Goal: Task Accomplishment & Management: Manage account settings

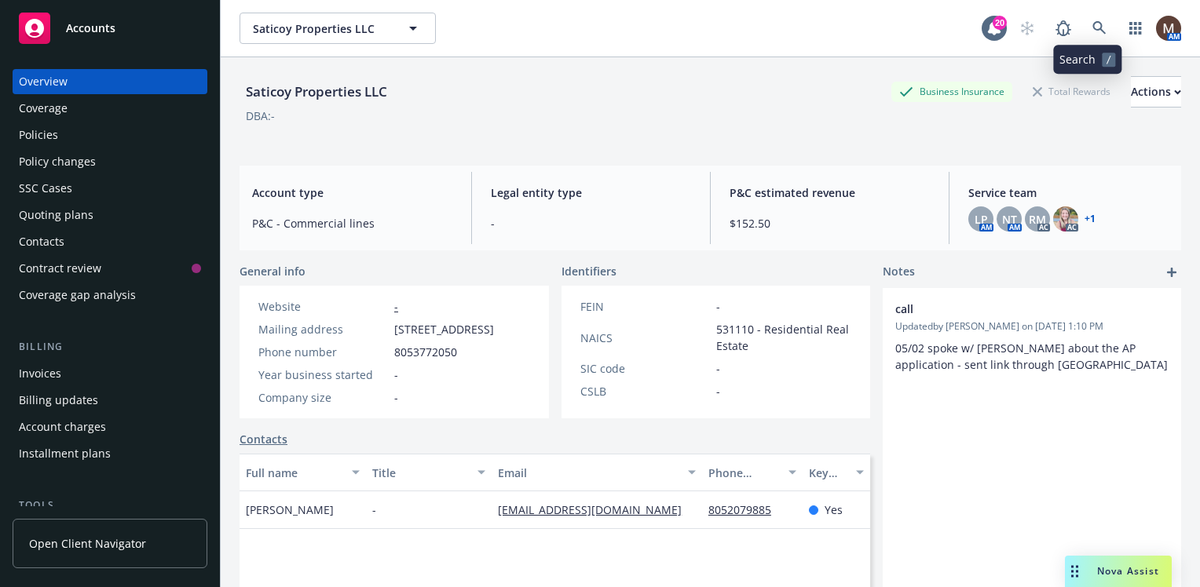
scroll to position [236, 0]
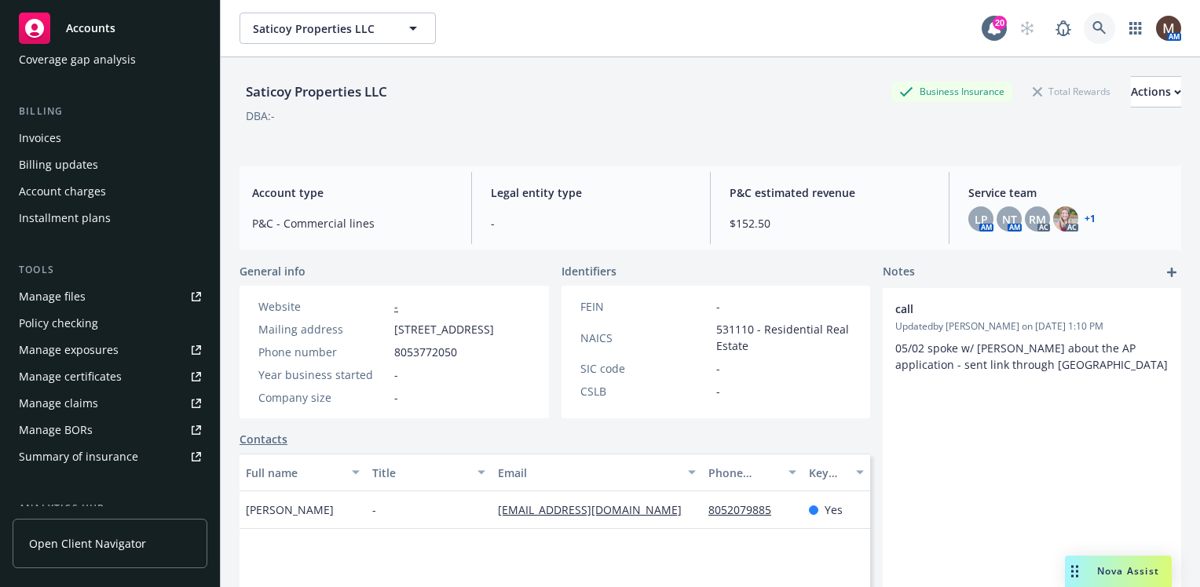
click at [1092, 21] on icon at bounding box center [1099, 28] width 14 height 14
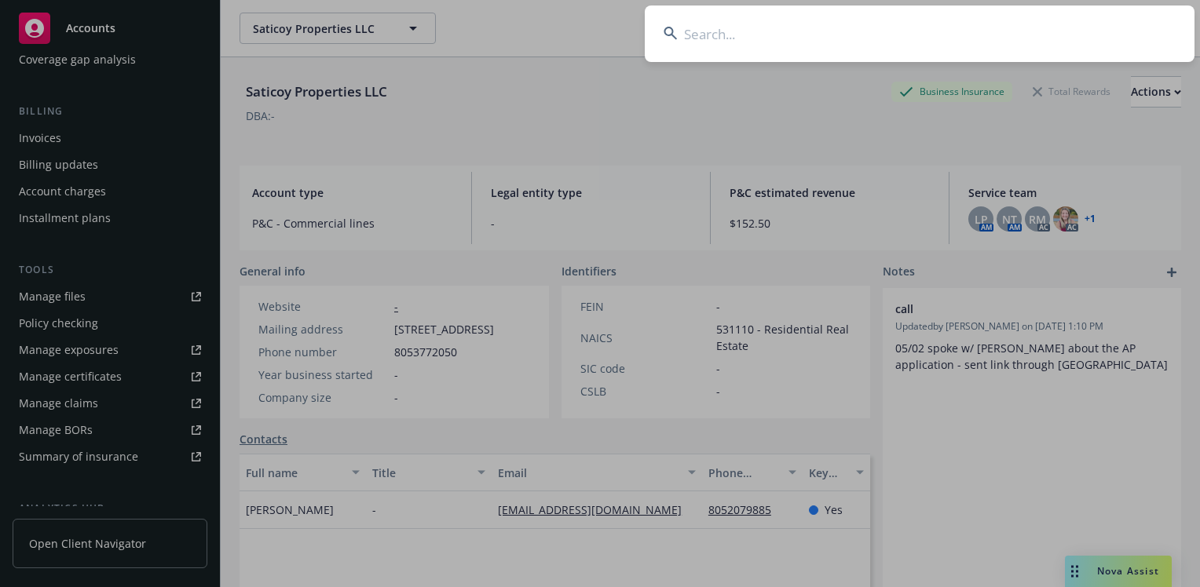
click at [701, 37] on input at bounding box center [920, 33] width 550 height 57
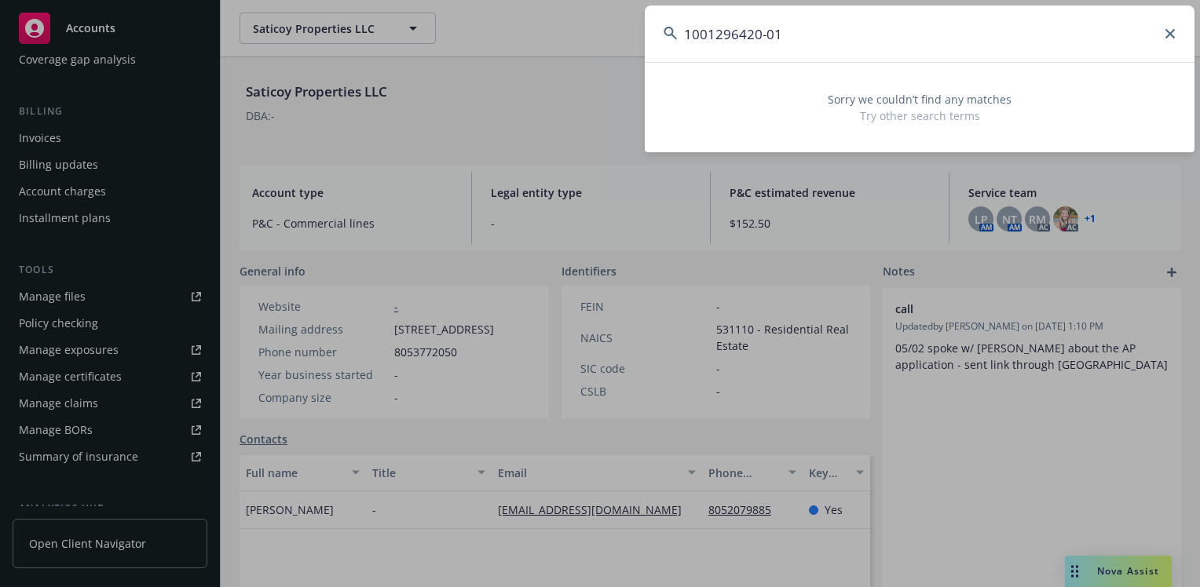
type input "1001296420-01"
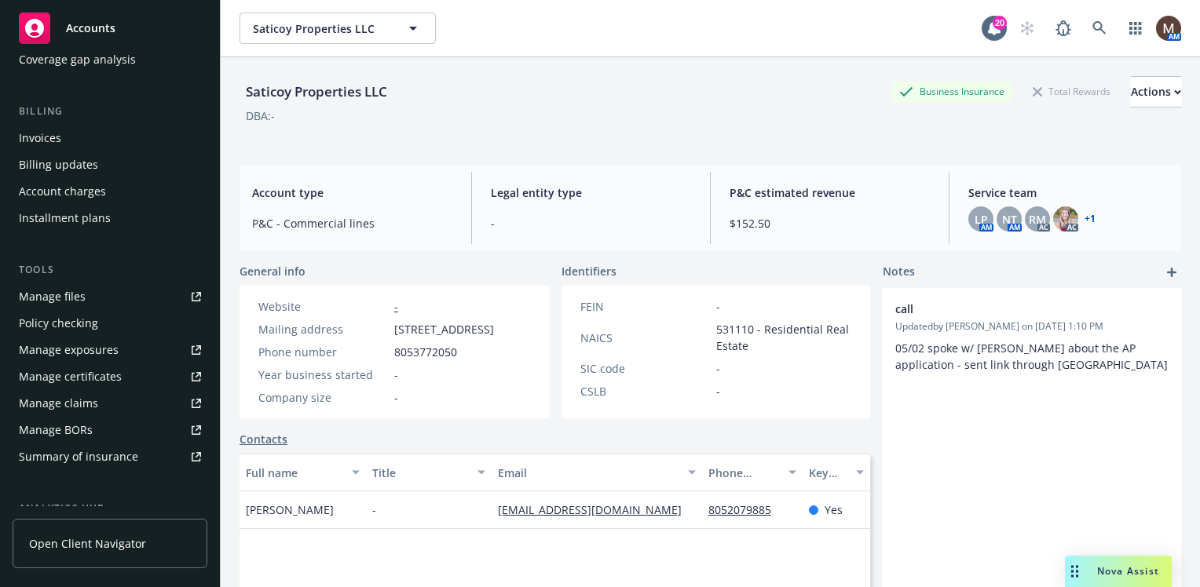
drag, startPoint x: 216, startPoint y: 380, endPoint x: 203, endPoint y: 181, distance: 199.1
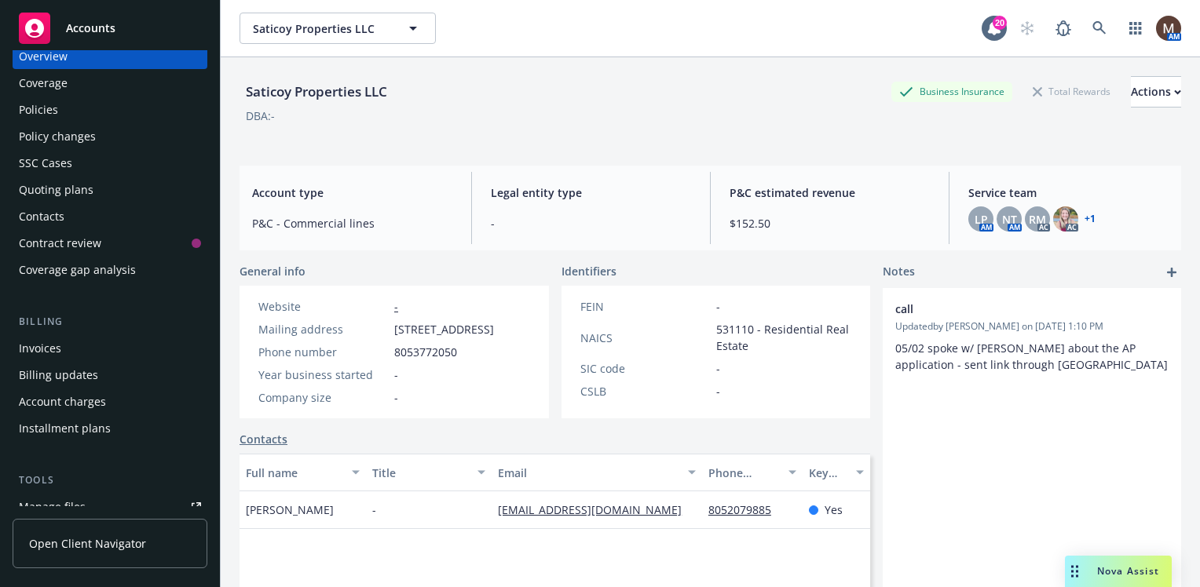
scroll to position [0, 0]
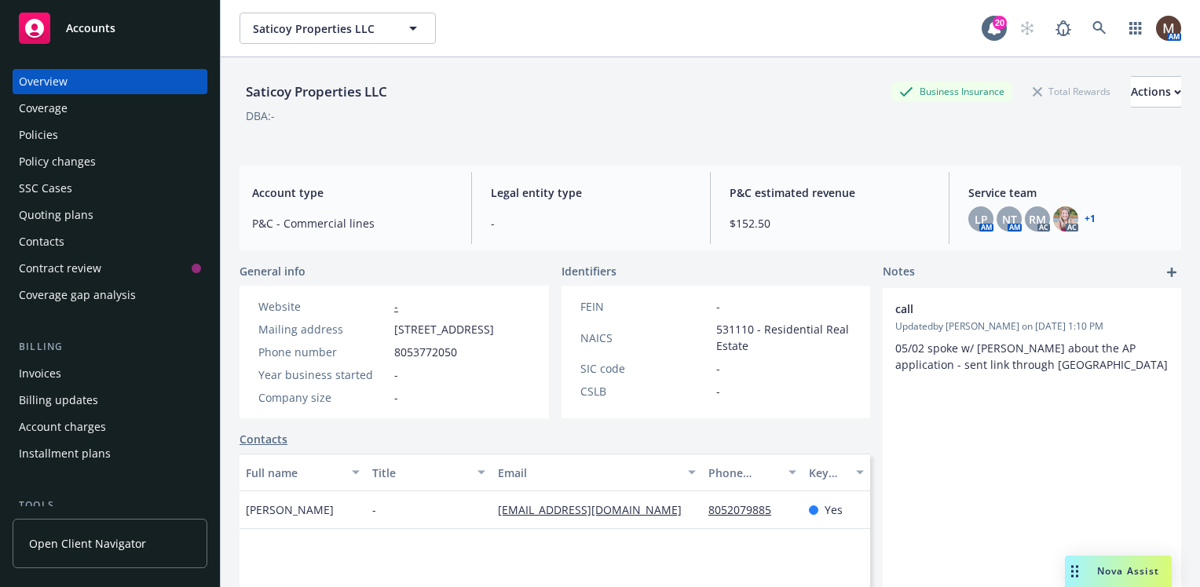
click at [42, 132] on div "Policies" at bounding box center [38, 135] width 39 height 25
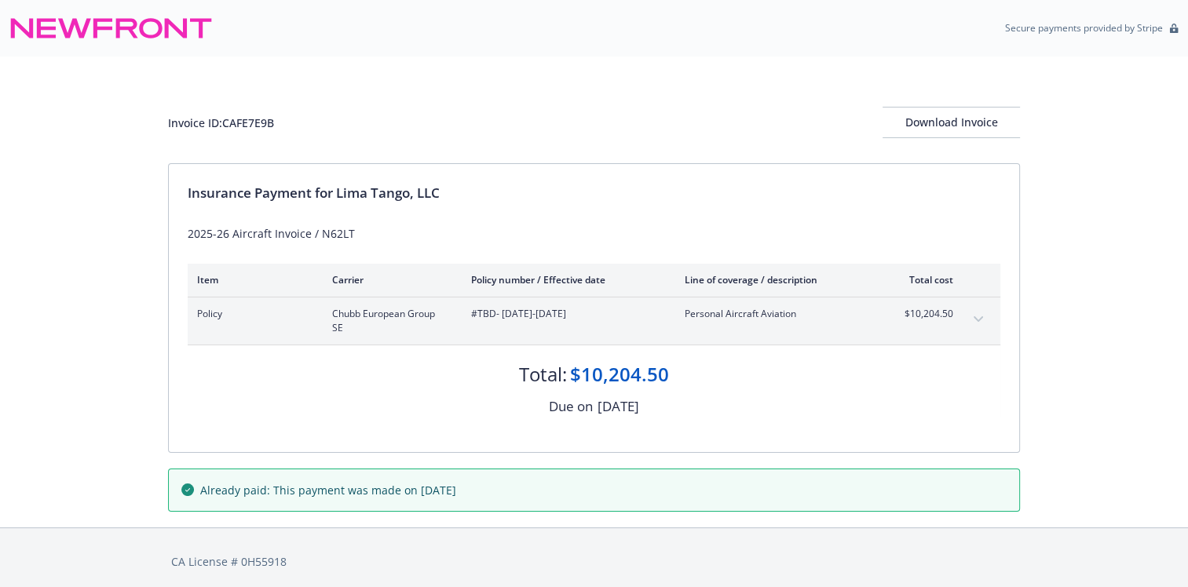
drag, startPoint x: 975, startPoint y: 315, endPoint x: 906, endPoint y: 445, distance: 147.5
click at [975, 315] on button "expand content" at bounding box center [978, 319] width 25 height 25
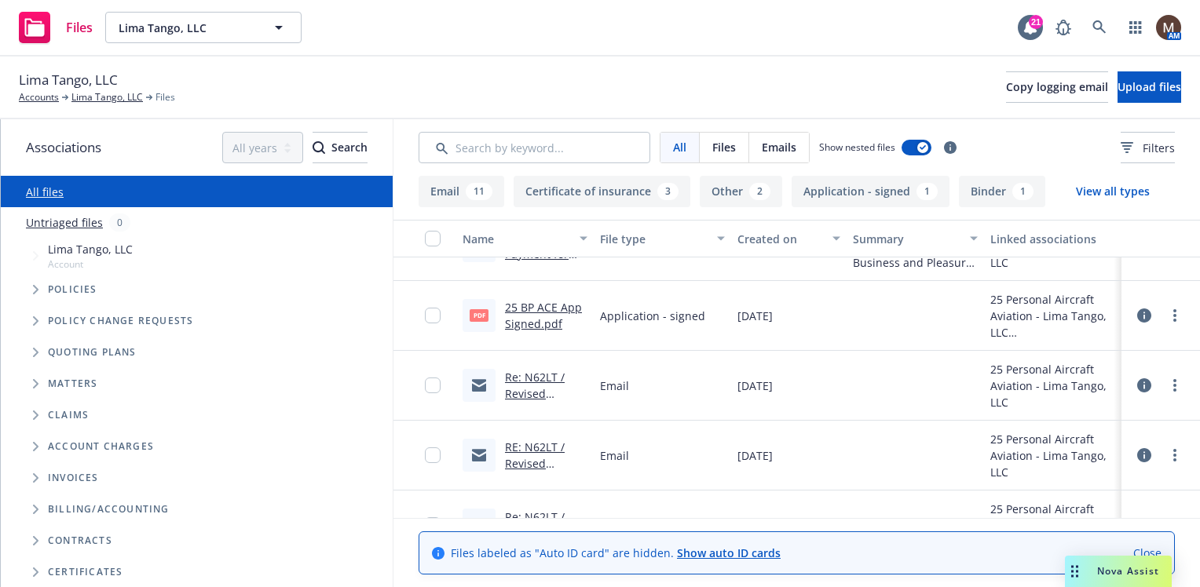
scroll to position [314, 0]
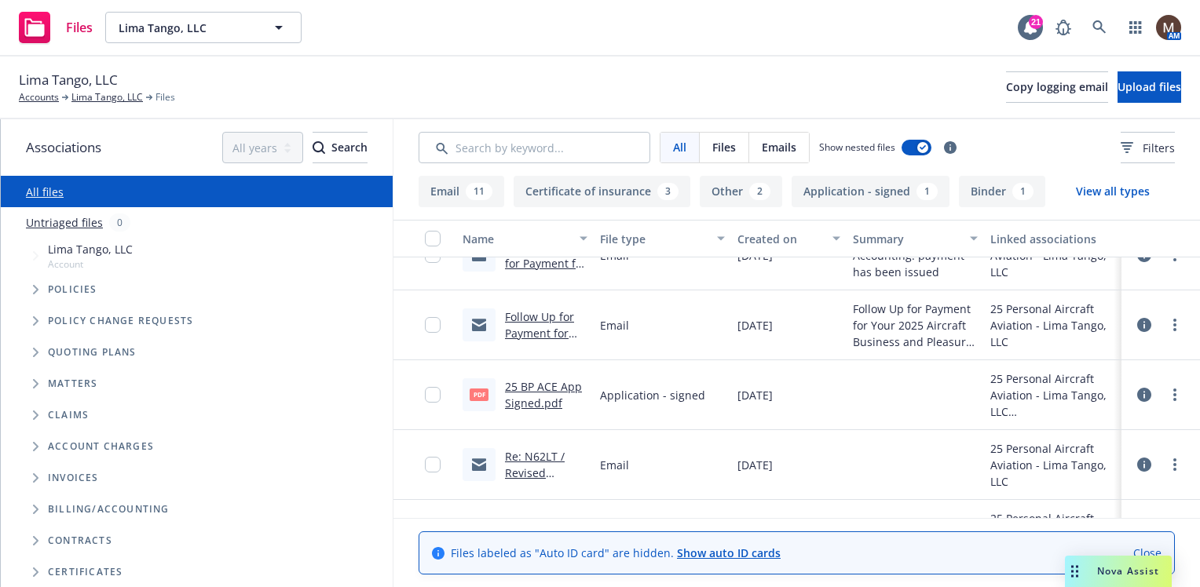
click at [557, 386] on link "25 BP ACE App Signed.pdf" at bounding box center [543, 394] width 77 height 31
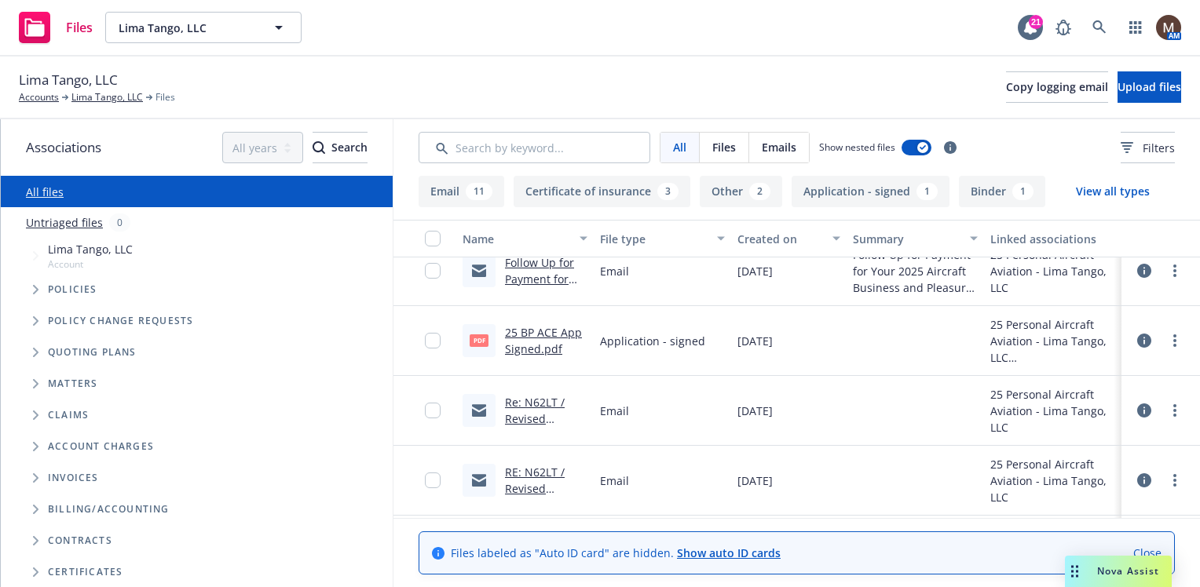
scroll to position [393, 0]
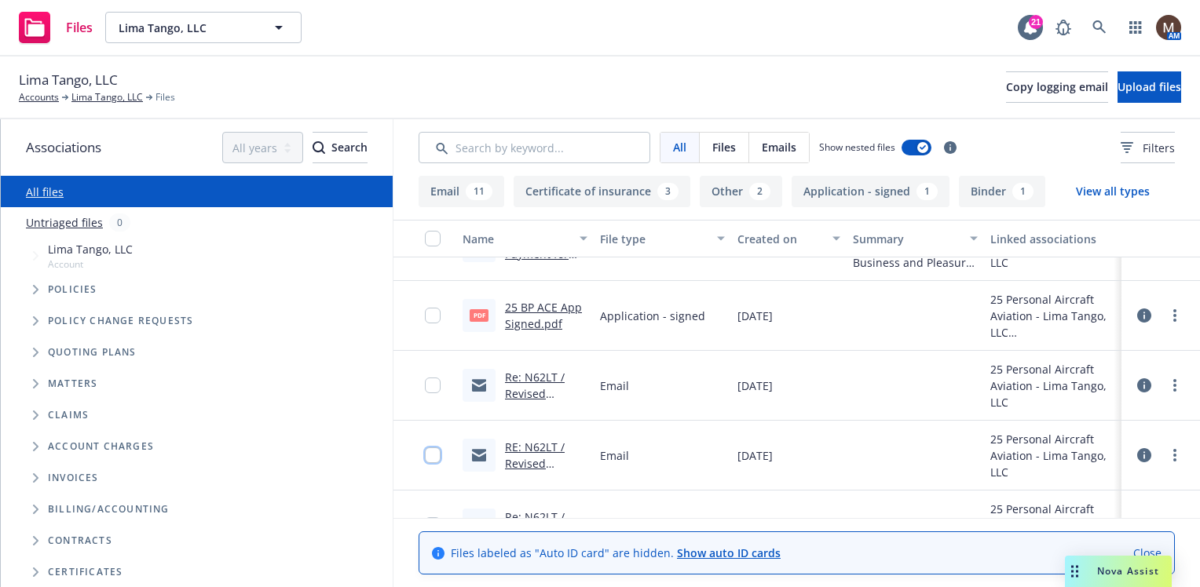
drag, startPoint x: 427, startPoint y: 455, endPoint x: 431, endPoint y: 428, distance: 27.8
click at [427, 455] on input "checkbox" at bounding box center [433, 456] width 16 height 16
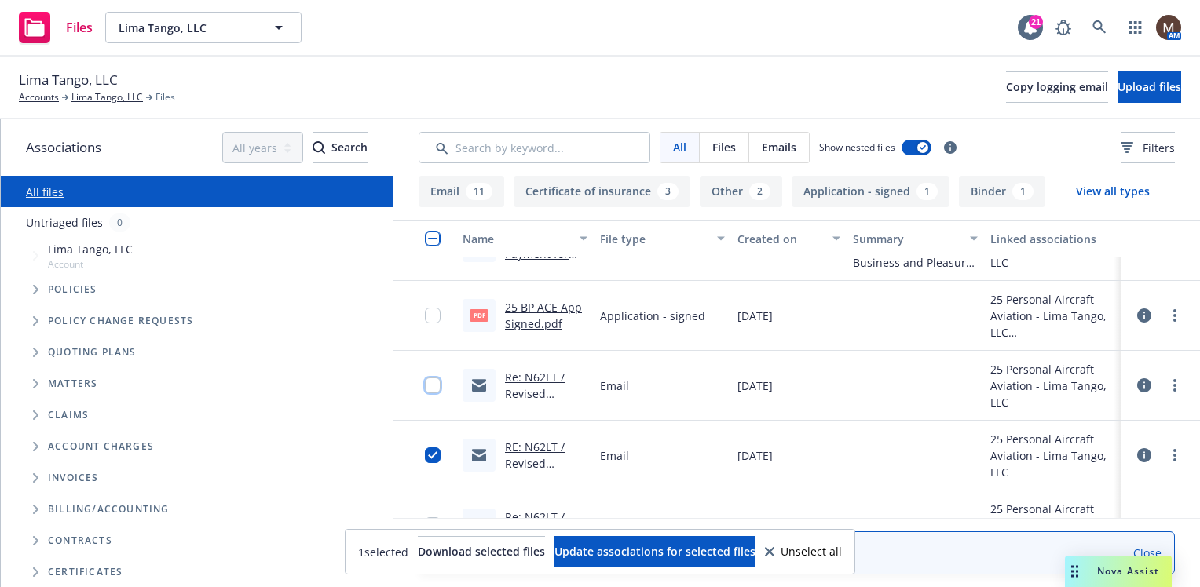
drag, startPoint x: 433, startPoint y: 384, endPoint x: 428, endPoint y: 342, distance: 41.9
click at [433, 379] on input "checkbox" at bounding box center [433, 386] width 16 height 16
click at [432, 309] on input "checkbox" at bounding box center [433, 316] width 16 height 16
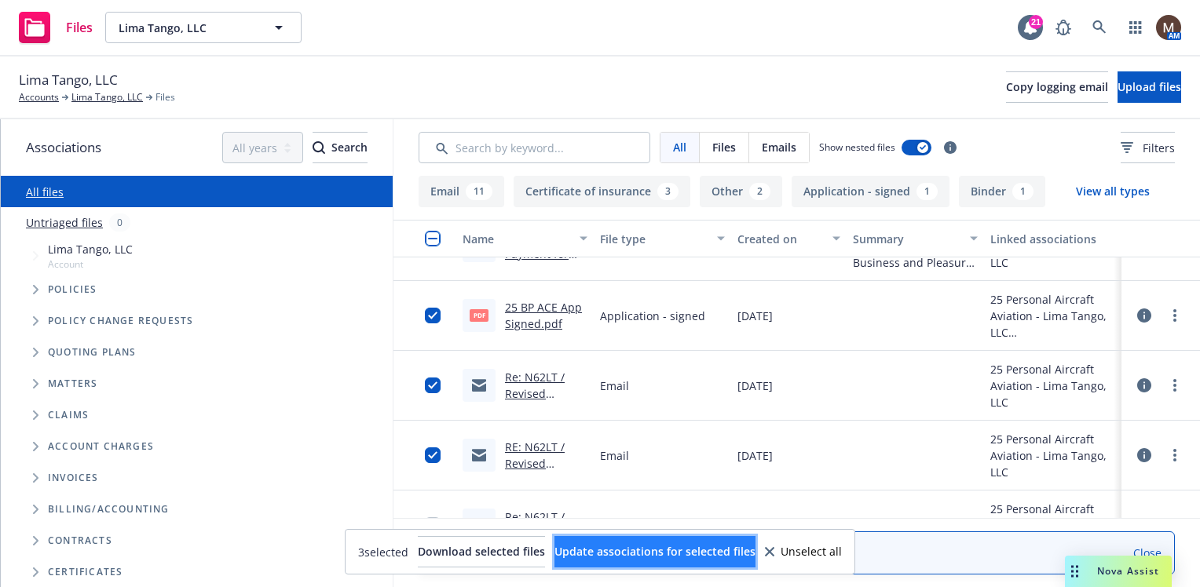
click at [668, 551] on span "Update associations for selected files" at bounding box center [654, 551] width 201 height 15
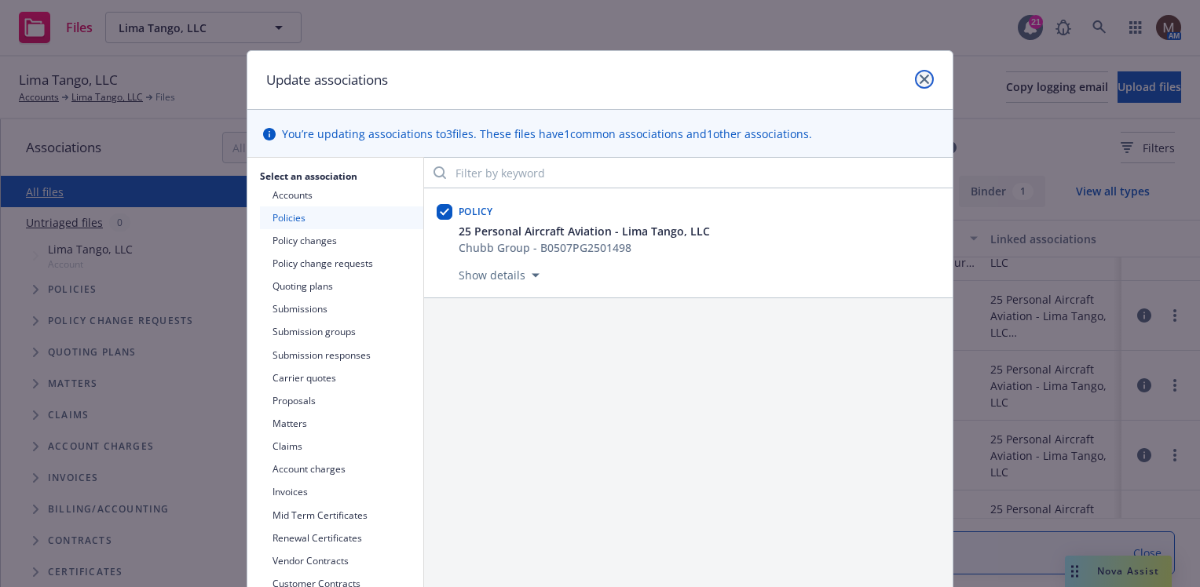
click at [920, 78] on icon "close" at bounding box center [924, 79] width 9 height 9
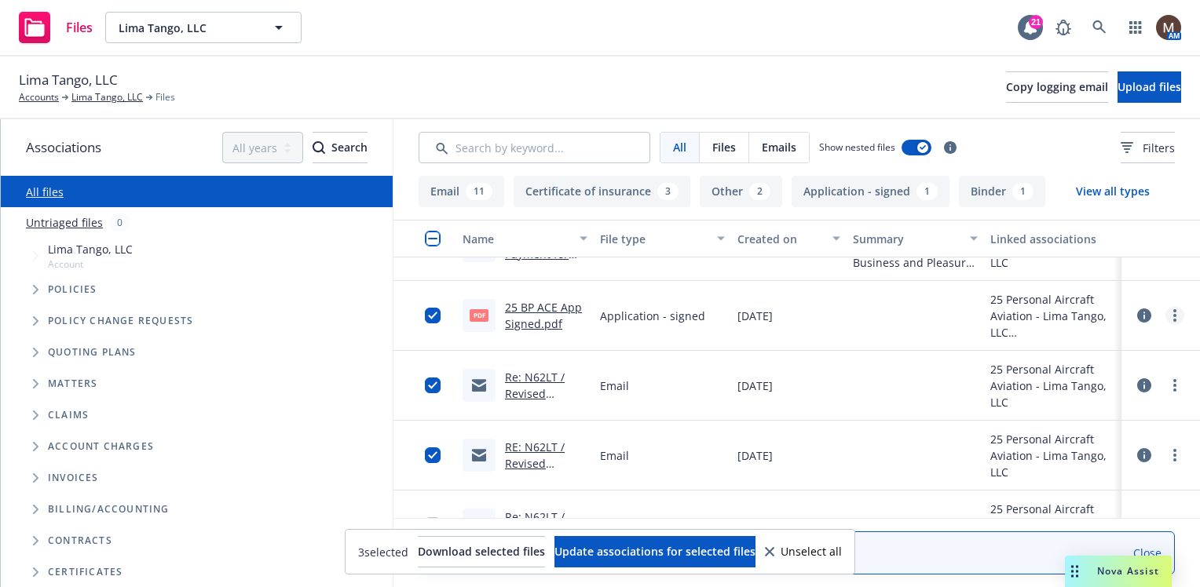
click at [1173, 313] on icon "more" at bounding box center [1174, 315] width 3 height 13
click at [1051, 406] on link "Edit" at bounding box center [1093, 410] width 156 height 31
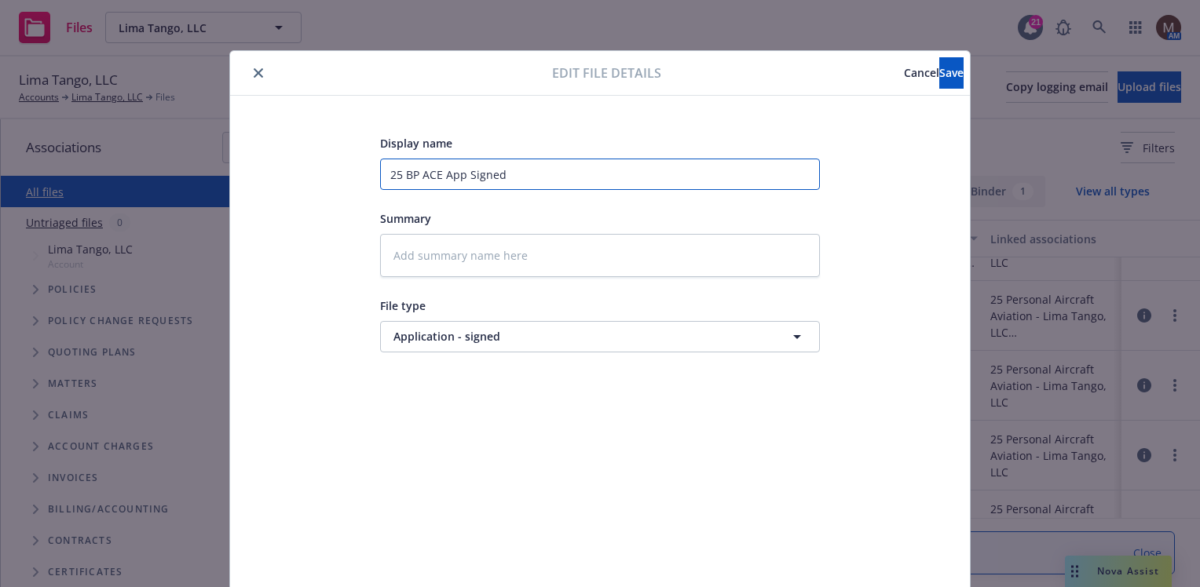
drag, startPoint x: 568, startPoint y: 184, endPoint x: 338, endPoint y: 184, distance: 229.3
click at [338, 184] on div "Display name 25 BP ACE App Signed Summary File type Application - signed Applic…" at bounding box center [600, 369] width 677 height 471
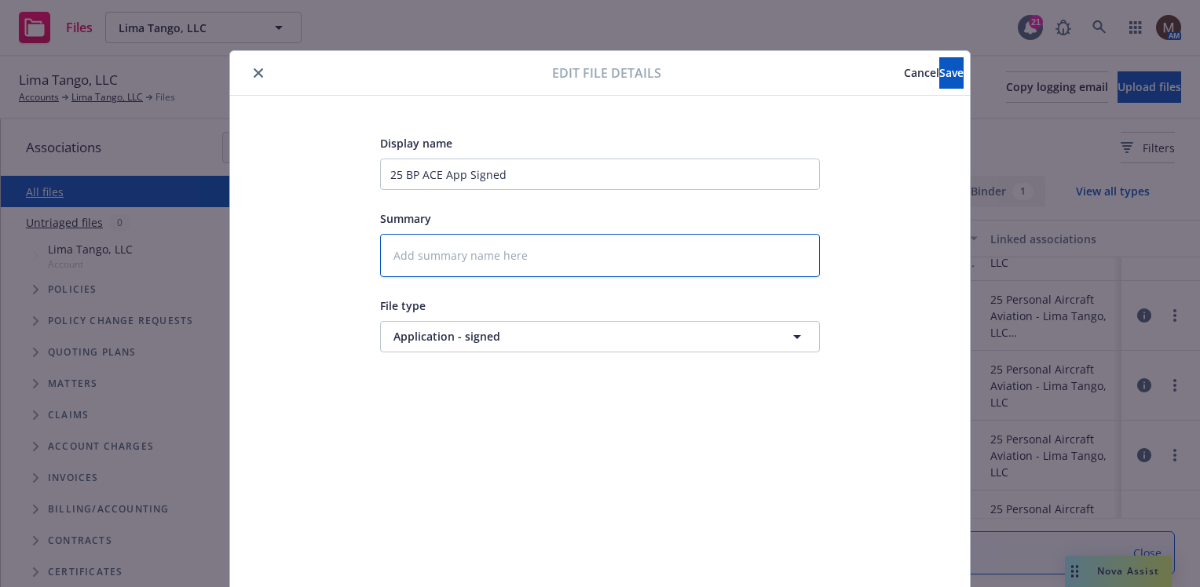
click at [440, 256] on textarea at bounding box center [600, 255] width 440 height 43
paste textarea "25 BP ACE App Signed"
type textarea "x"
type textarea "25 BP ACE App Signed"
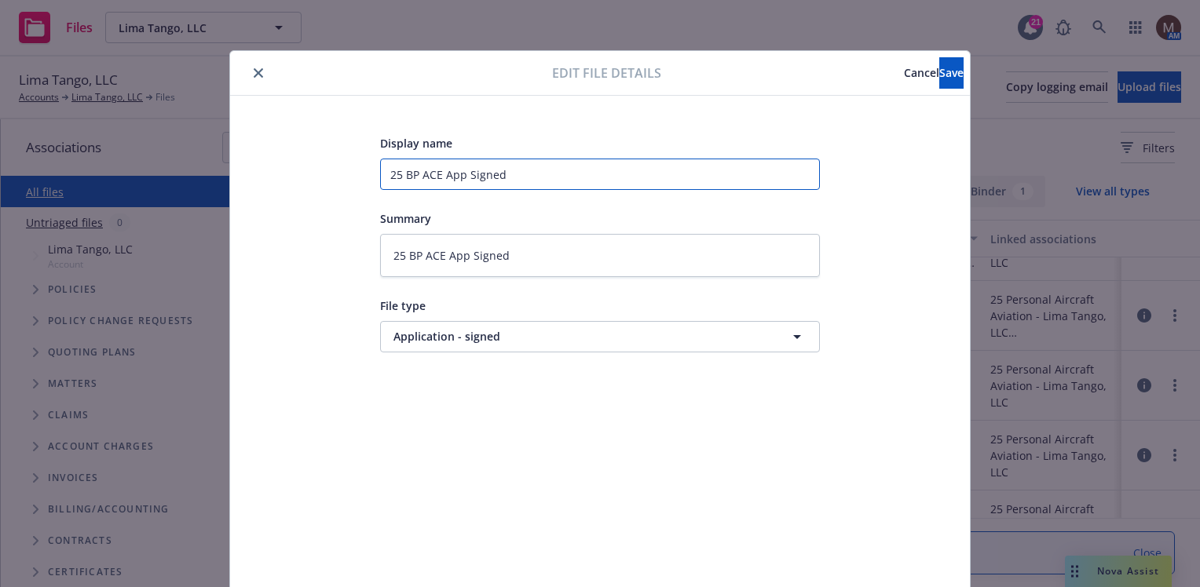
click at [437, 173] on input "25 BP ACE App Signed" at bounding box center [600, 174] width 440 height 31
click at [431, 174] on input "25 BP ACE App Signed" at bounding box center [600, 174] width 440 height 31
type textarea "x"
type input "25 BP AC App Signed"
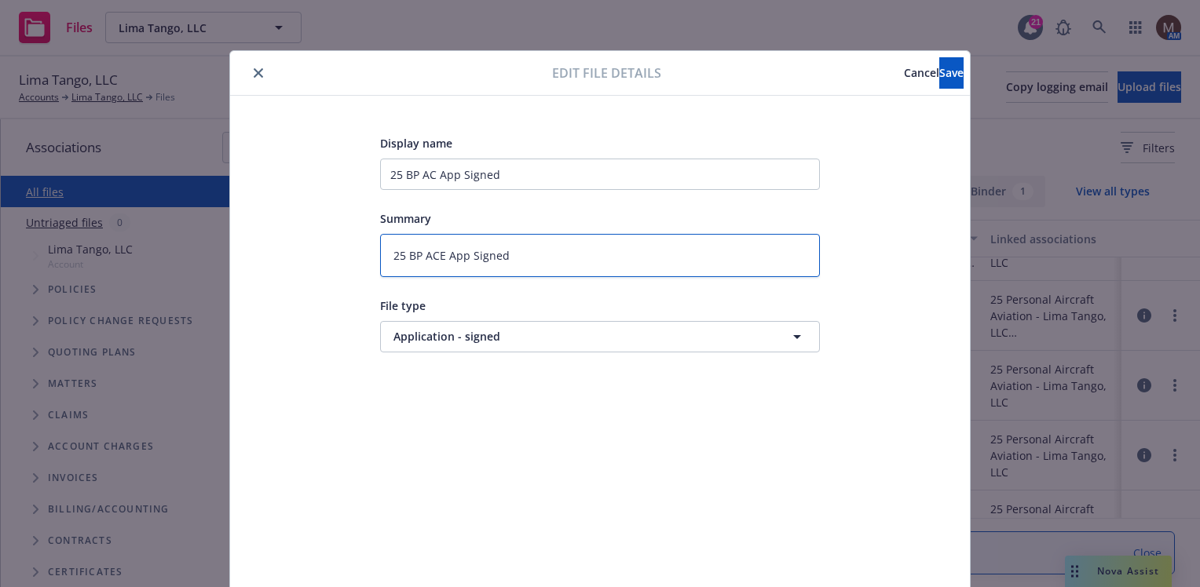
click at [433, 255] on textarea "25 BP ACE App Signed" at bounding box center [600, 255] width 440 height 43
type textarea "x"
type textarea "25 BP AC App Signed"
click at [939, 68] on span "Save" at bounding box center [951, 72] width 24 height 15
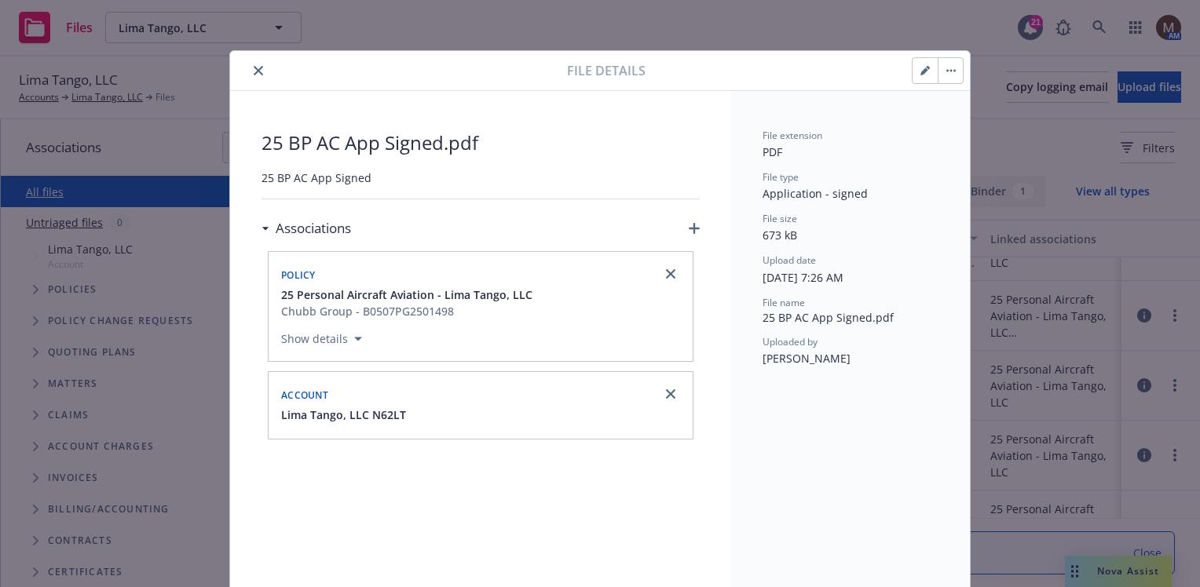
click at [254, 66] on icon "close" at bounding box center [258, 70] width 9 height 9
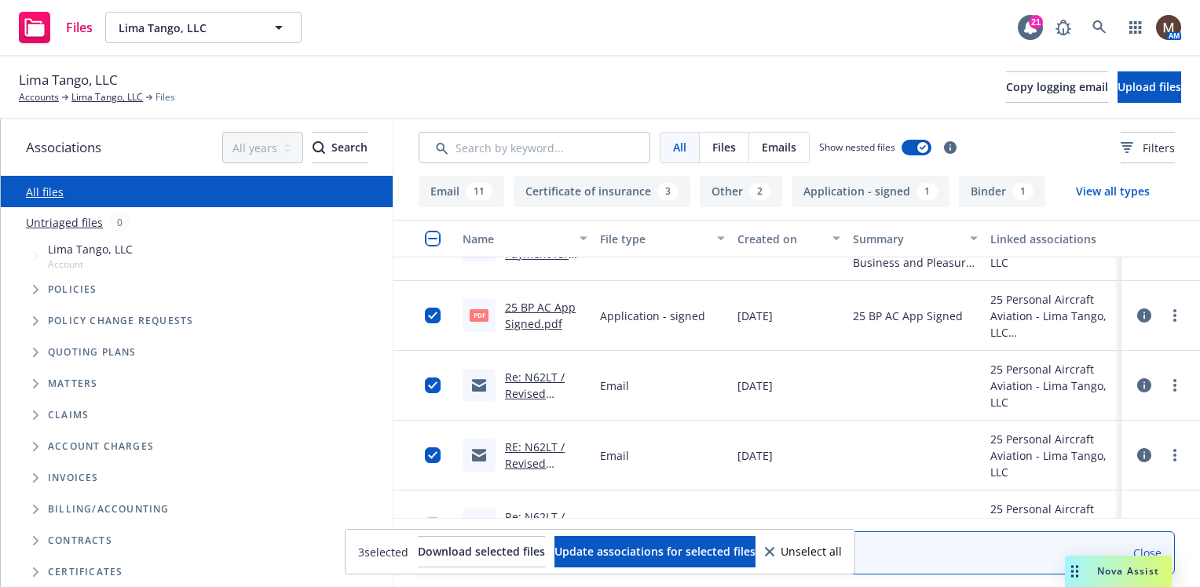
click at [531, 375] on link "Re: N62LT / Revised Application / Lima Tango, LLC / [DATE]" at bounding box center [538, 410] width 67 height 81
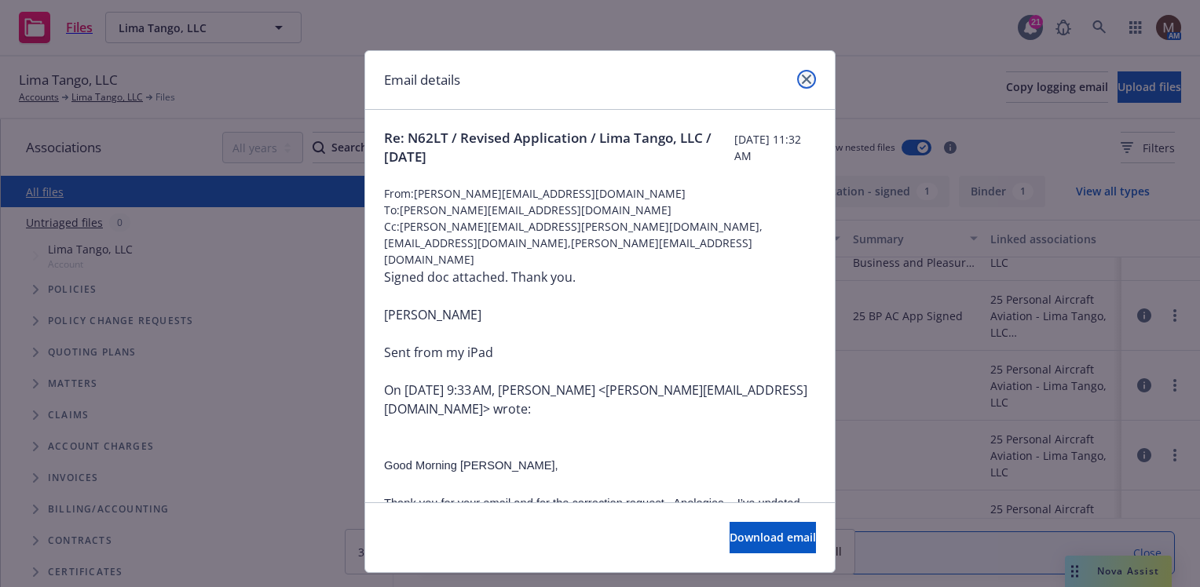
click at [802, 76] on icon "close" at bounding box center [806, 79] width 9 height 9
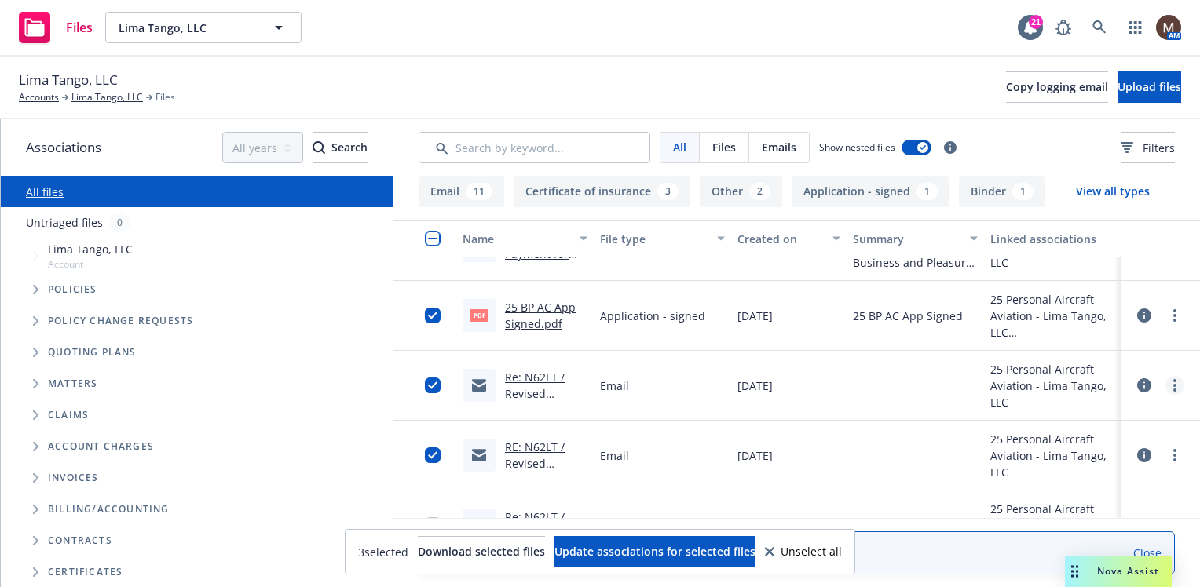
click at [1165, 386] on link "more" at bounding box center [1174, 385] width 19 height 19
click at [1052, 417] on link "Archive" at bounding box center [1093, 416] width 156 height 31
click at [543, 372] on link "RE: N62LT / Revised Application / Lima Tango, LLC / [DATE]" at bounding box center [538, 410] width 67 height 81
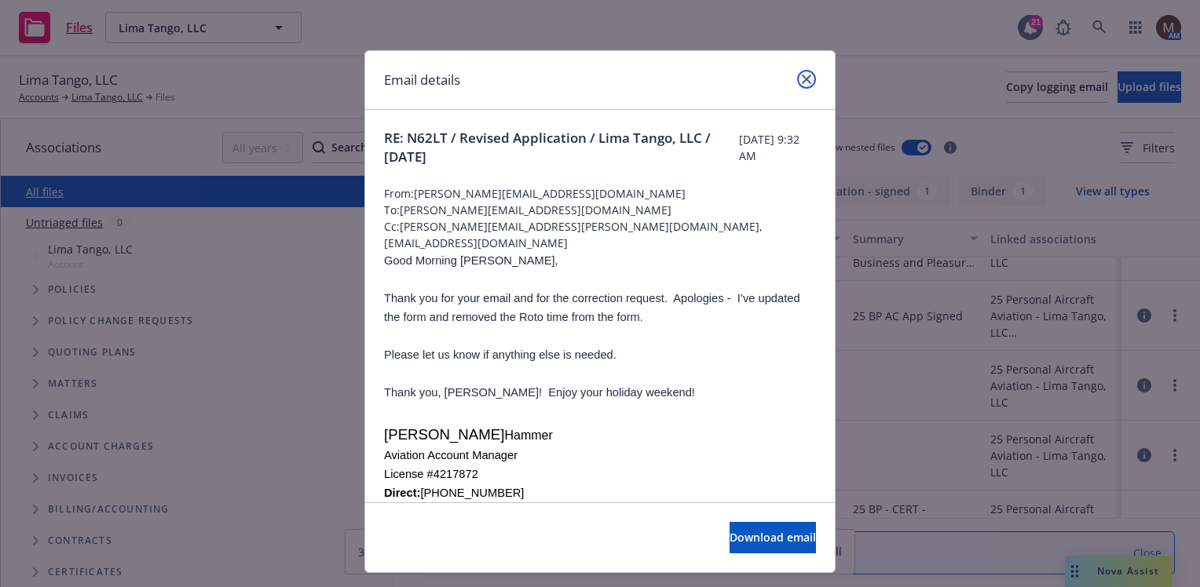
click at [800, 73] on link "close" at bounding box center [806, 79] width 19 height 19
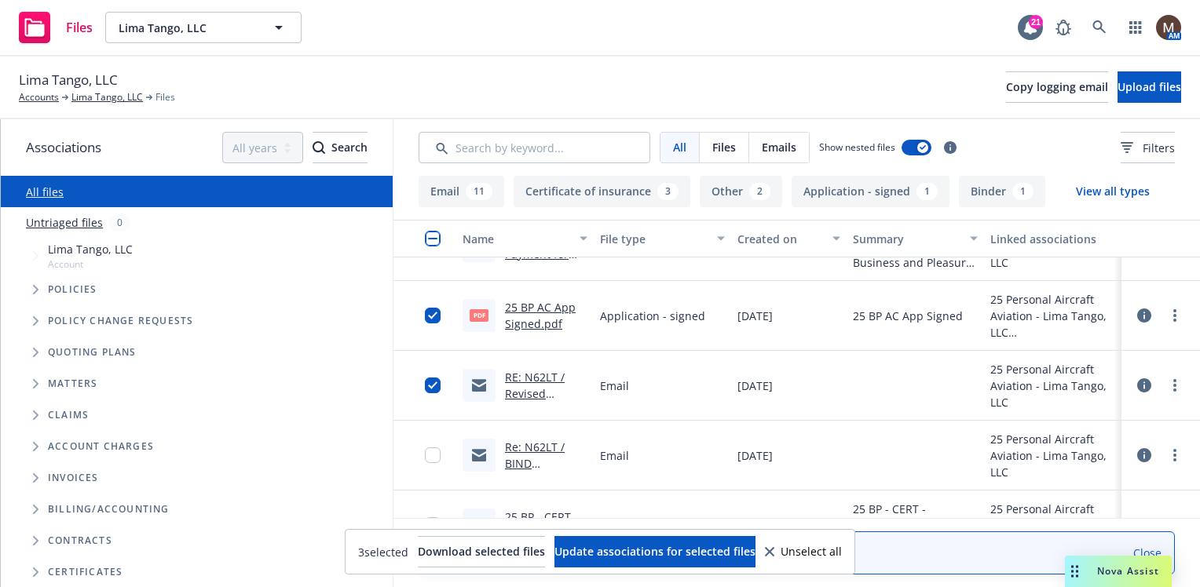
click at [528, 444] on link "Re: N62LT / BIND Confirmation / Lima Tango, LLC / [DATE]" at bounding box center [542, 480] width 75 height 81
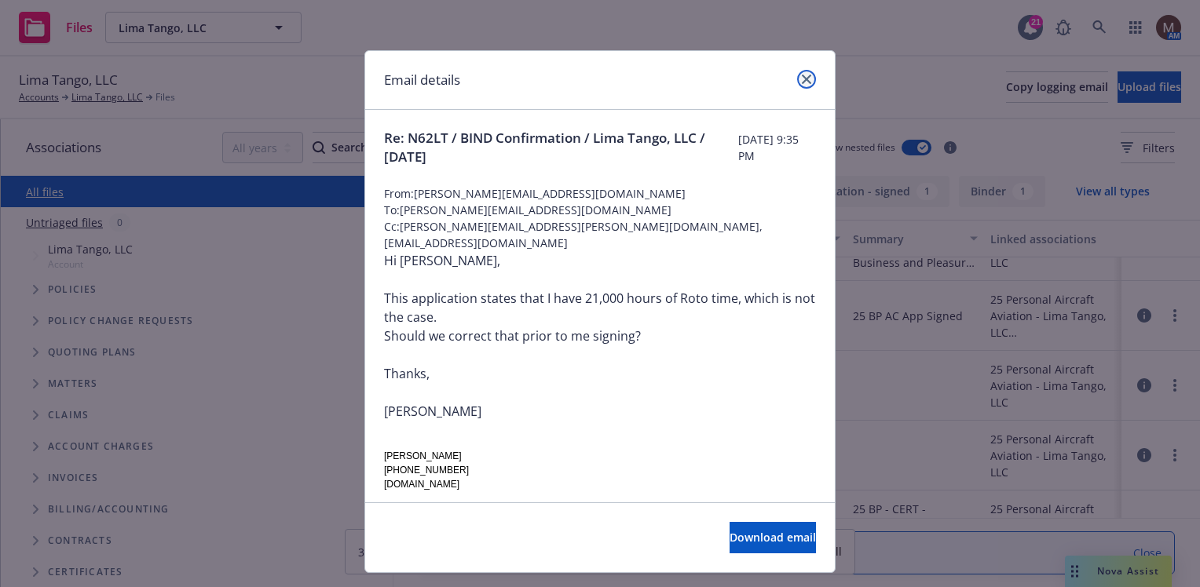
drag, startPoint x: 803, startPoint y: 74, endPoint x: 897, endPoint y: 240, distance: 190.9
click at [803, 75] on link "close" at bounding box center [806, 79] width 19 height 19
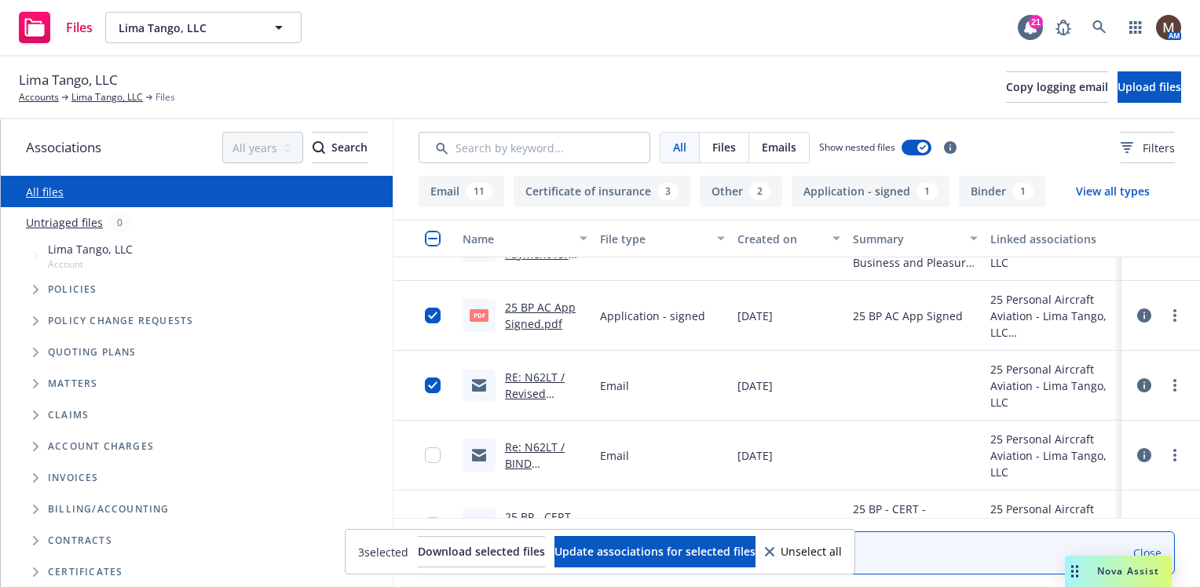
drag, startPoint x: 1161, startPoint y: 454, endPoint x: 1153, endPoint y: 458, distance: 9.5
click at [1173, 454] on icon "more" at bounding box center [1174, 455] width 3 height 13
click at [1074, 333] on link "Archive" at bounding box center [1105, 339] width 156 height 31
click at [537, 370] on link "RE: N62LT / Revised Application / Lima Tango, LLC / [DATE]" at bounding box center [538, 410] width 67 height 81
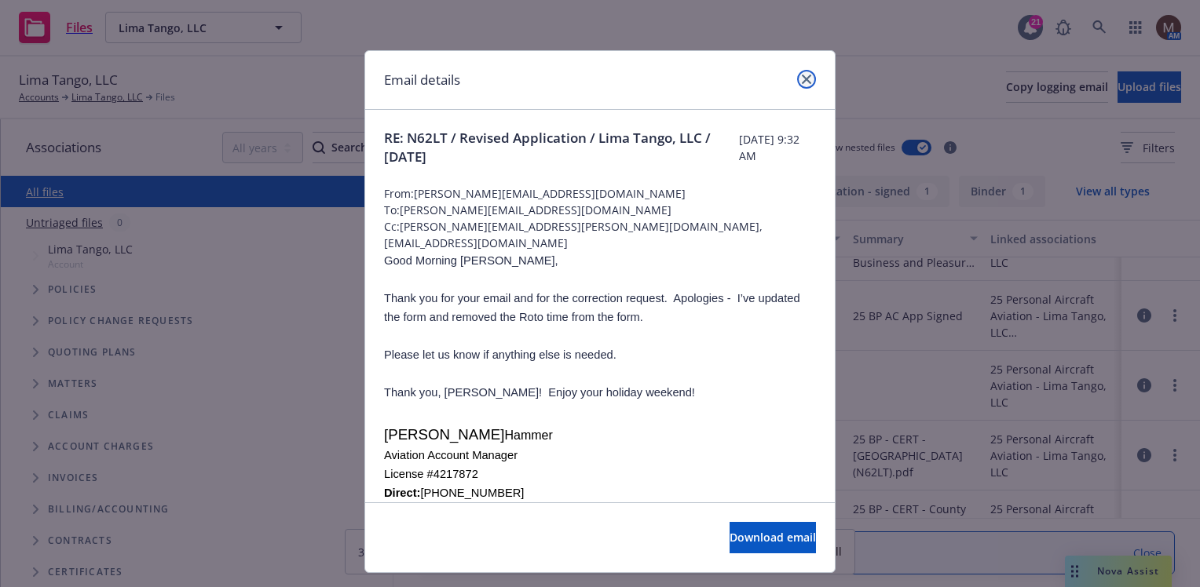
click at [802, 77] on icon "close" at bounding box center [806, 79] width 9 height 9
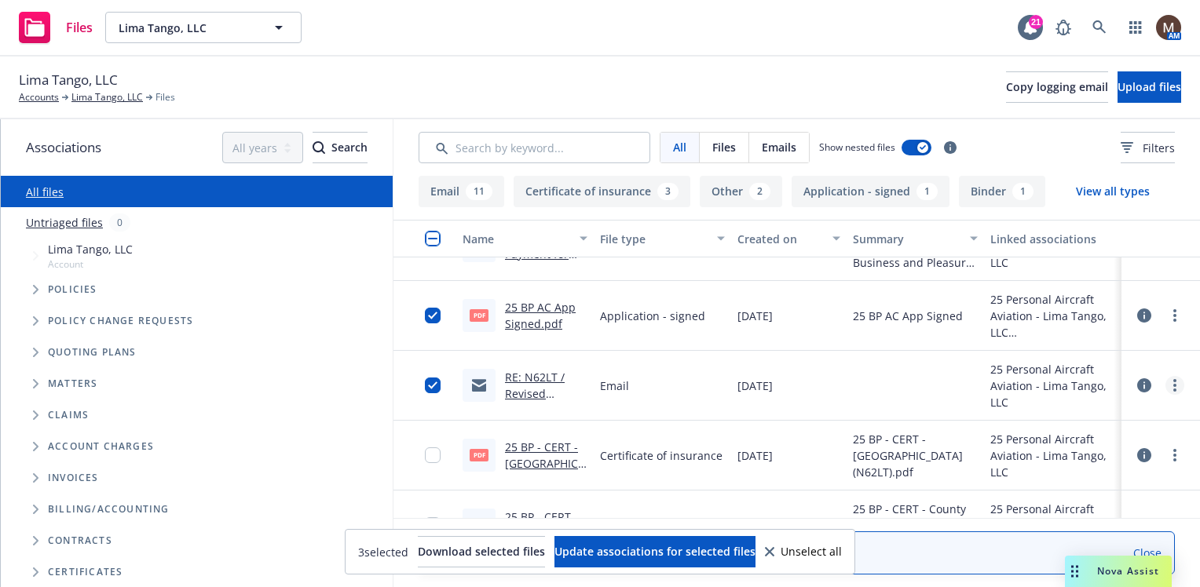
click at [1173, 382] on icon "more" at bounding box center [1174, 385] width 3 height 13
click at [1052, 476] on link "Edit" at bounding box center [1093, 479] width 156 height 31
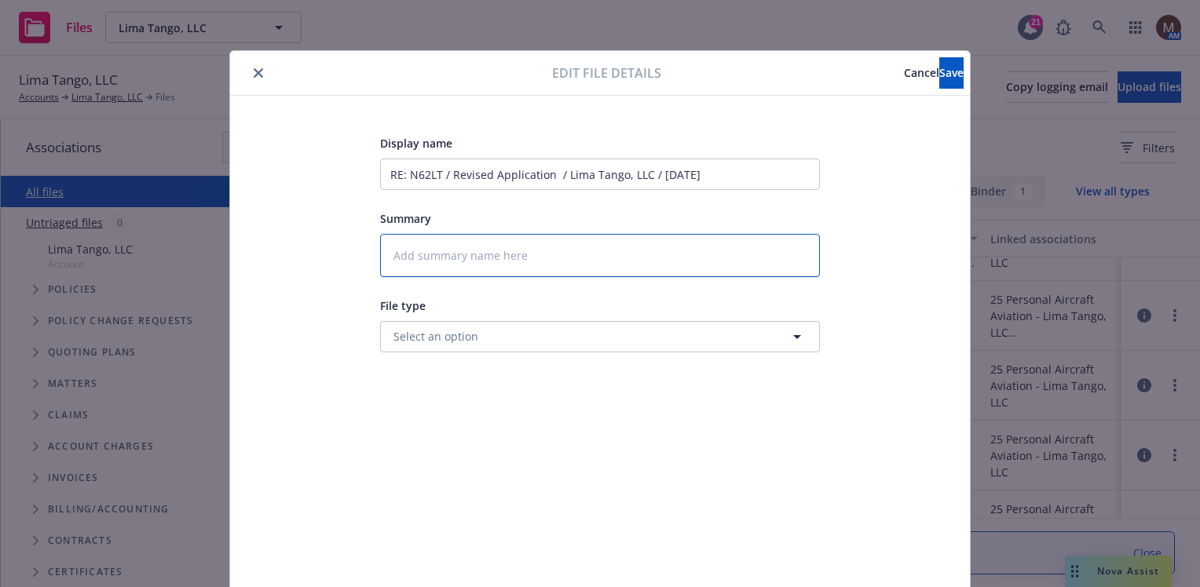
click at [433, 246] on textarea at bounding box center [600, 255] width 440 height 43
type textarea "x"
type textarea "2"
type textarea "x"
type textarea "25"
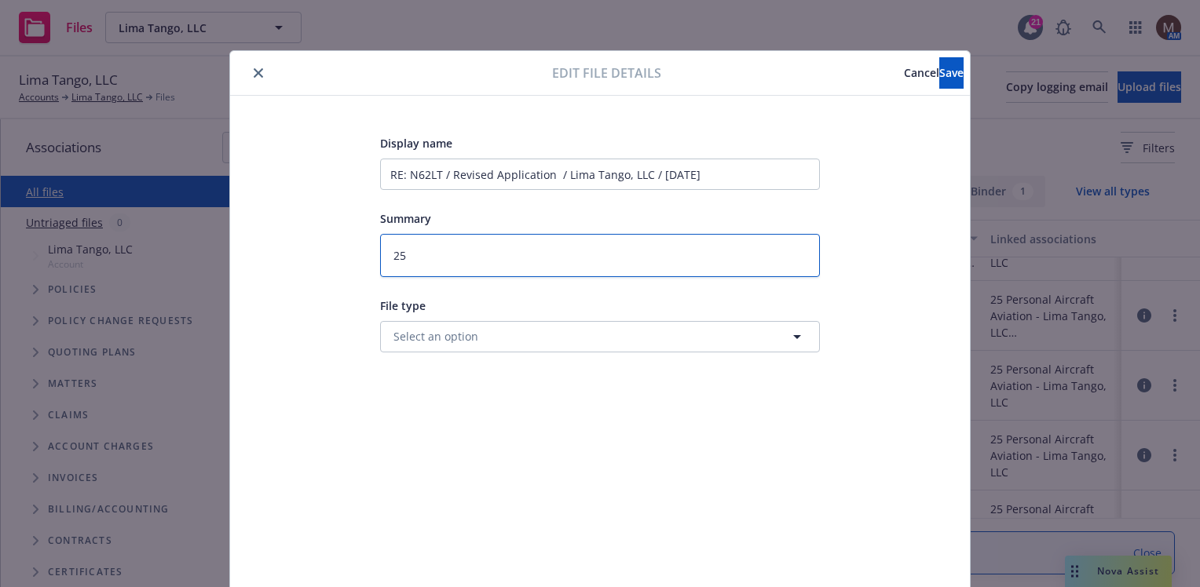
type textarea "x"
type textarea "25"
type textarea "x"
type textarea "25 B"
type textarea "x"
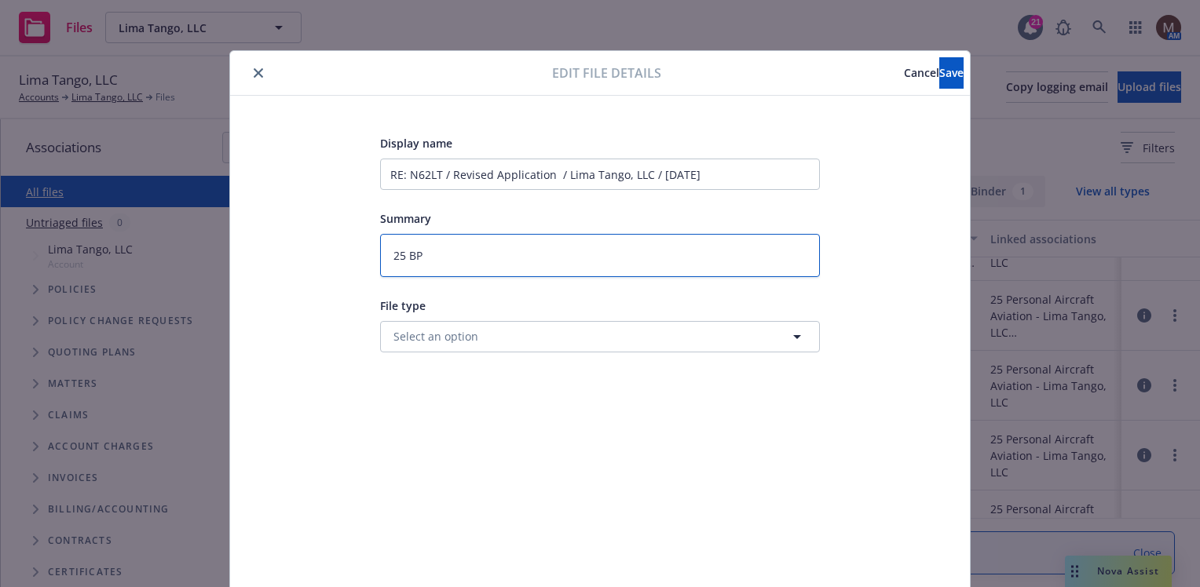
type textarea "25 BP"
type textarea "x"
type textarea "25 BP -"
type textarea "x"
type textarea "25 BP -"
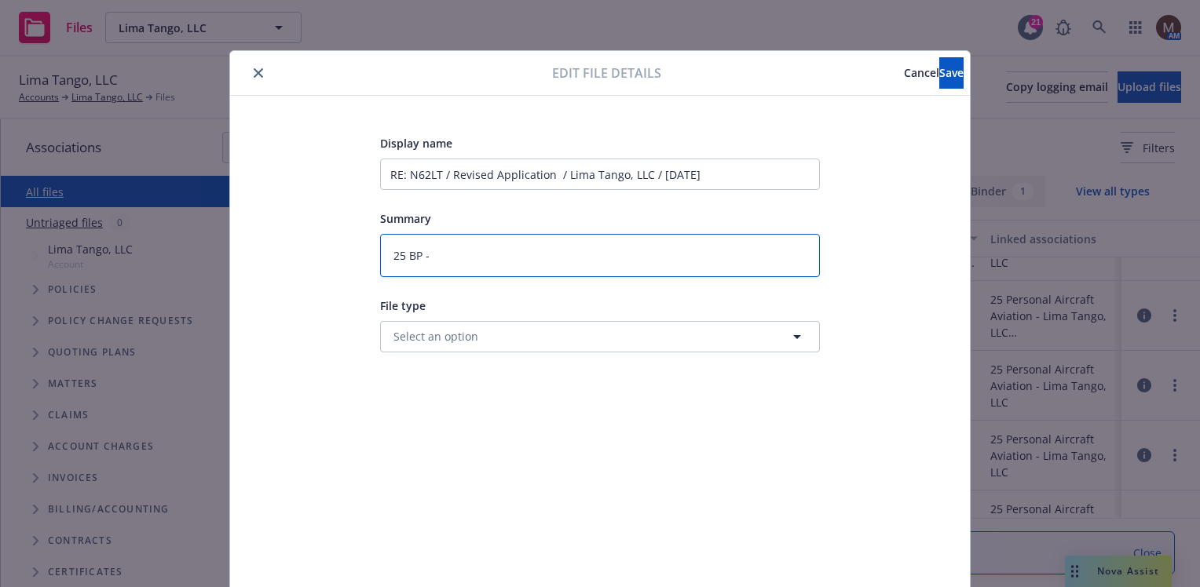
type textarea "x"
type textarea "25 BP - R"
type textarea "x"
type textarea "25 BP - Re"
type textarea "x"
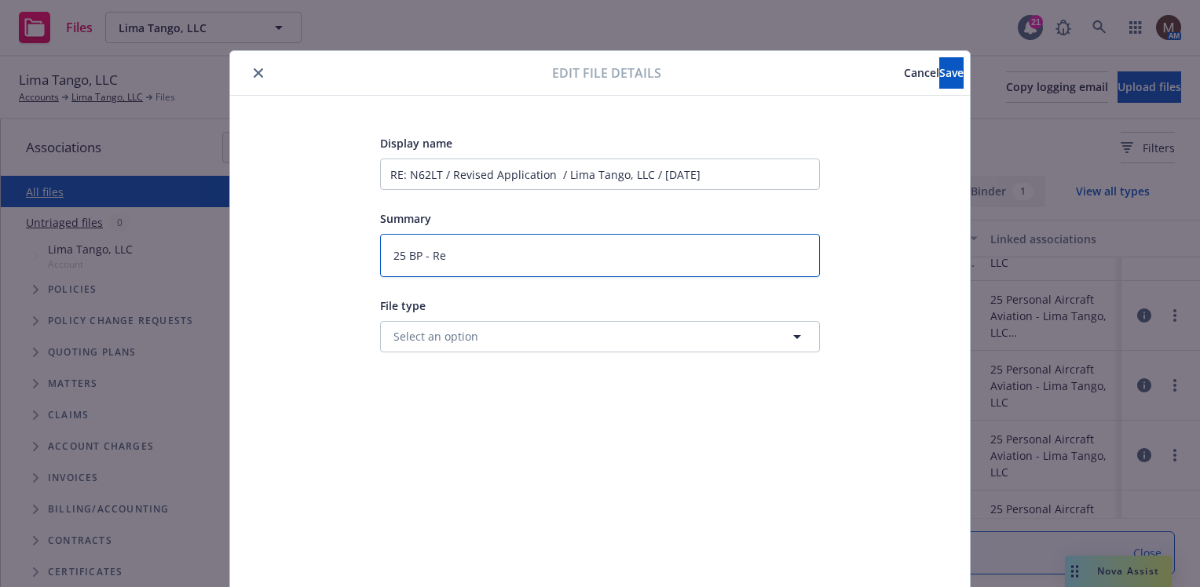
type textarea "25 BP - Rev"
type textarea "x"
type textarea "25 BP - Revi"
type textarea "x"
type textarea "25 BP - [PERSON_NAME]"
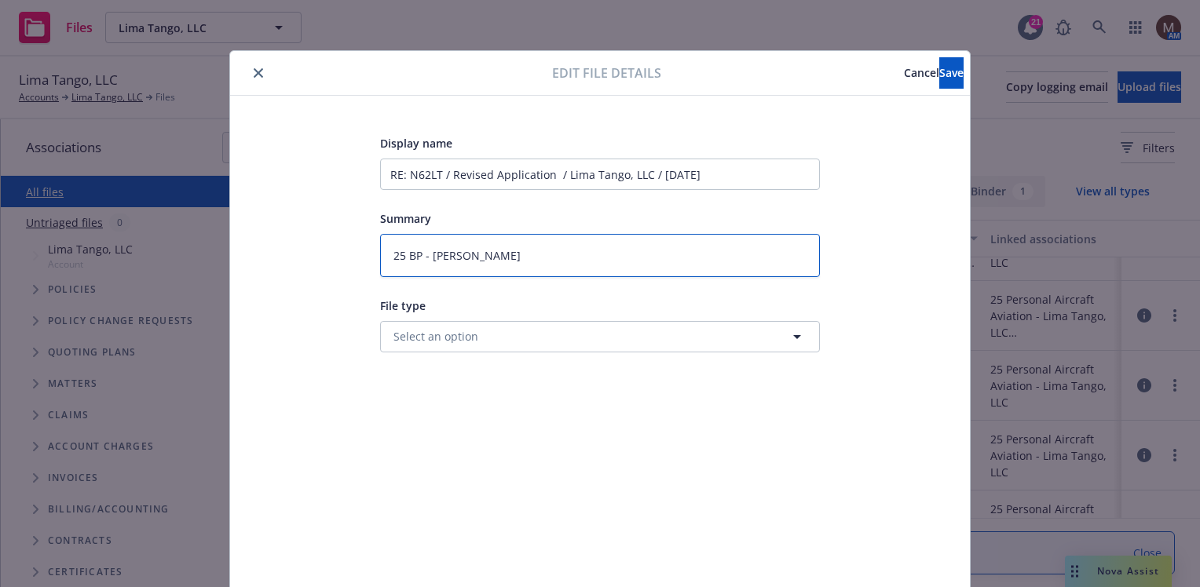
type textarea "x"
type textarea "25 BP - Revise"
type textarea "x"
type textarea "25 BP - Revise"
type textarea "x"
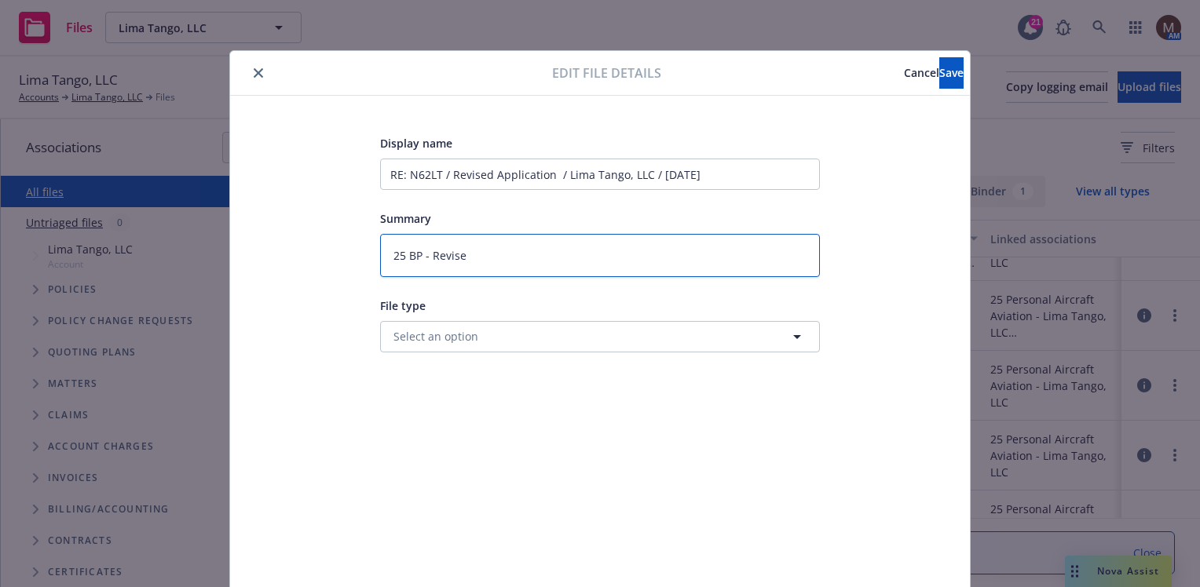
type textarea "25 BP - Revise"
type textarea "x"
type textarea "25 BP - Revised"
type textarea "x"
type textarea "25 BP - Revised"
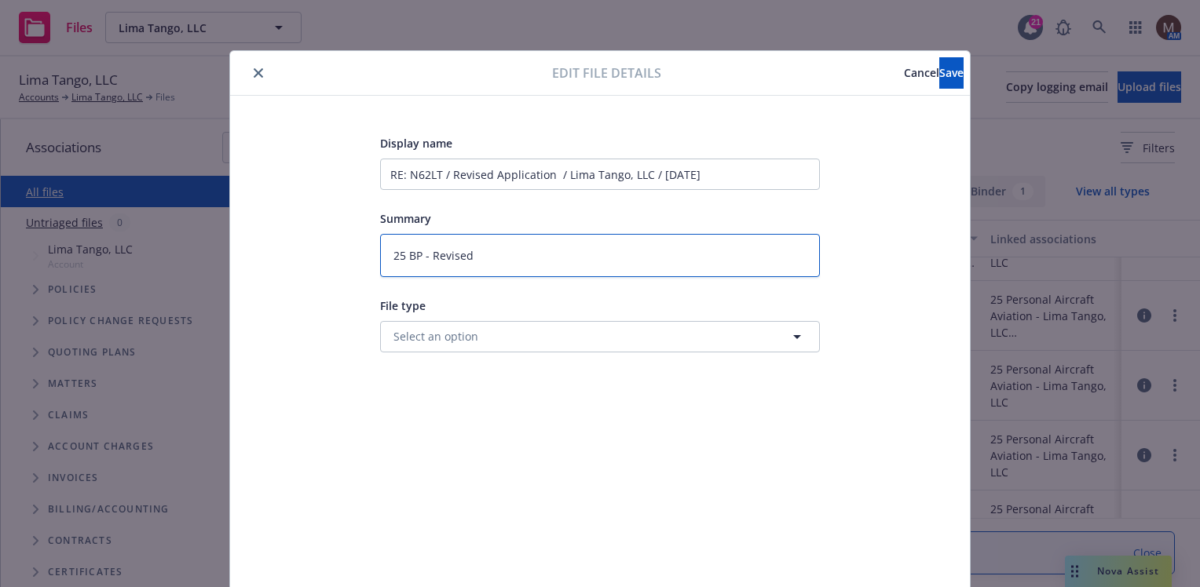
type textarea "x"
type textarea "25 BP - Revised c"
type textarea "x"
type textarea "25 BP - Revised ca"
type textarea "x"
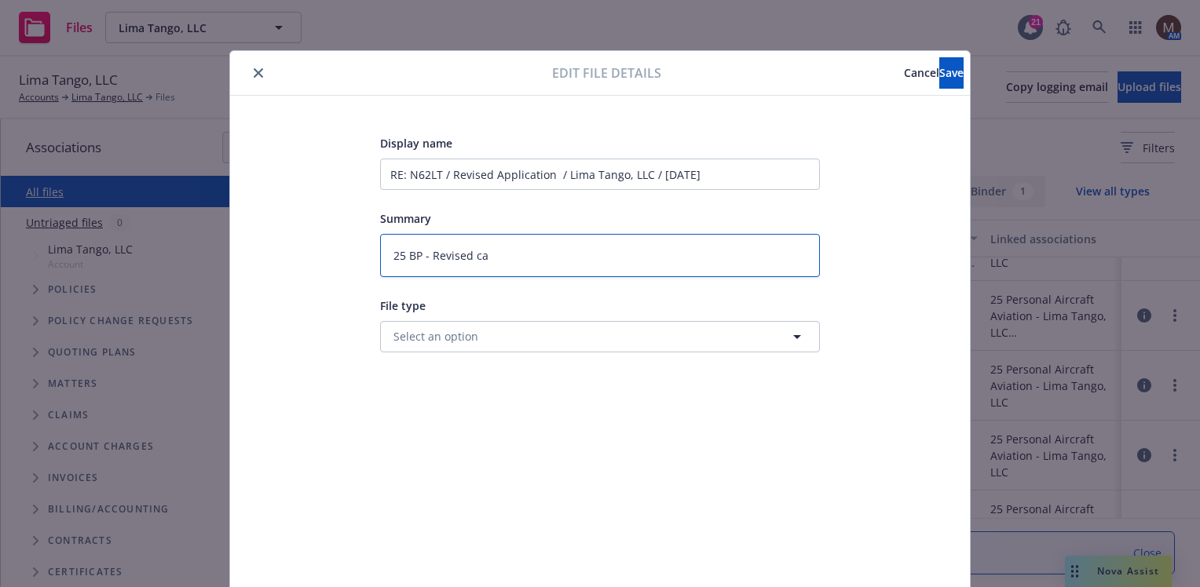
type textarea "25 BP - Revised car"
type textarea "x"
type textarea "25 BP - Revised [PERSON_NAME]"
type textarea "x"
type textarea "25 BP - Revised [PERSON_NAME]"
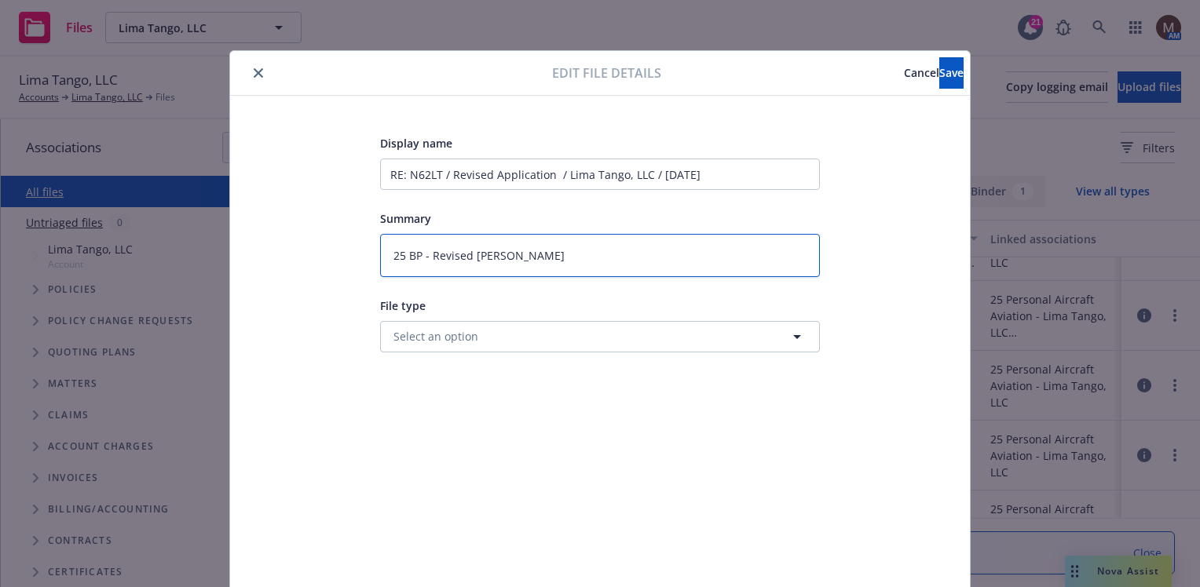
type textarea "x"
type textarea "25 BP - Revised [PERSON_NAME]"
type textarea "x"
type textarea "25 BP - Revised carrier"
type textarea "x"
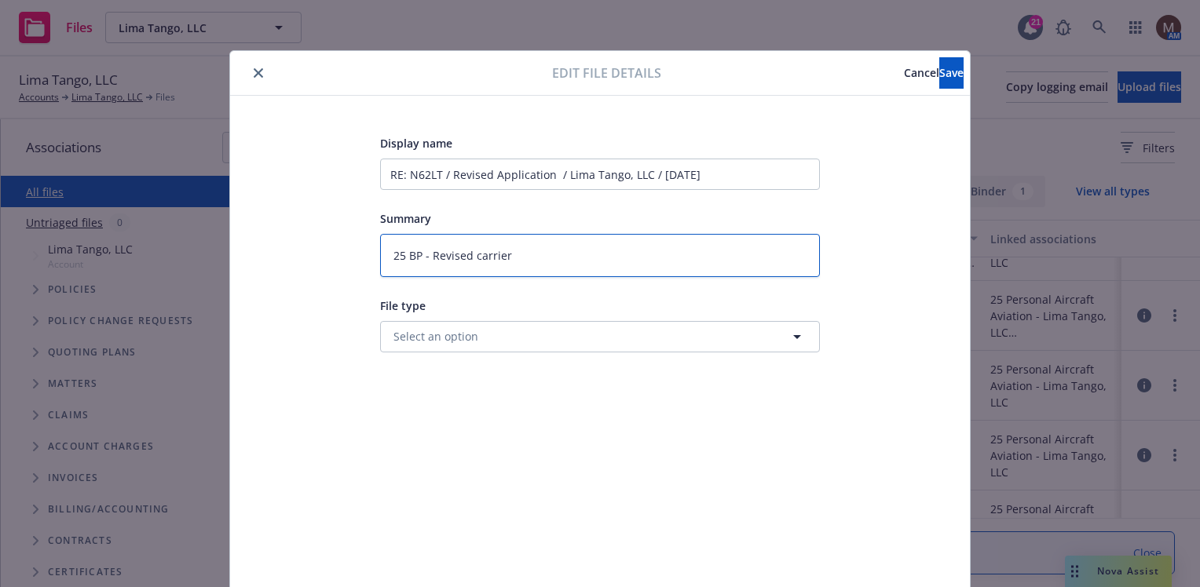
type textarea "25 BP - Revised carrier"
type textarea "x"
type textarea "25 BP - Revised carrier a"
type textarea "x"
type textarea "25 BP - Revised carrier ap"
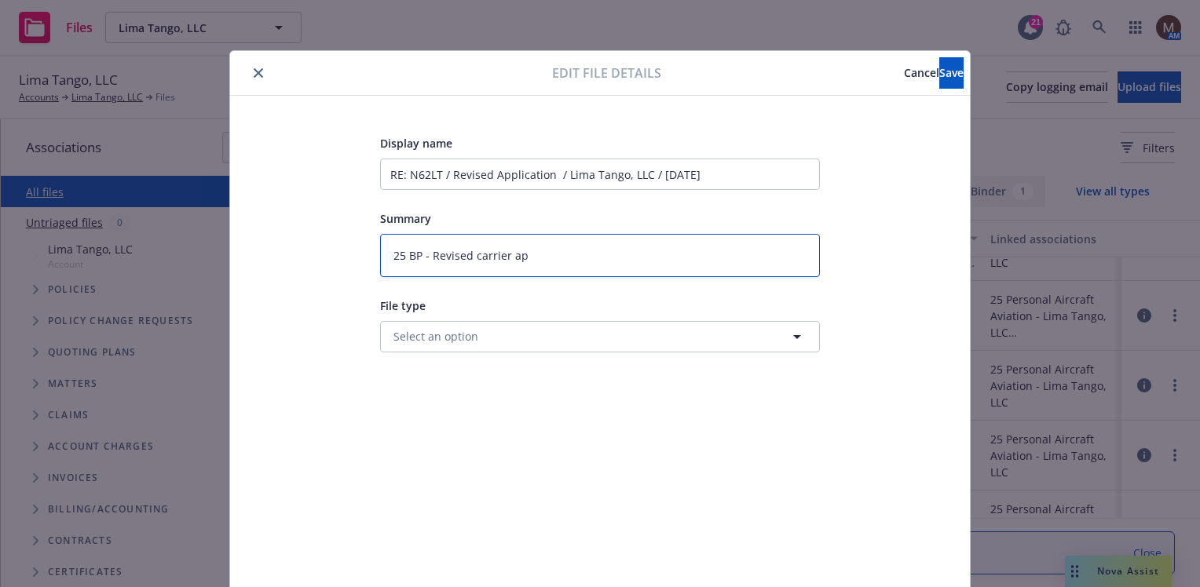
type textarea "x"
type textarea "25 BP - Revised carrier app"
type textarea "x"
type textarea "25 BP - Revised carrier app"
type textarea "x"
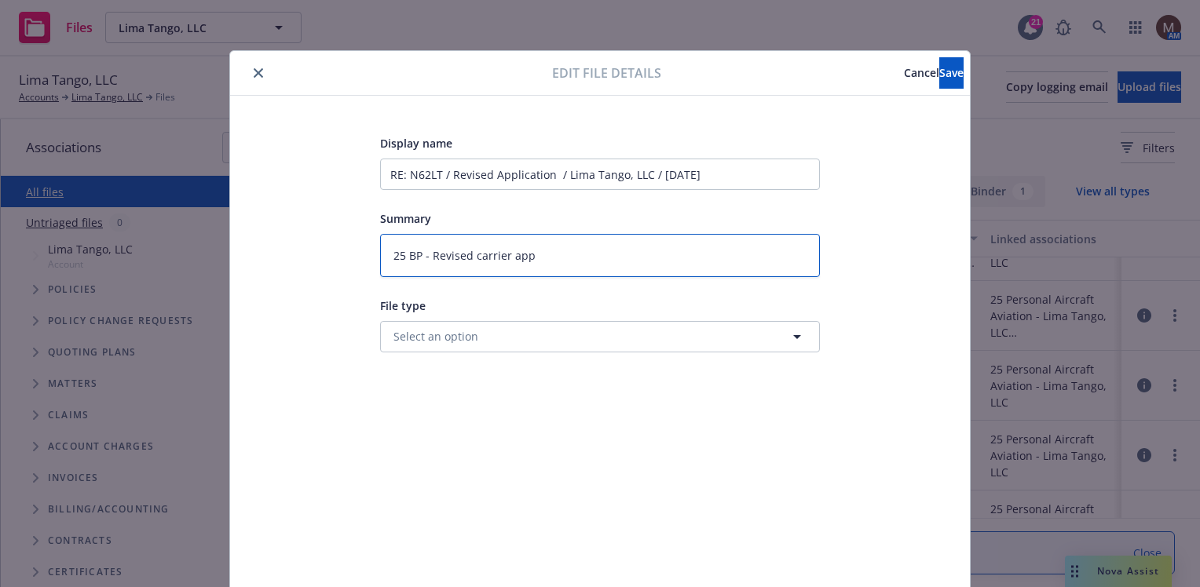
type textarea "25 BP - Revised carrier app t"
type textarea "x"
type textarea "25 BP - Revised carrier app to"
type textarea "x"
type textarea "25 BP - Revised carrier app to"
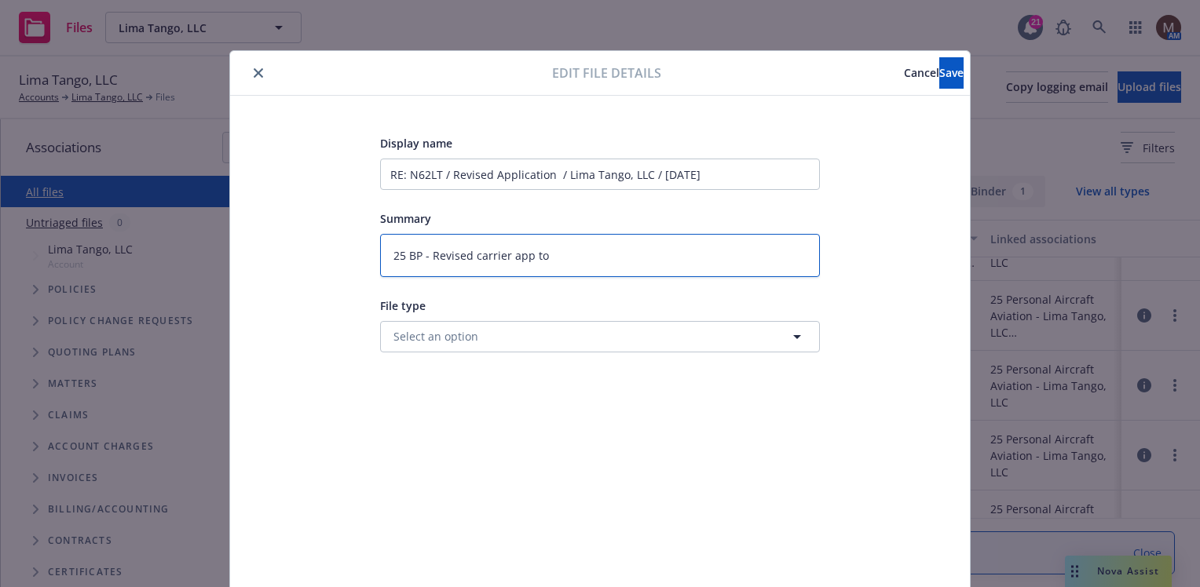
type textarea "x"
type textarea "25 BP - Revised carrier app to i"
type textarea "x"
type textarea "25 BP - Revised carrier app to in"
type textarea "x"
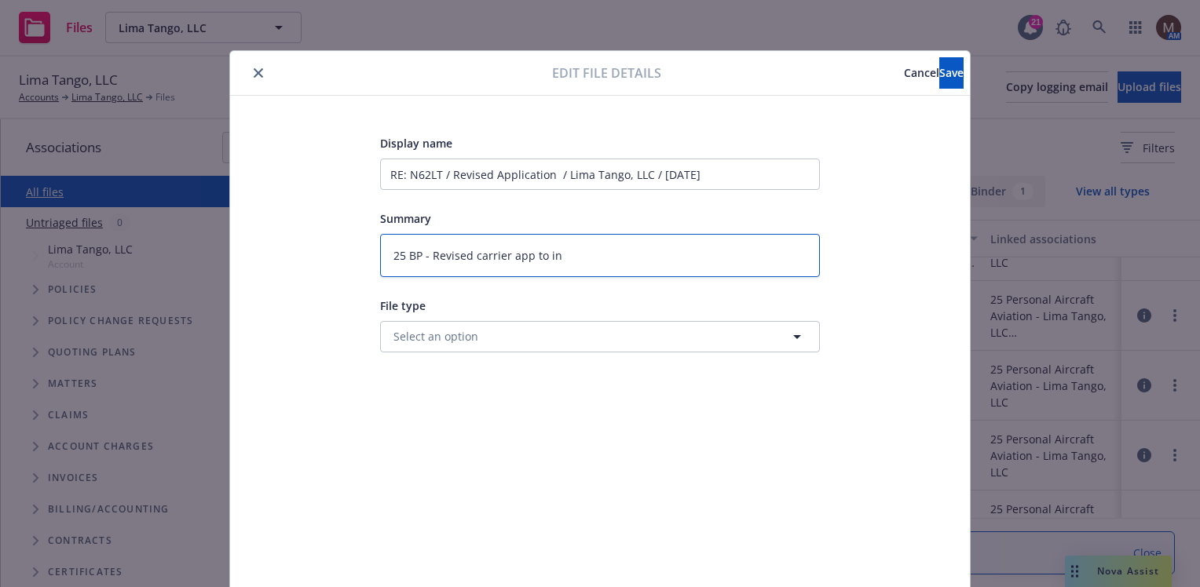
type textarea "25 BP - Revised carrier app to ins"
type textarea "x"
type textarea "25 BP - Revised carrier app to insu"
type textarea "x"
type textarea "25 BP - Revised carrier app to insur"
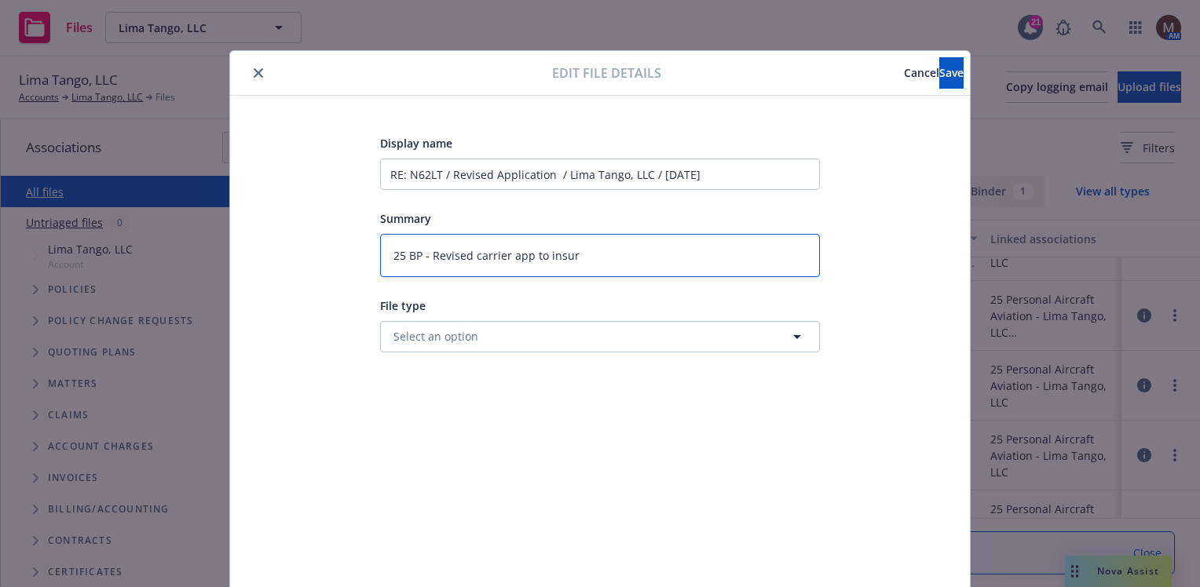
type textarea "x"
type textarea "25 BP - Revised carrier app to insure"
type textarea "x"
type textarea "25 BP - Revised carrier app to insured"
type textarea "x"
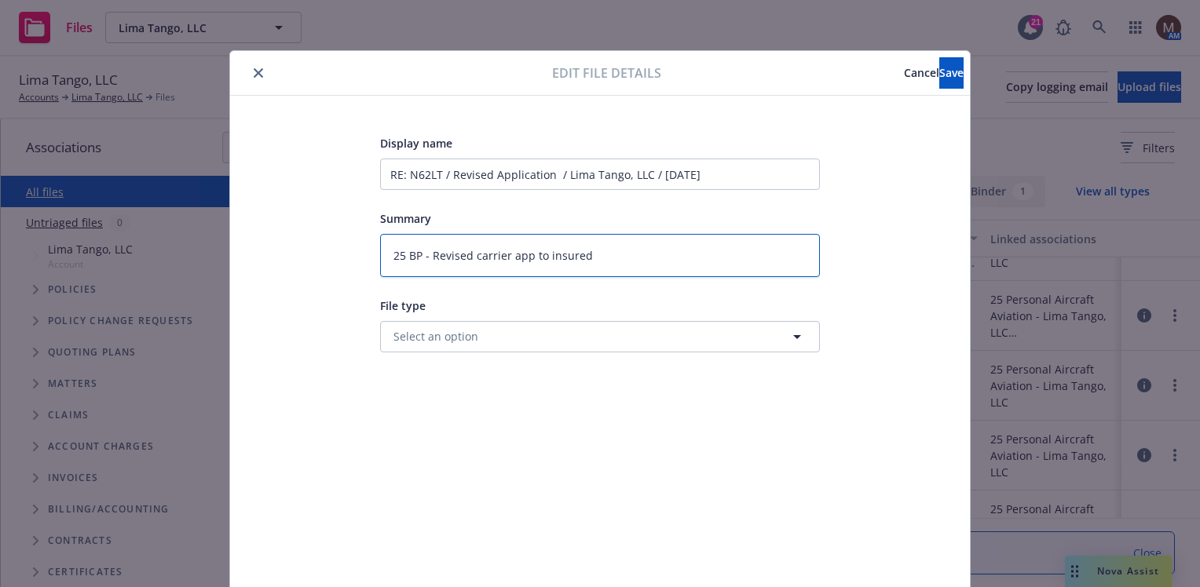
type textarea "25 BP - Revised carrier app to insured"
type textarea "x"
type textarea "25 BP - Revised carrier app to insured ("
type textarea "x"
type textarea "25 BP - Revised carrier app to insured (r"
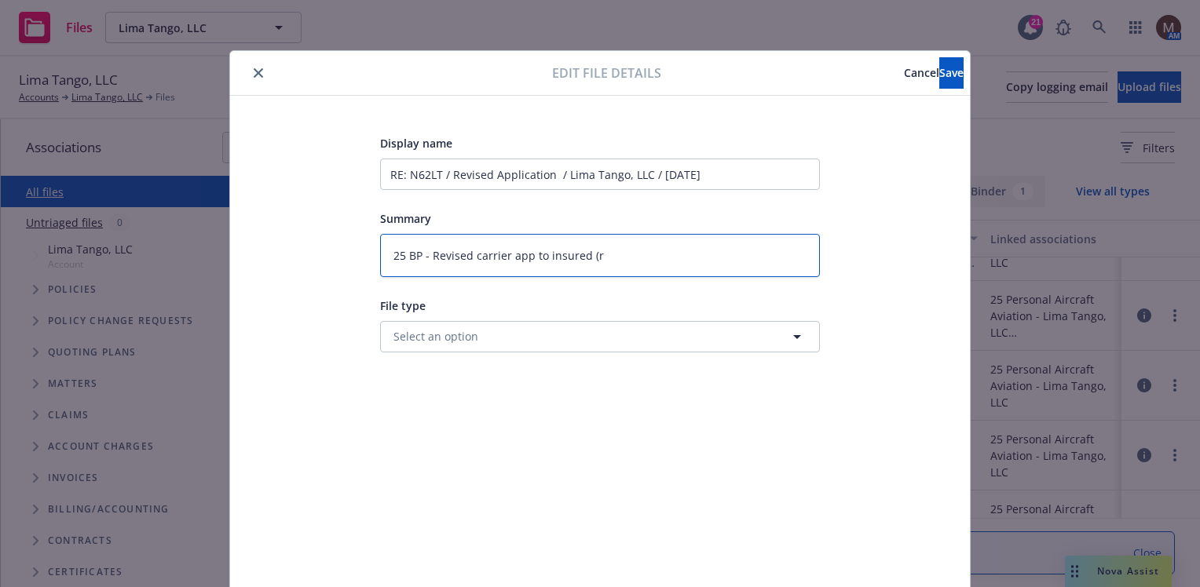
type textarea "x"
type textarea "25 BP - Revised carrier app to insured (re"
type textarea "x"
type textarea "25 BP - Revised carrier app to insured (rem"
type textarea "x"
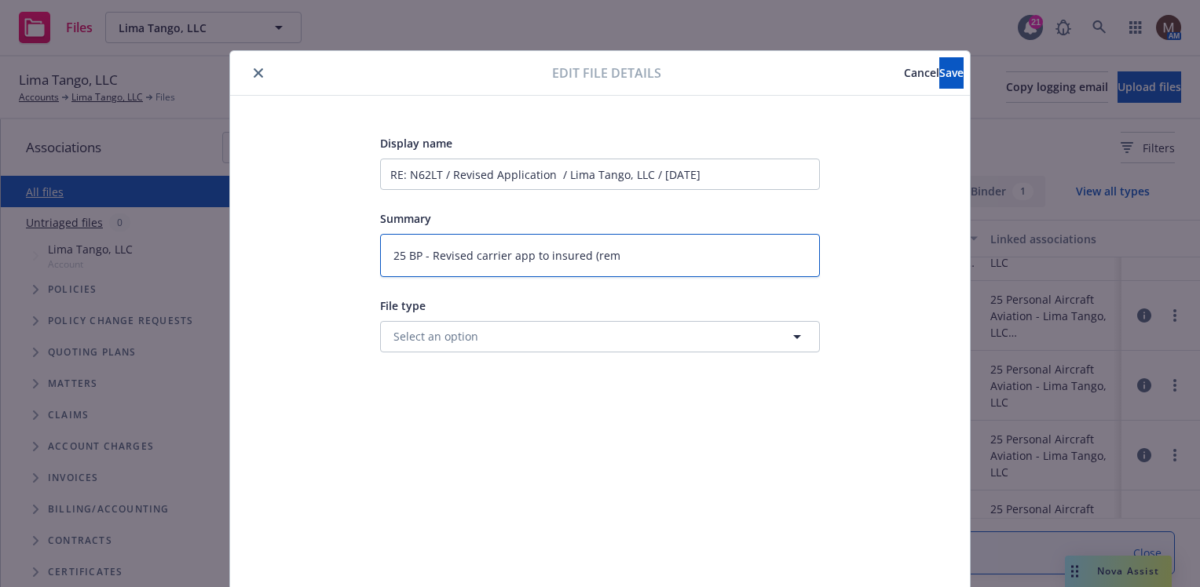
type textarea "25 BP - Revised carrier app to insured (remo"
type textarea "x"
type textarea "25 BP - Revised carrier app to insured (remov"
type textarea "x"
type textarea "25 BP - Revised carrier app to insured (remove"
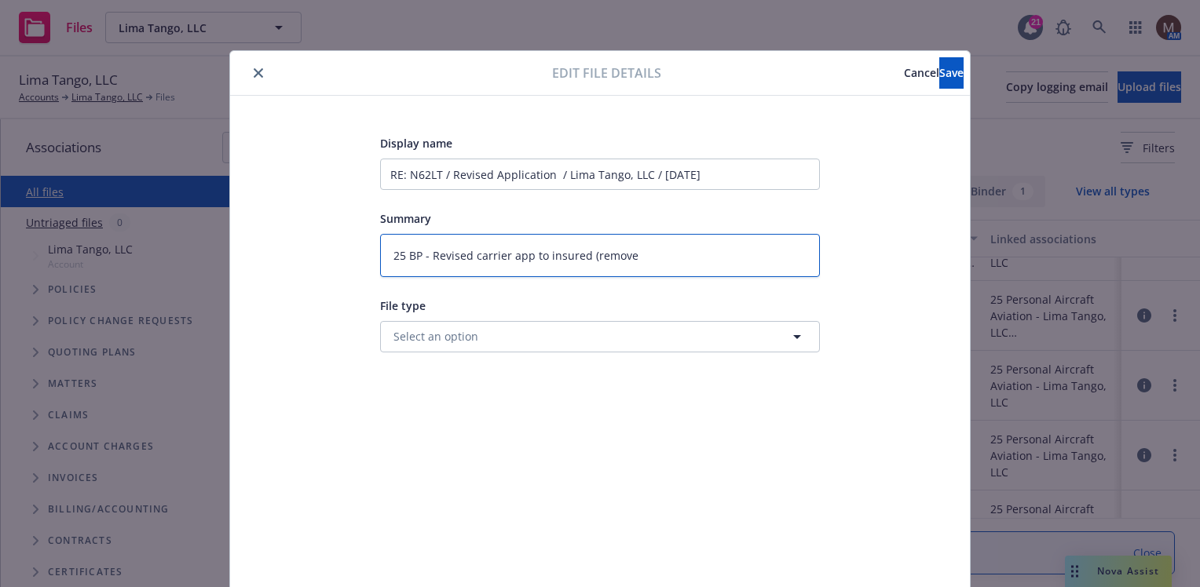
type textarea "x"
type textarea "25 BP - Revised carrier app to insured (removed"
type textarea "x"
type textarea "25 BP - Revised carrier app to insured (removed"
type textarea "x"
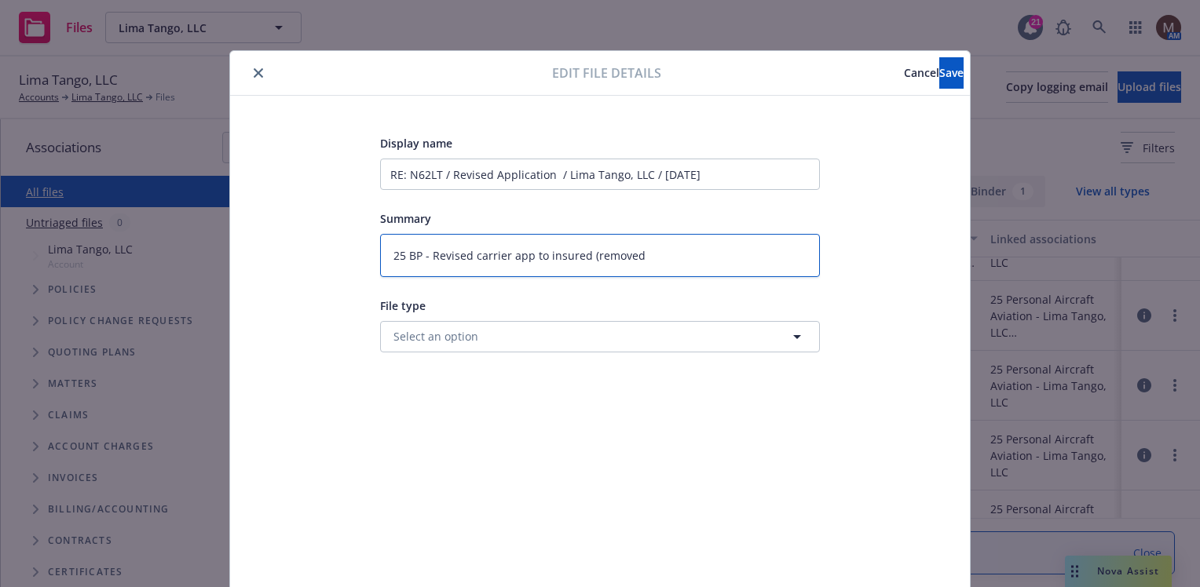
type textarea "25 BP - Revised carrier app to insured (removed R"
type textarea "x"
type textarea "25 BP - Revised carrier app to insured (removed RO"
type textarea "x"
type textarea "25 BP - Revised carrier app to insured (removed ROT"
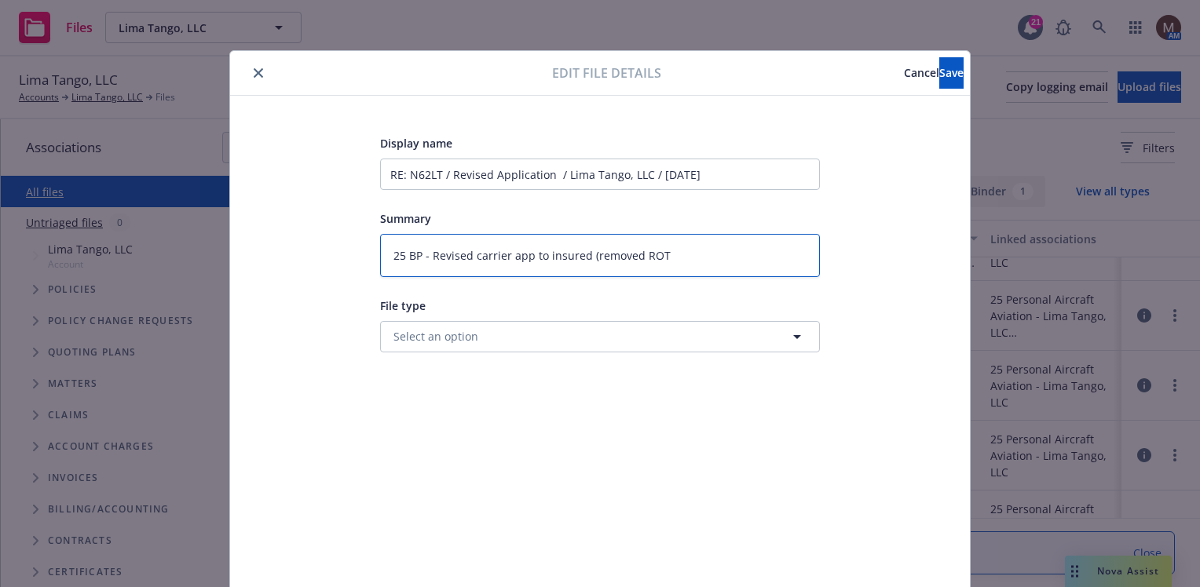
type textarea "x"
type textarea "25 BP - Revised carrier app to insured (removed ROTO"
type textarea "x"
type textarea "25 BP - Revised carrier app to insured (removed ROTO"
type textarea "x"
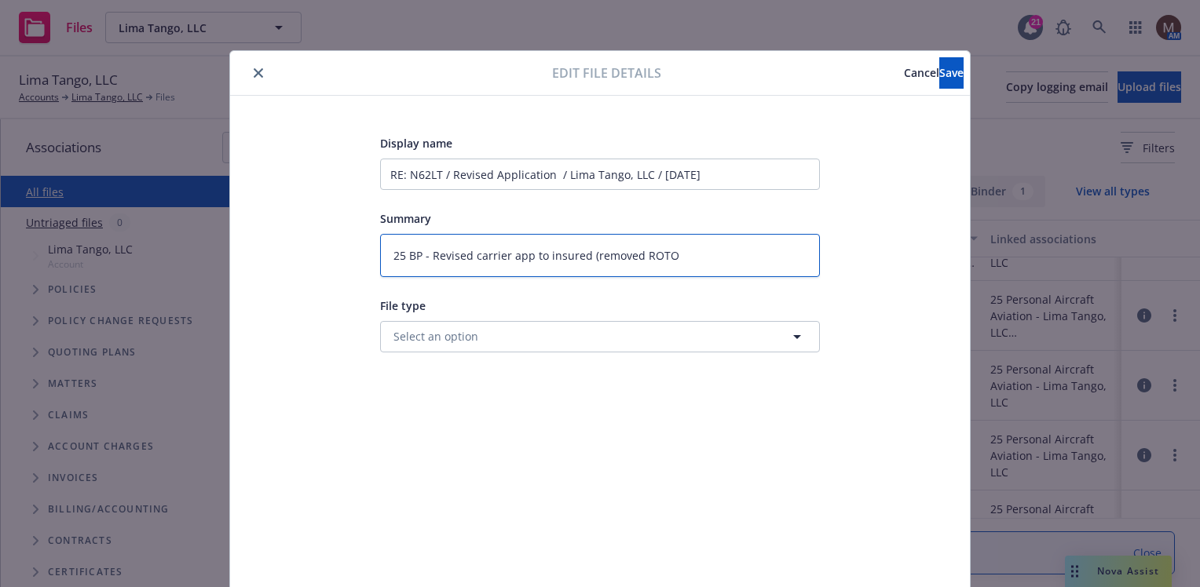
type textarea "25 BP - Revised carrier app to insured (removed ROTO h"
type textarea "x"
type textarea "25 BP - Revised carrier app to insured (removed ROTO ho"
type textarea "x"
type textarea "25 BP - Revised carrier app to insured (removed ROTO hou"
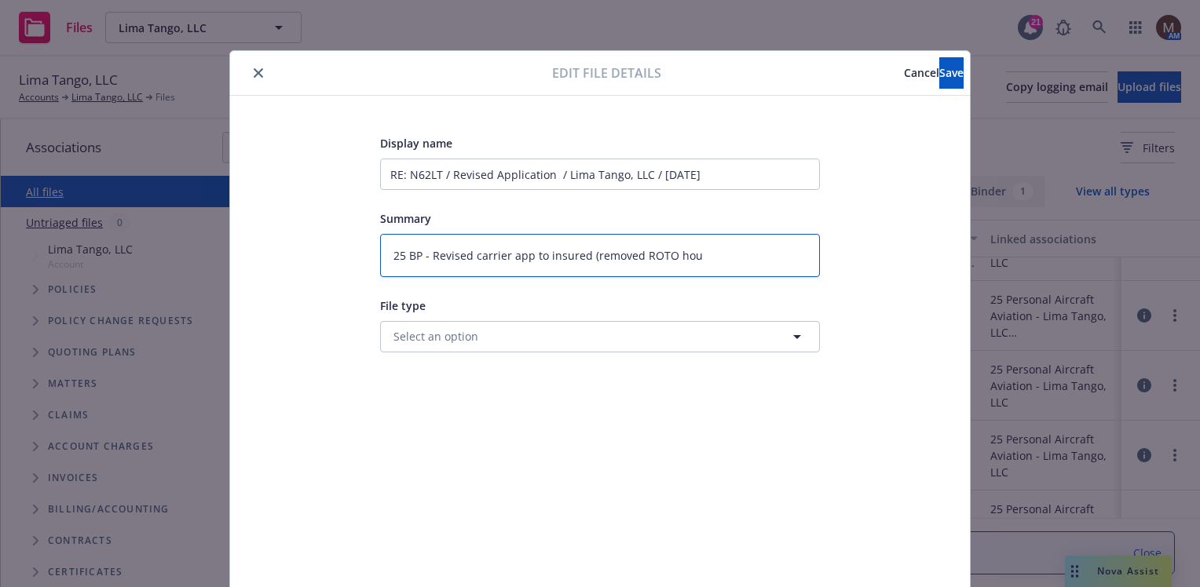
type textarea "x"
type textarea "25 BP - Revised carrier app to insured (removed ROTO hour"
type textarea "x"
type textarea "25 BP - Revised carrier app to insured (removed ROTO hours"
type textarea "x"
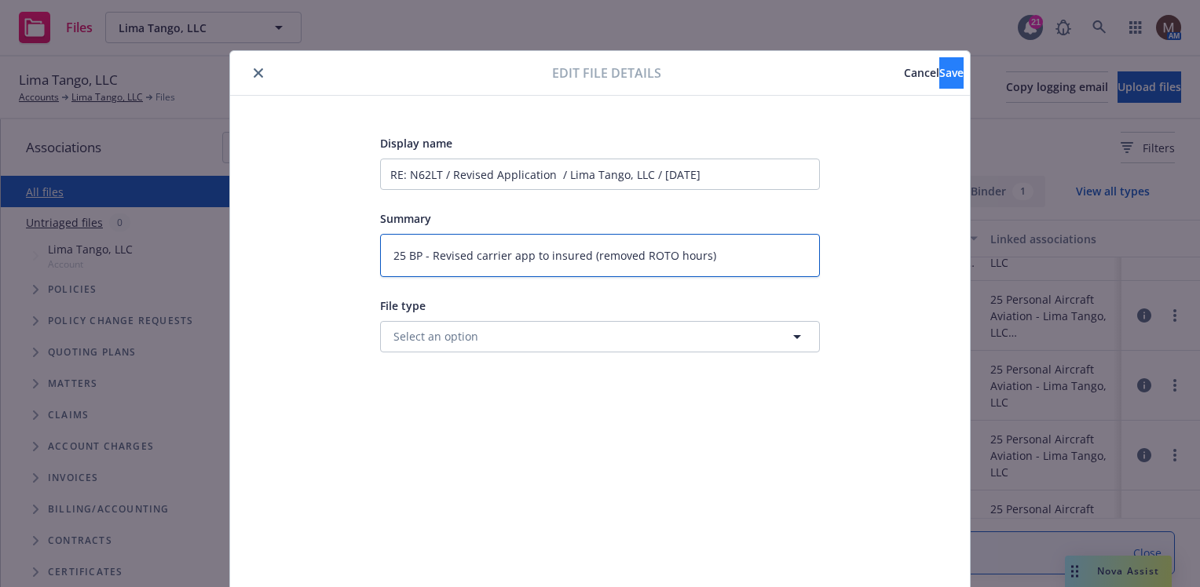
type textarea "25 BP - Revised carrier app to insured (removed ROTO hours)"
click at [939, 67] on span "Save" at bounding box center [951, 72] width 24 height 15
type textarea "x"
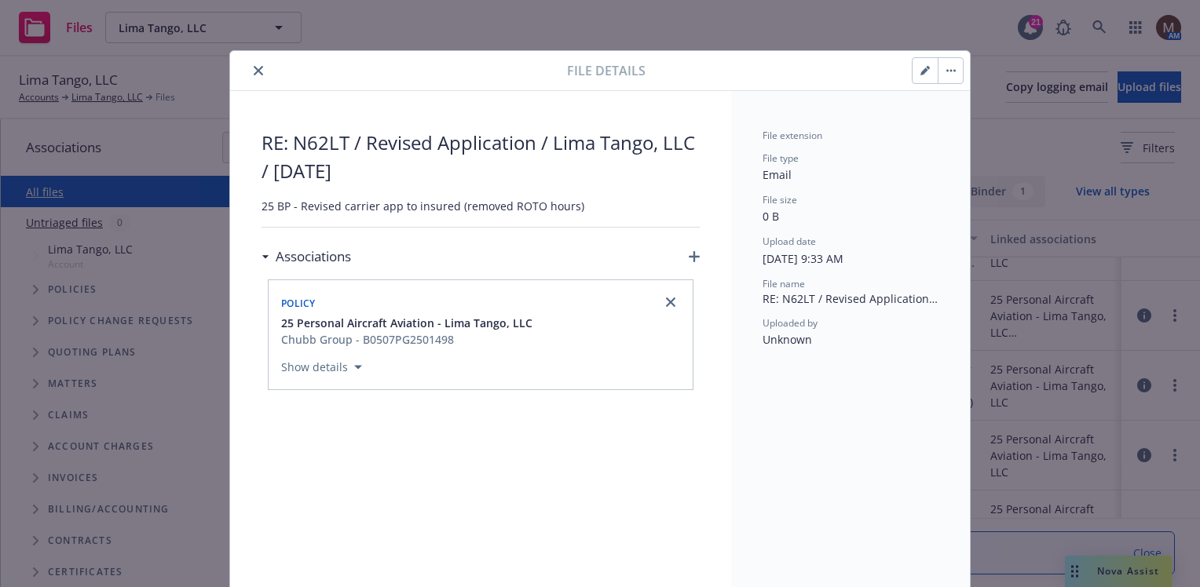
click at [254, 71] on icon "close" at bounding box center [258, 70] width 9 height 9
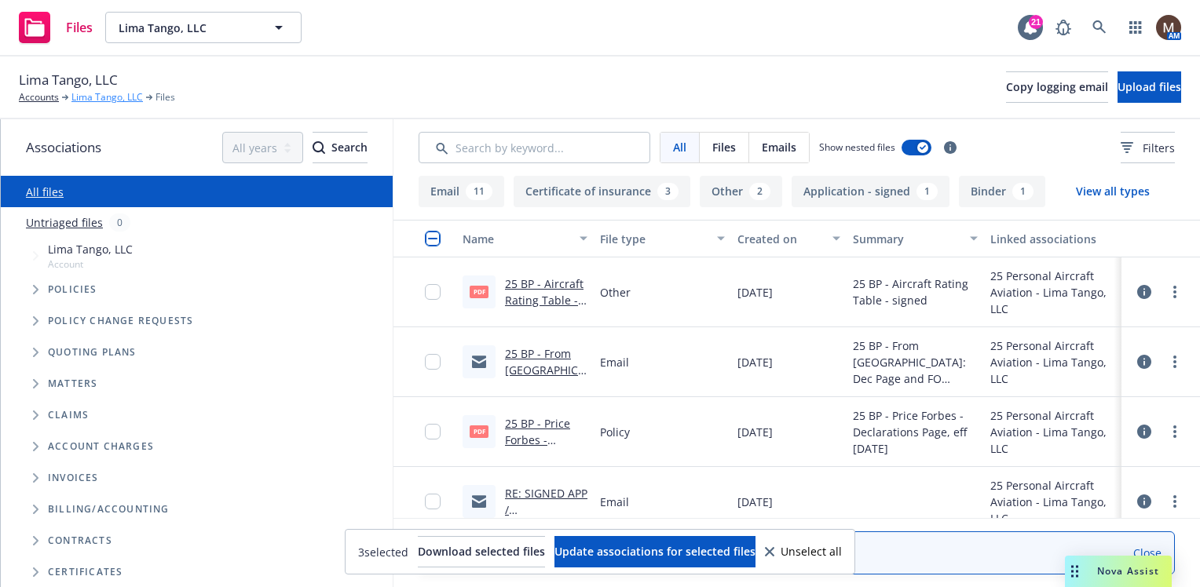
click at [101, 95] on link "Lima Tango, LLC" at bounding box center [106, 97] width 71 height 14
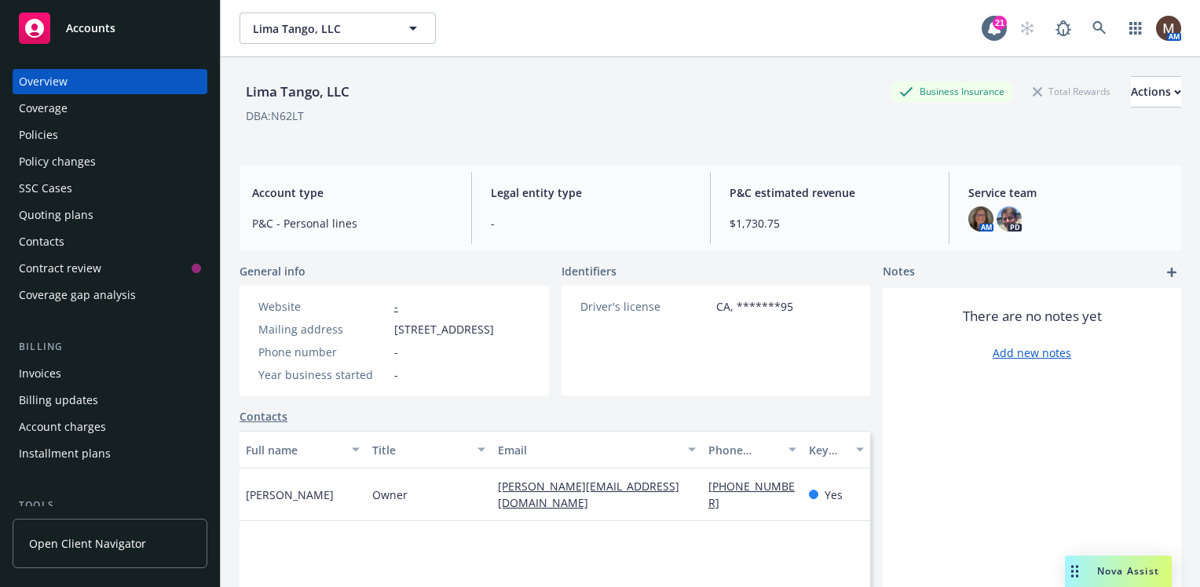
click at [50, 135] on div "Policies" at bounding box center [38, 135] width 39 height 25
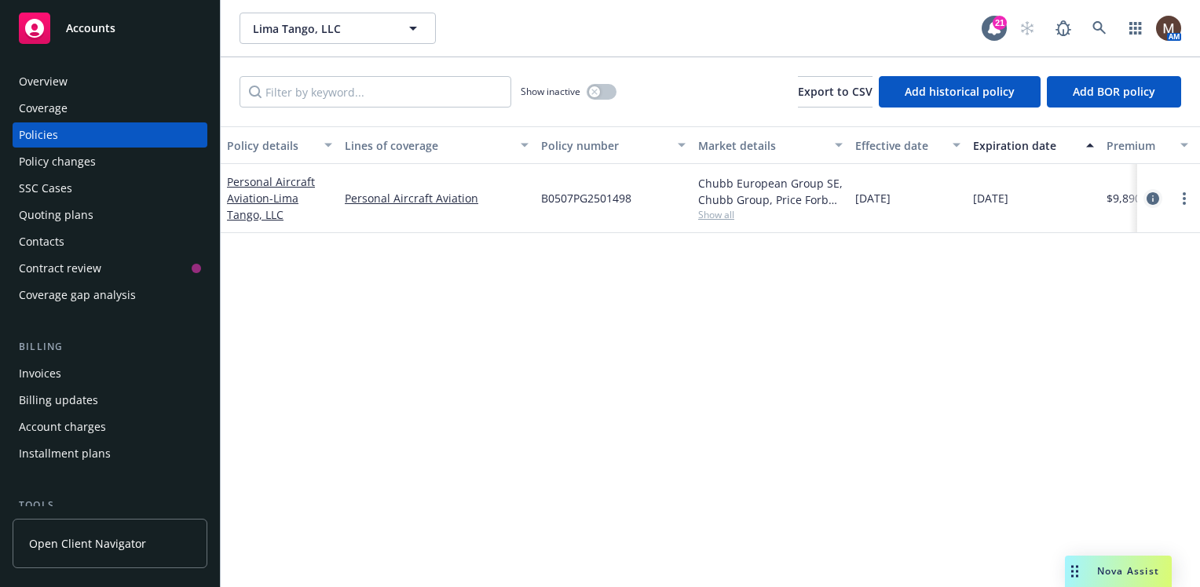
click at [1153, 193] on icon "circleInformation" at bounding box center [1153, 198] width 13 height 13
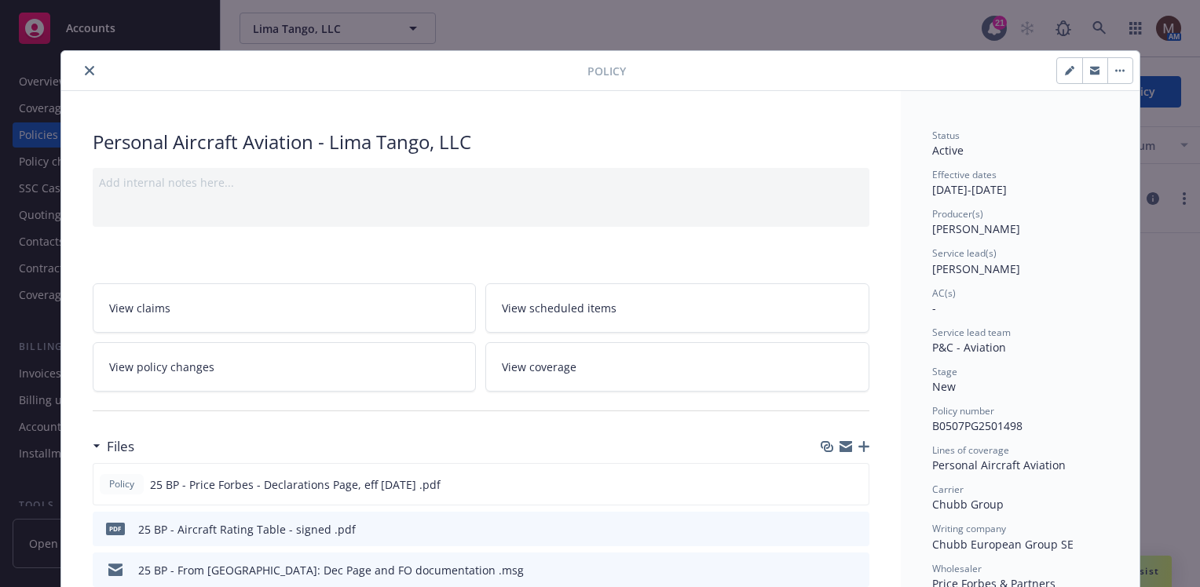
click at [1065, 68] on icon "button" at bounding box center [1069, 70] width 9 height 9
select select "NEW"
select select "12"
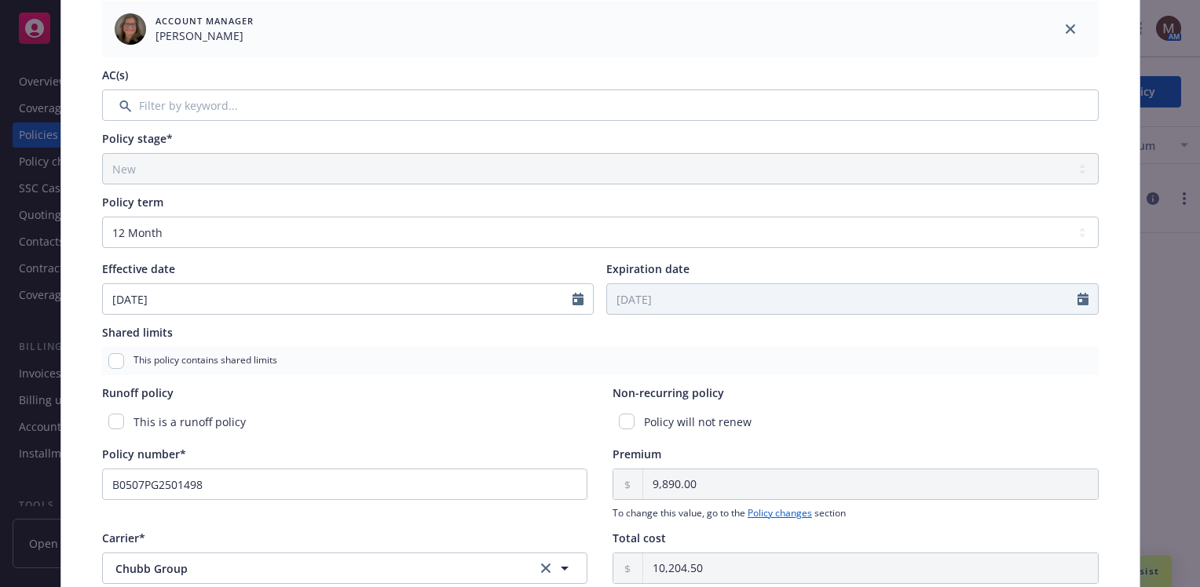
scroll to position [471, 0]
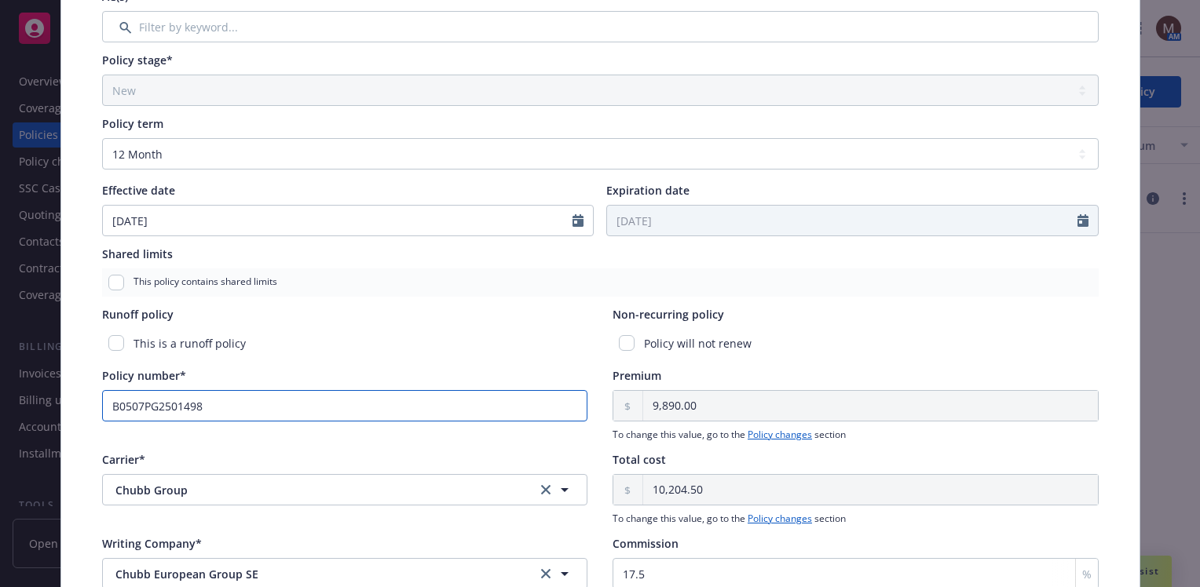
drag, startPoint x: 203, startPoint y: 401, endPoint x: 71, endPoint y: 405, distance: 132.0
click at [71, 405] on div "Policy type* Personal Aircraft Aviation Display name Lima Tango, LLC Producer(s…" at bounding box center [600, 195] width 1078 height 1140
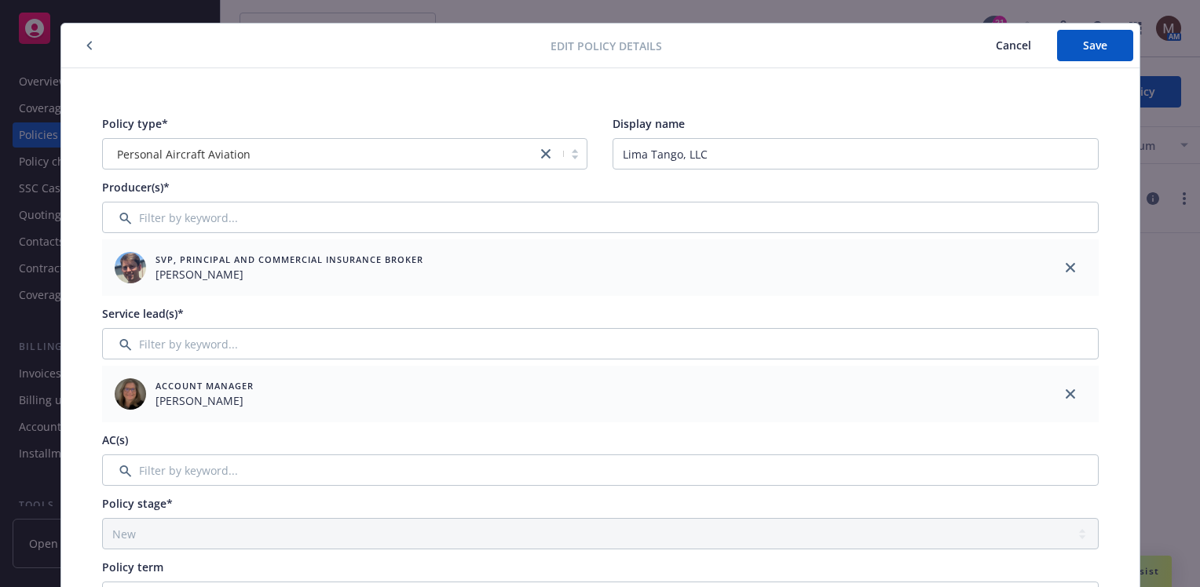
scroll to position [0, 0]
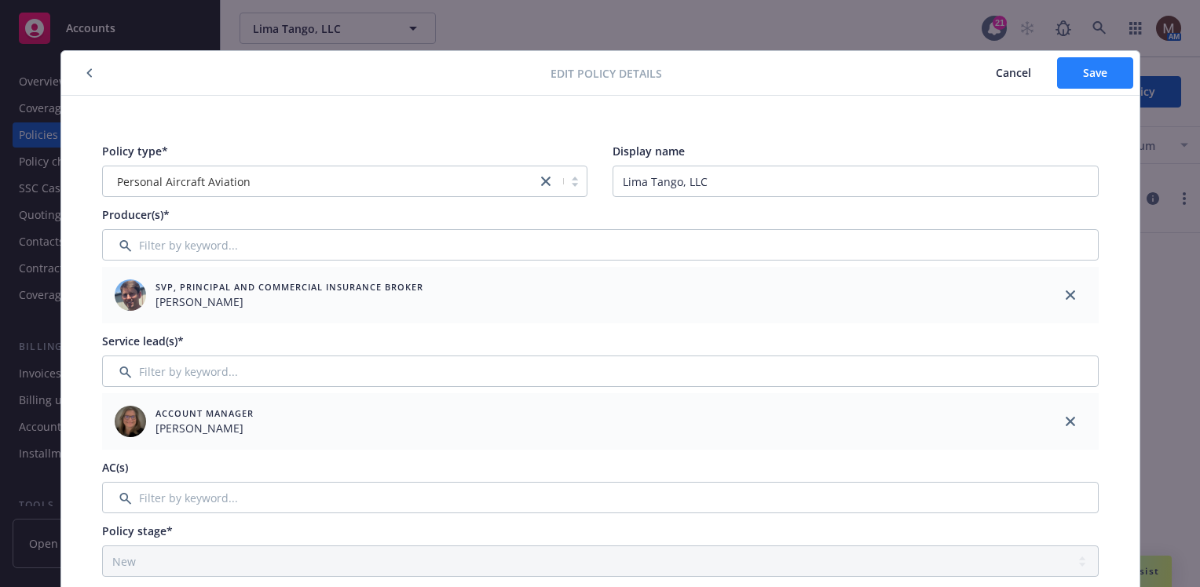
type input "PG2501498"
click at [1090, 69] on span "Save" at bounding box center [1095, 72] width 24 height 15
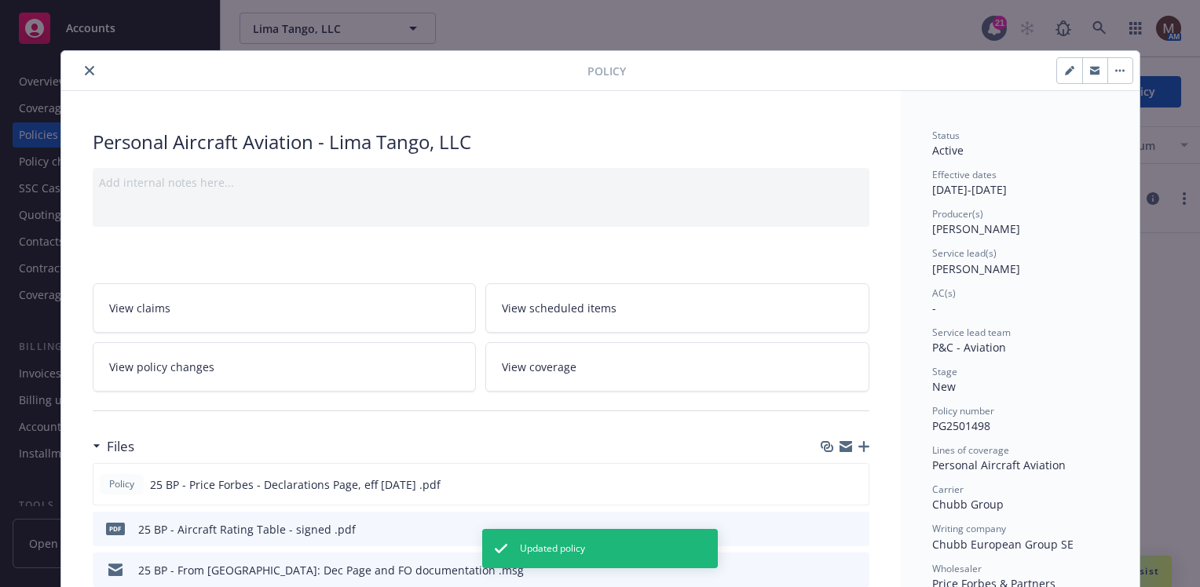
click at [85, 67] on icon "close" at bounding box center [89, 70] width 9 height 9
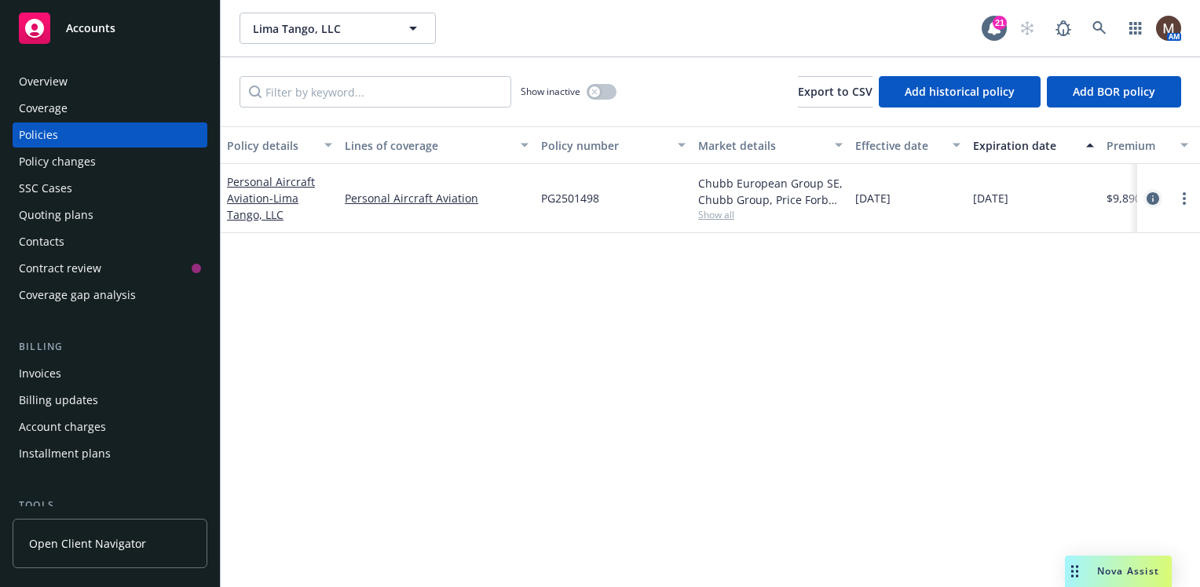
click at [1154, 195] on icon "circleInformation" at bounding box center [1153, 198] width 13 height 13
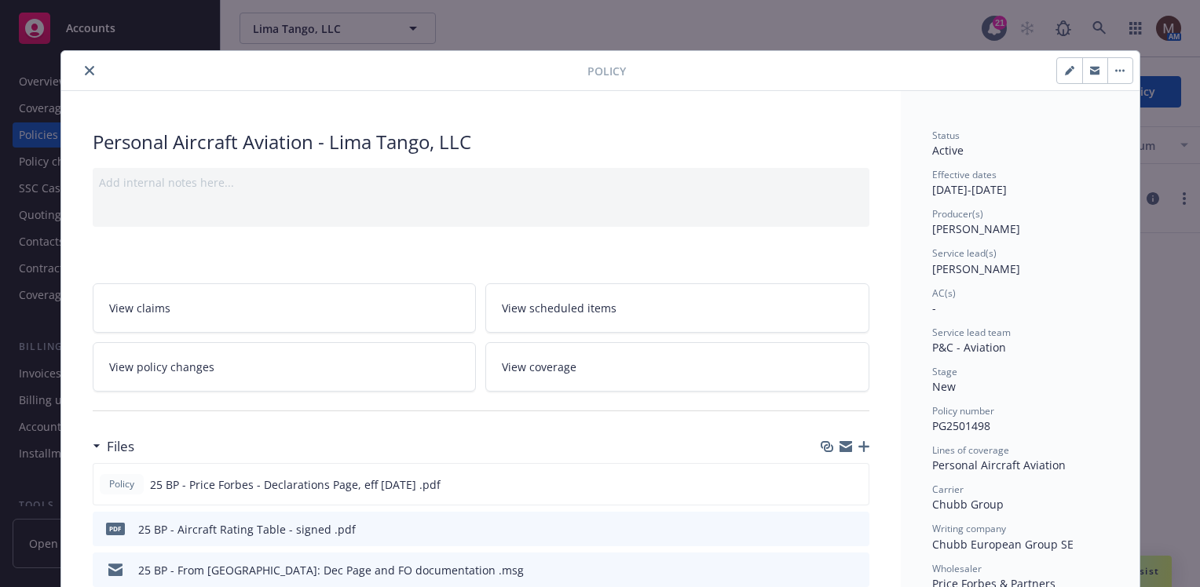
scroll to position [47, 0]
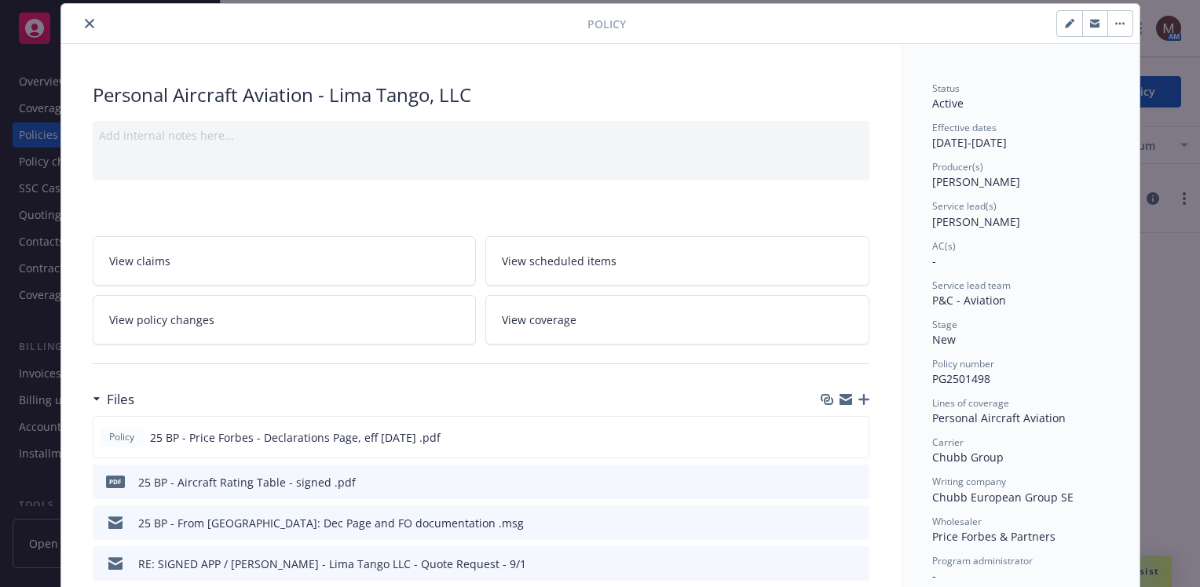
click at [858, 394] on icon "button" at bounding box center [863, 399] width 11 height 11
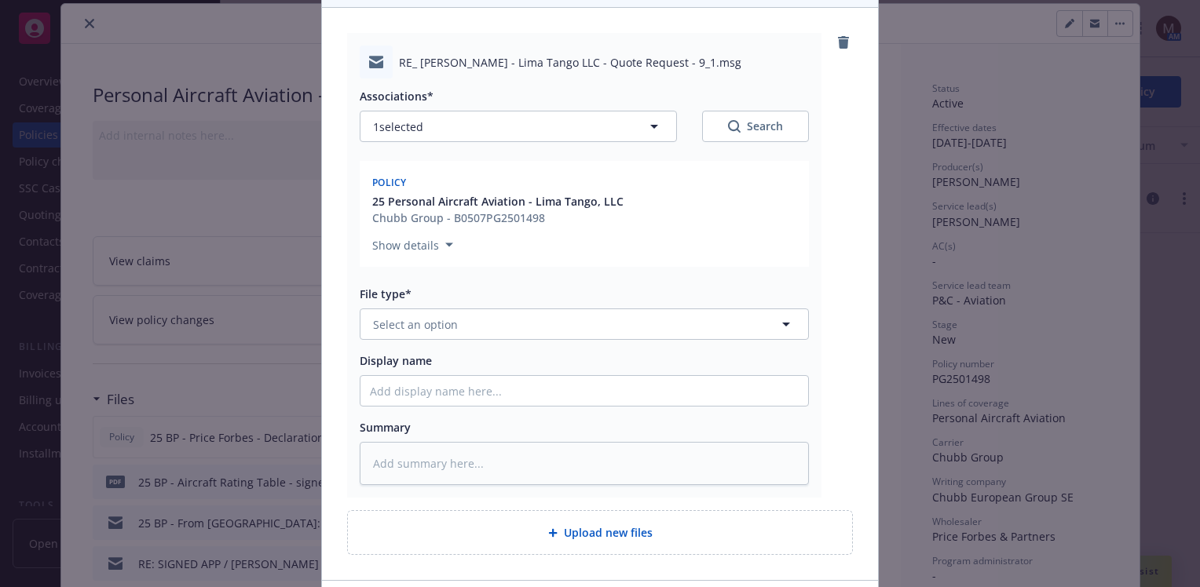
scroll to position [236, 0]
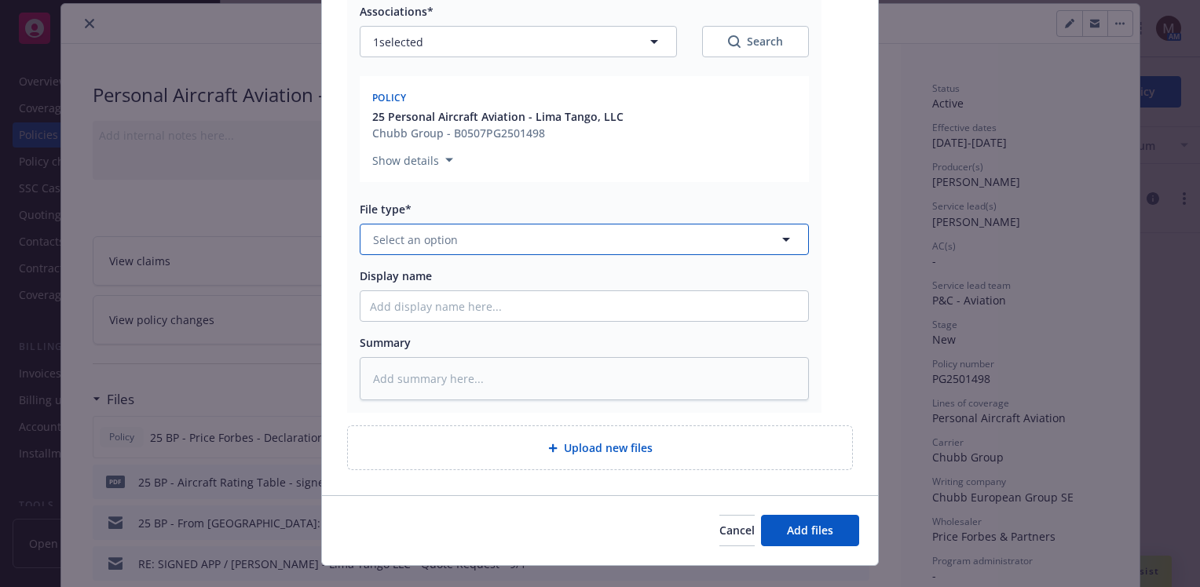
click at [781, 237] on icon "button" at bounding box center [786, 239] width 19 height 19
type input "email"
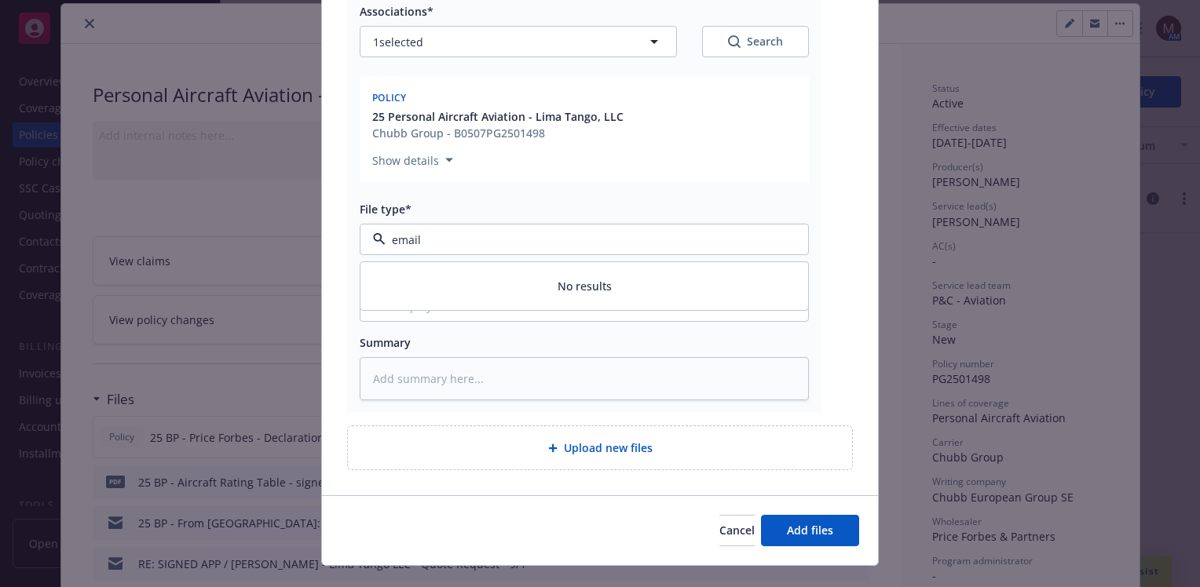
click at [492, 237] on input "email" at bounding box center [581, 240] width 391 height 16
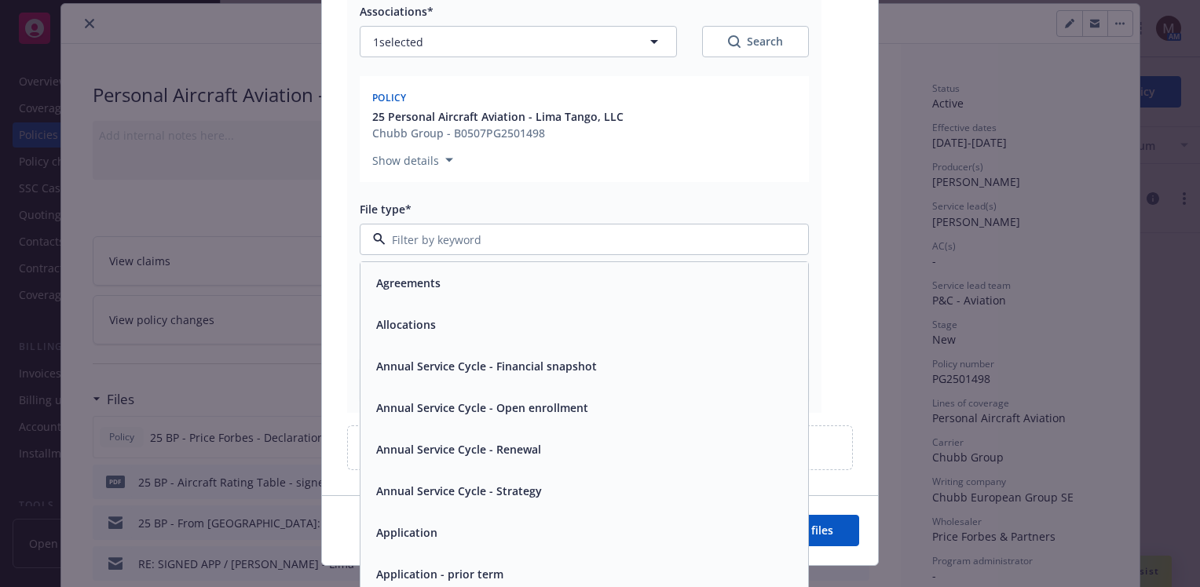
click at [427, 236] on input at bounding box center [581, 240] width 391 height 16
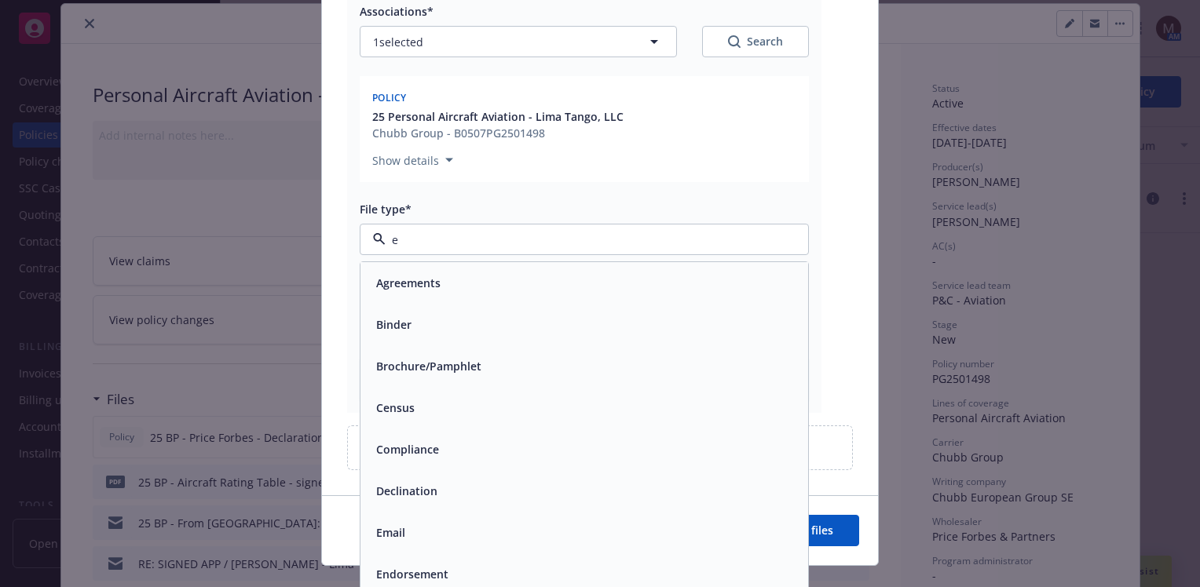
type input "em"
click at [409, 327] on div "Email" at bounding box center [584, 324] width 429 height 23
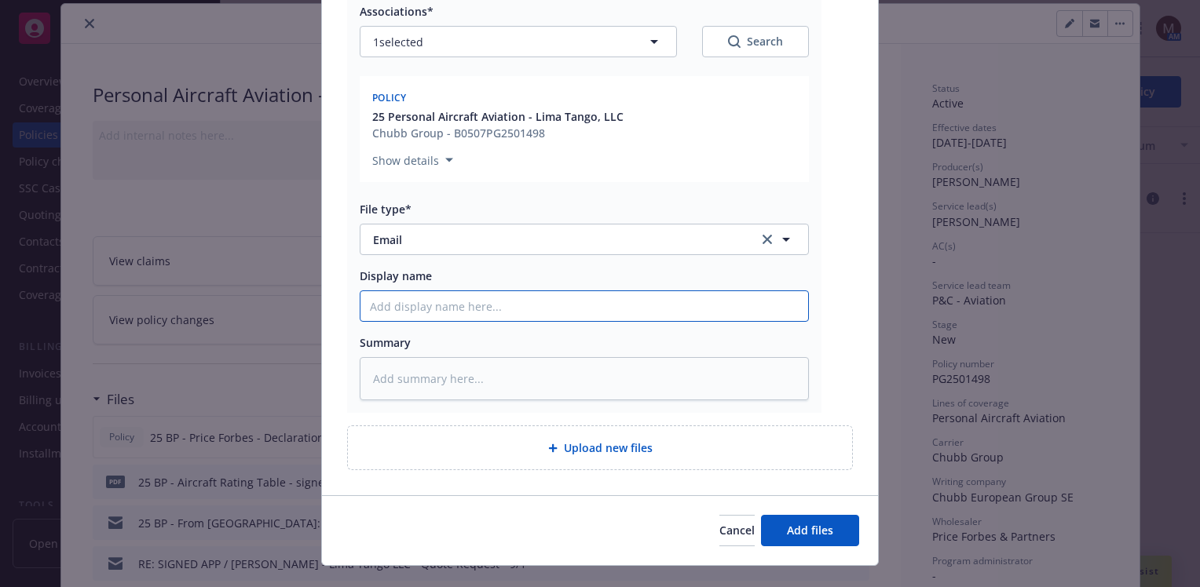
click at [393, 308] on input "Display name" at bounding box center [584, 306] width 448 height 30
type textarea "x"
type input "2"
type textarea "x"
type input "25"
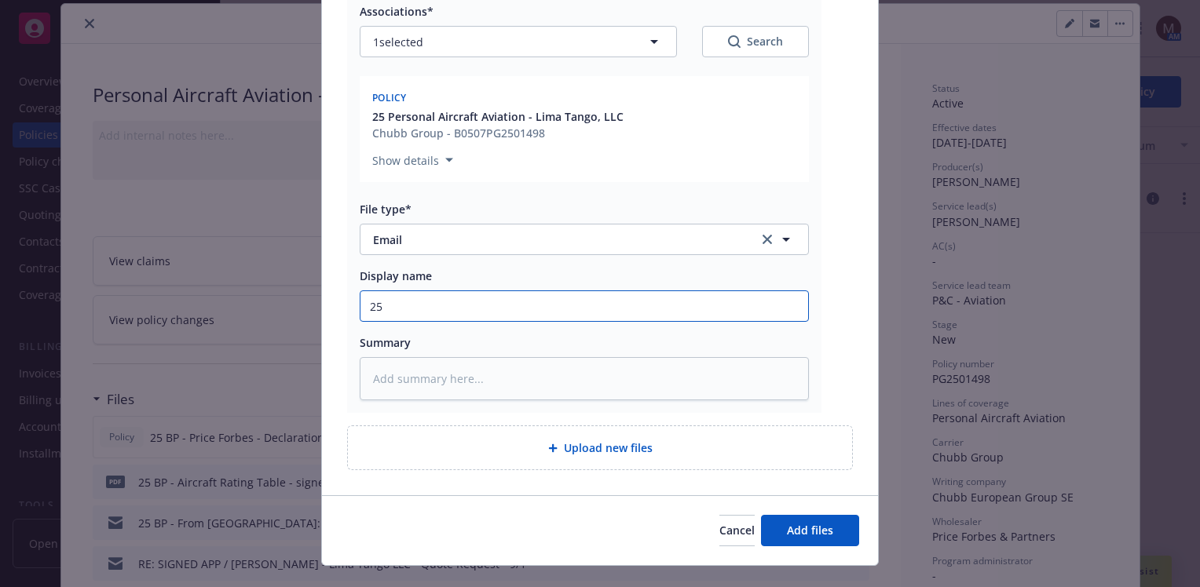
type textarea "x"
type input "25"
type textarea "x"
type input "25 A"
type textarea "x"
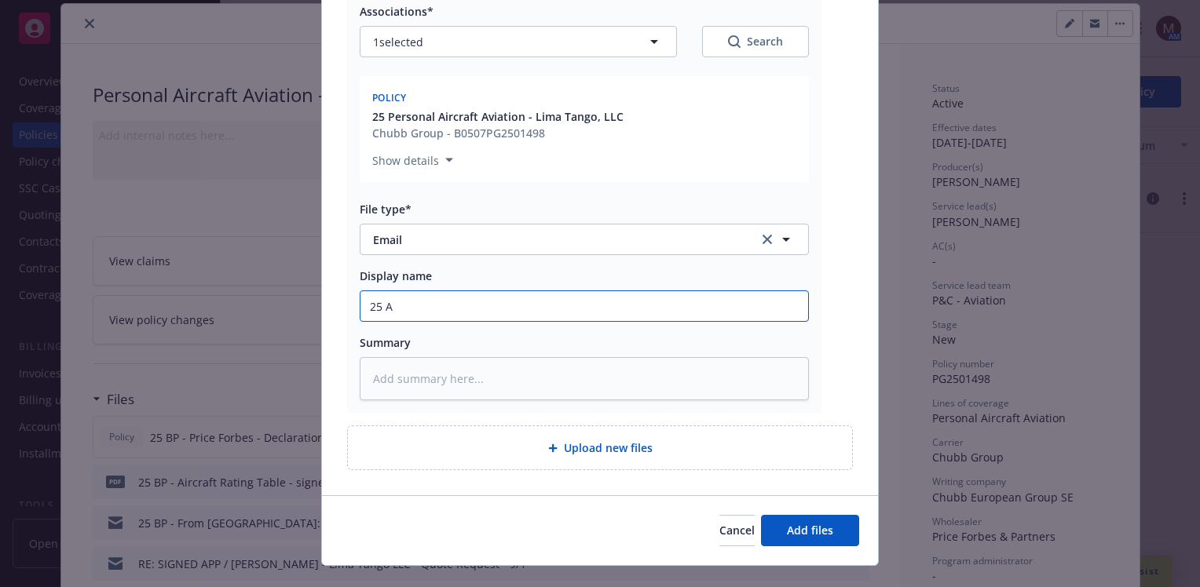
type input "25 AC"
type textarea "x"
type input "25 AC"
type textarea "x"
type input "25 AC -"
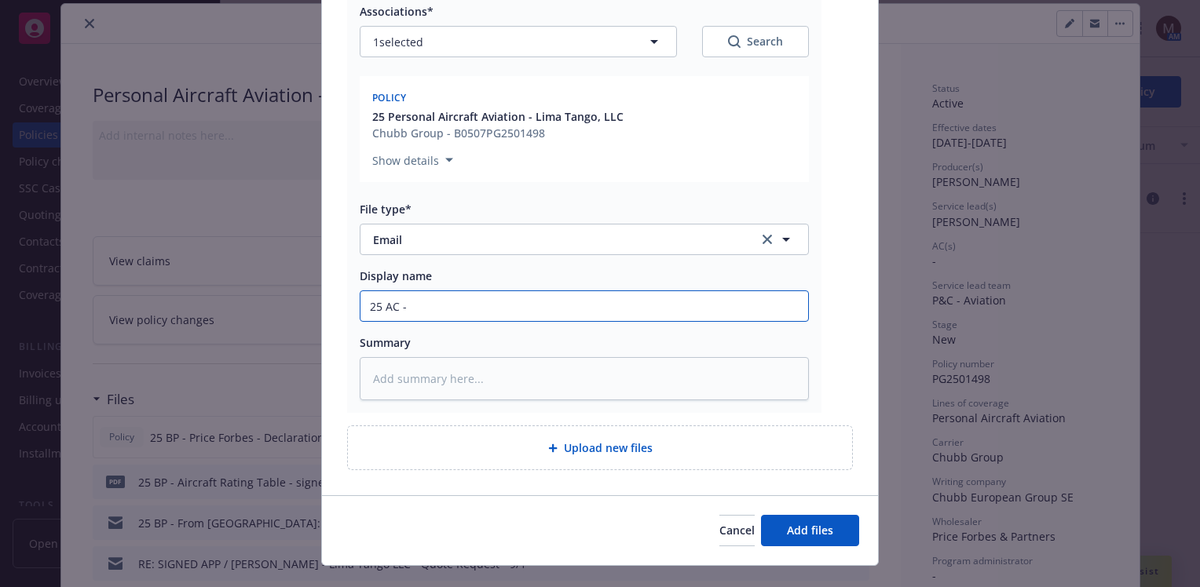
type textarea "x"
type input "25 AC -"
type textarea "x"
type input "25 AC - D"
type textarea "x"
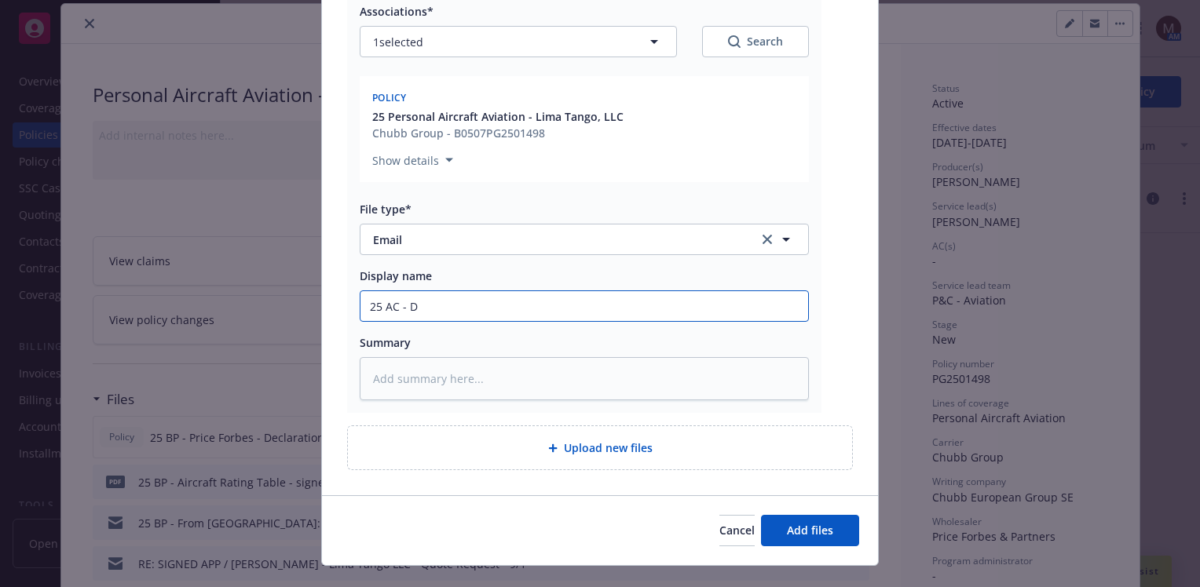
type input "25 AC - De"
type textarea "x"
type input "25 AC - Deb"
type textarea "x"
type input "25 AC - Debi"
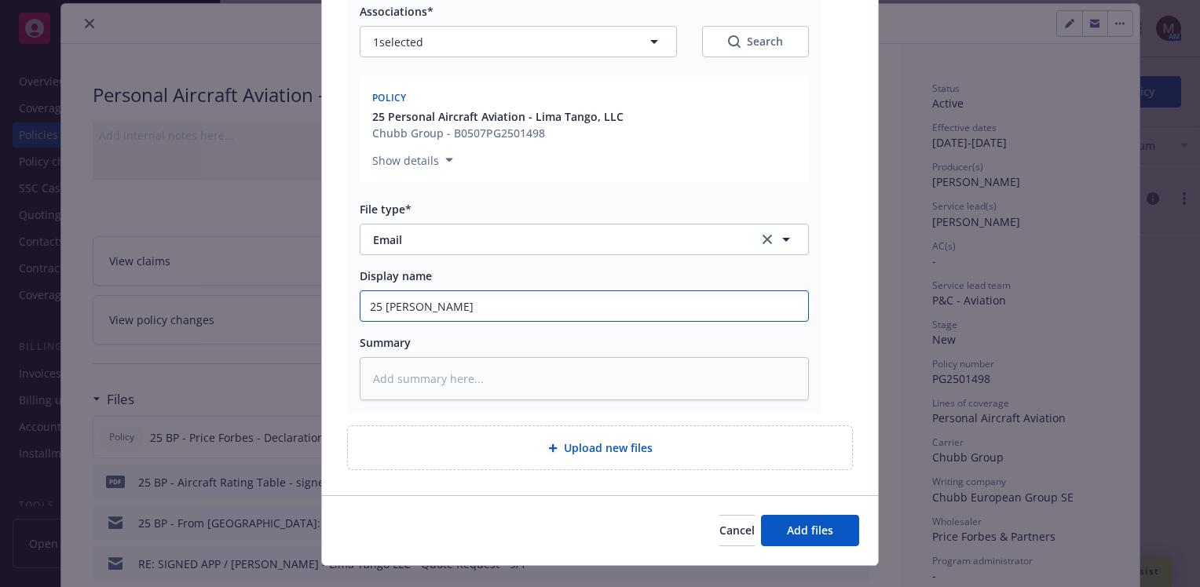
type textarea "x"
type input "25 AC - Debit"
type textarea "x"
type input "25 AC - Debit"
type textarea "x"
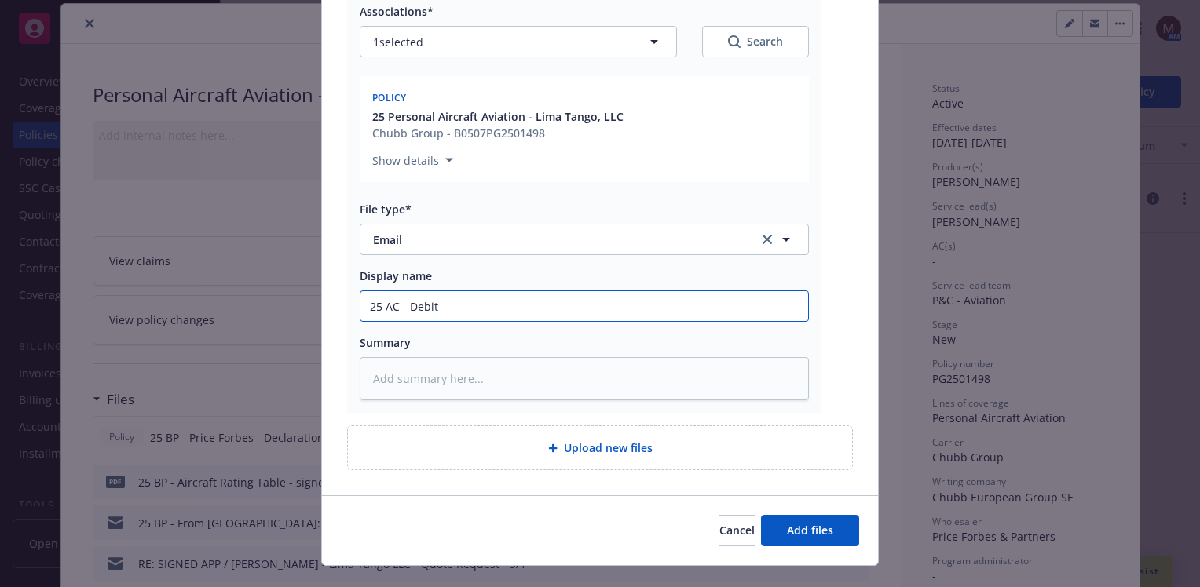
type input "25 AC - Debit N"
type textarea "x"
type input "25 AC - Debit No"
type textarea "x"
type input "25 AC - Debit Not"
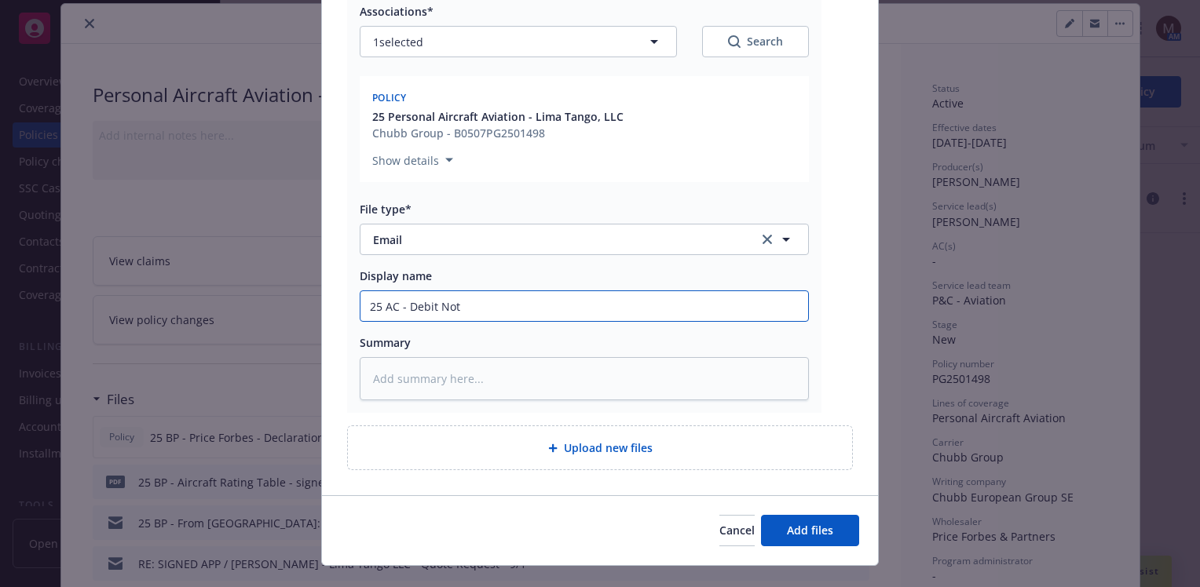
type textarea "x"
type input "25 AC - Debit Note"
type textarea "x"
type input "25 AC - Debit Note"
type textarea "x"
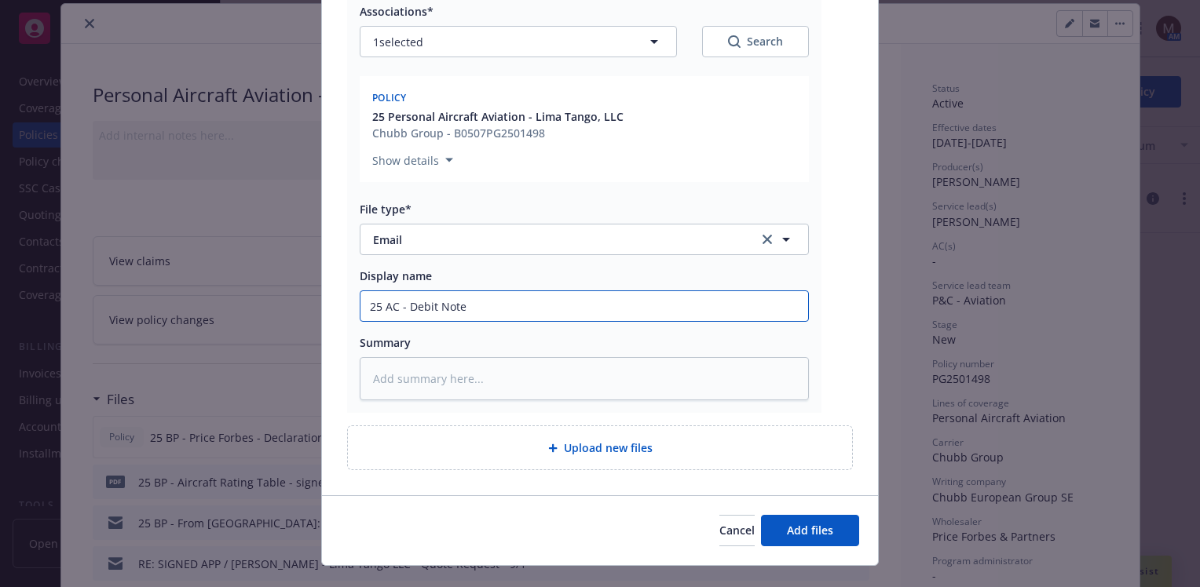
type input "25 AC - Debit Note f"
type textarea "x"
type input "25 AC - Debit Note fr"
type textarea "x"
type input "25 AC - Debit Note fro"
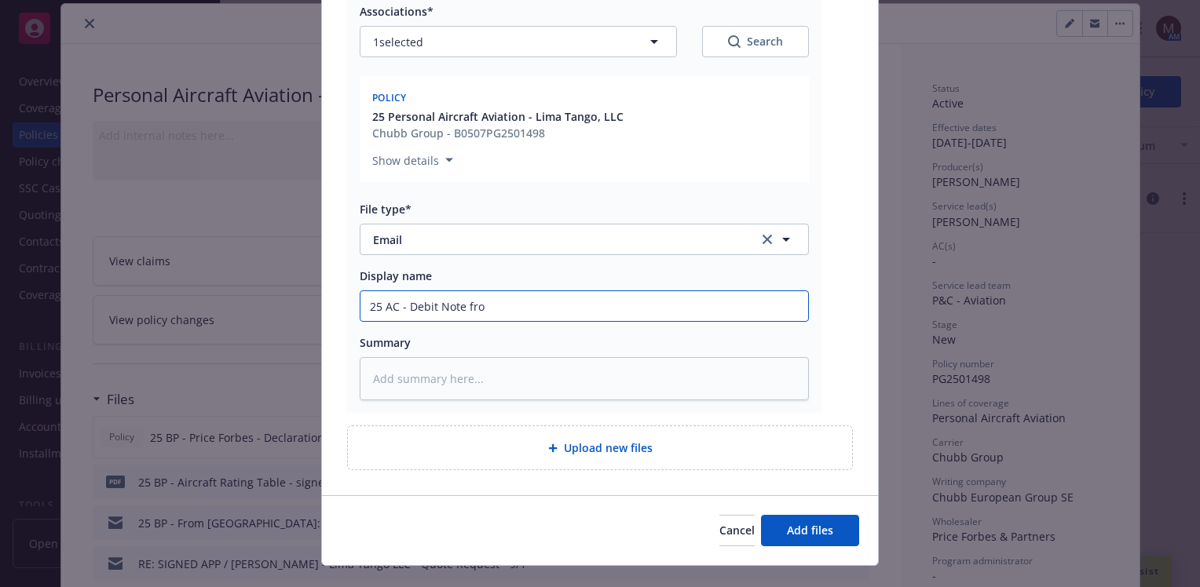
type textarea "x"
type input "25 AC - Debit Note from"
type textarea "x"
type input "25 AC - Debit Note from"
type textarea "x"
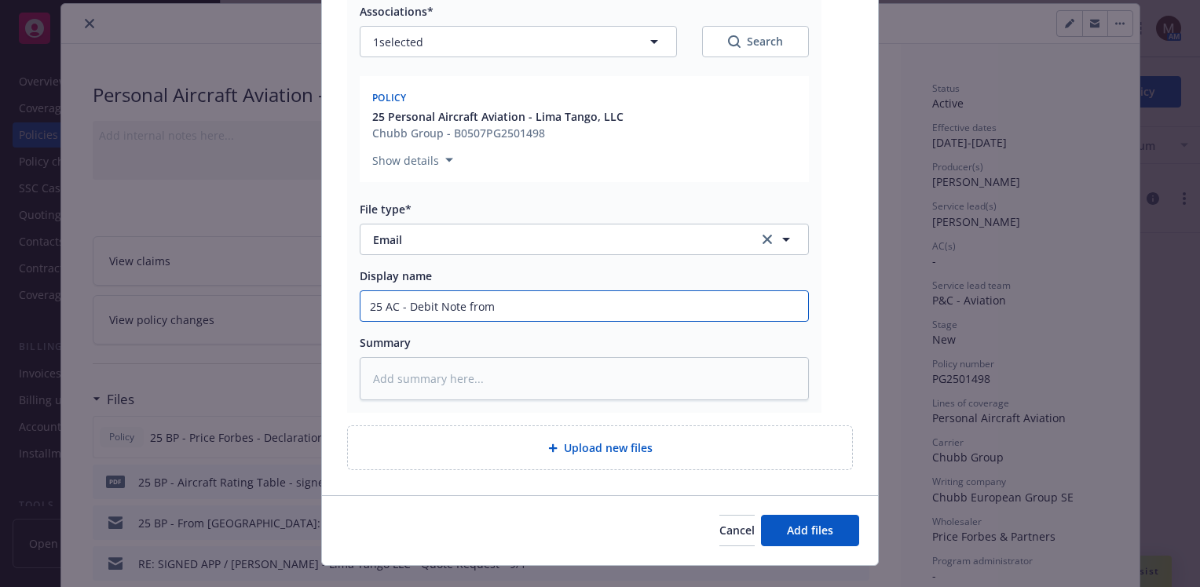
type input "25 AC - Debit Note from P"
type textarea "x"
type input "25 AC - Debit Note from Pr"
type textarea "x"
type input "25 AC - Debit Note from Pri"
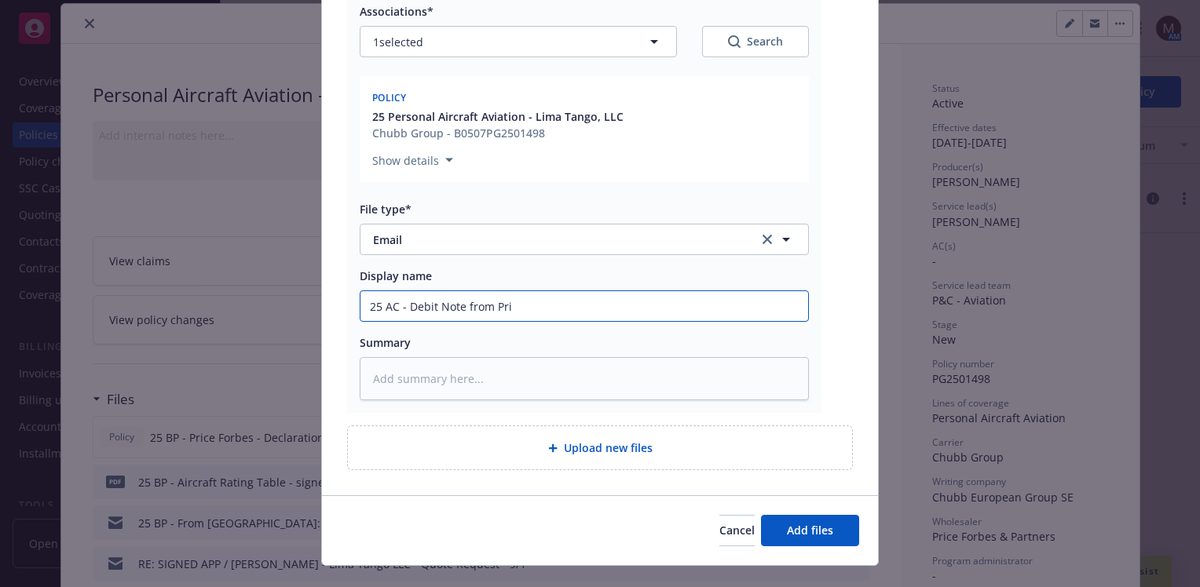
type textarea "x"
type input "25 AC - Debit Note from Pric"
type textarea "x"
type input "25 AC - Debit Note from Price"
type textarea "x"
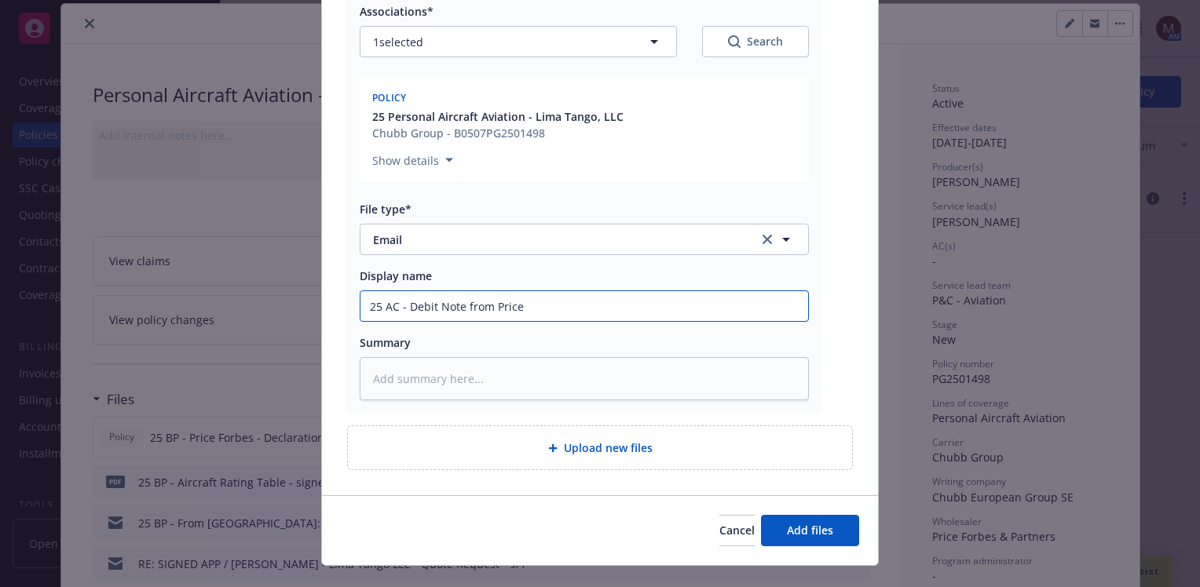
type input "25 AC - Debit Note from Price"
type textarea "x"
type input "25 AC - Debit Note from Price F"
type textarea "x"
type input "25 AC - Debit Note from Price Fo"
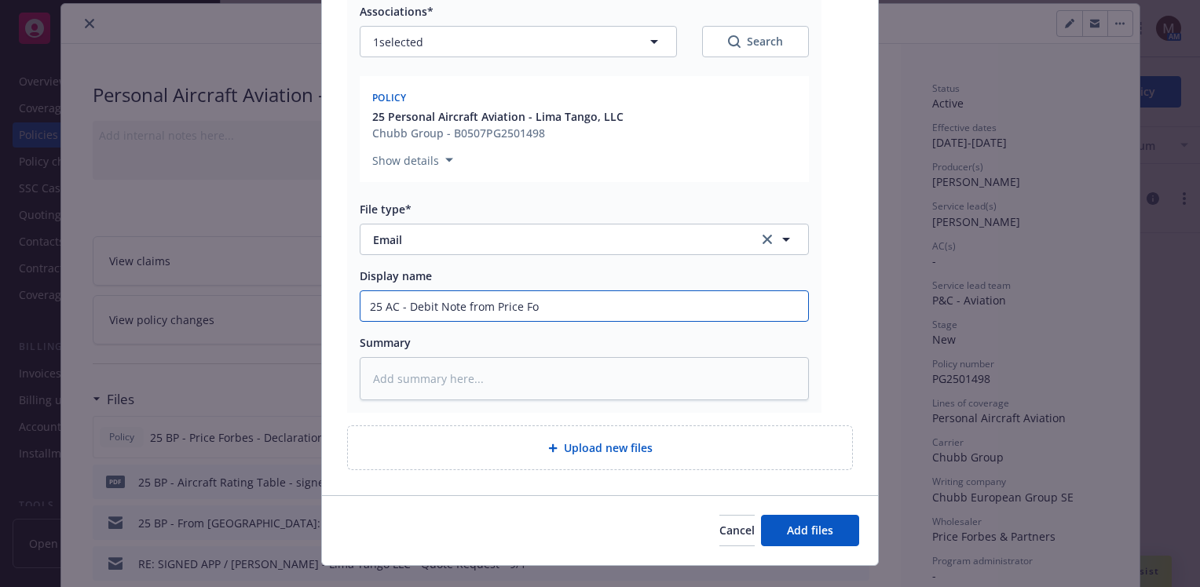
type textarea "x"
type input "25 AC - Debit Note from Price For"
type textarea "x"
type input "25 AC - Debit Note from Price Forb"
type textarea "x"
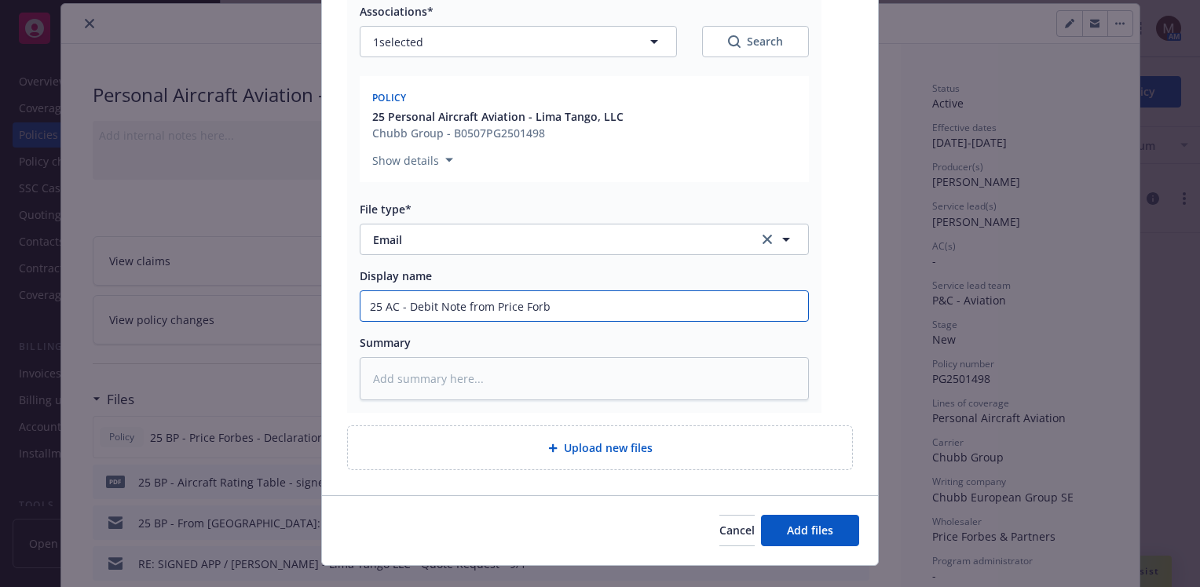
type input "25 AC - Debit Note from Price Forbe"
type textarea "x"
type input "25 AC - Debit Note from Price Forbes"
type textarea "x"
drag, startPoint x: 503, startPoint y: 306, endPoint x: 276, endPoint y: 293, distance: 226.6
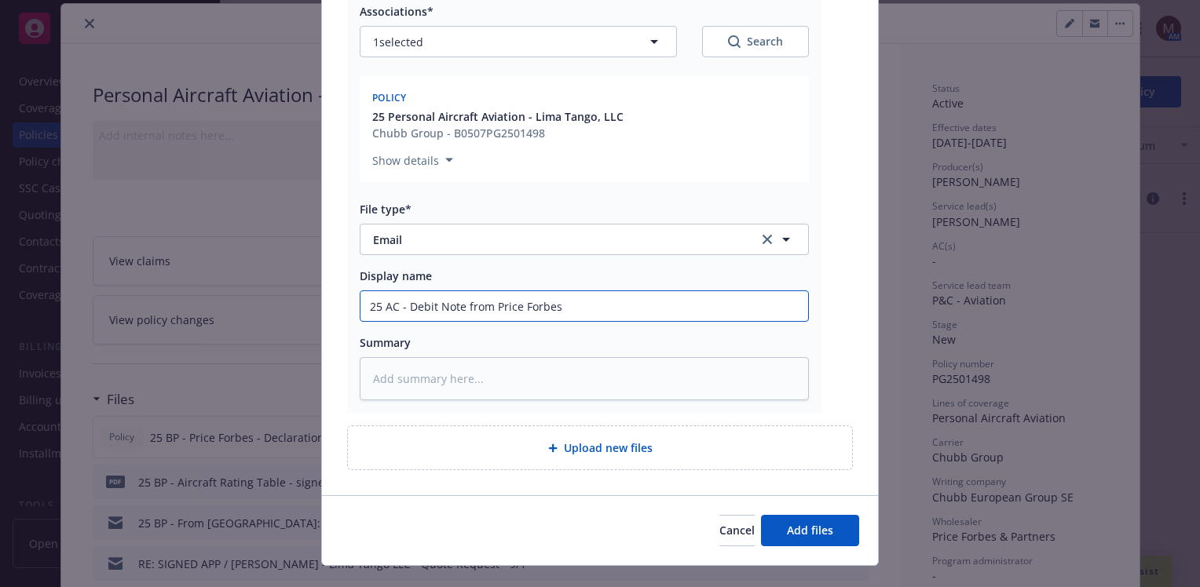
click at [276, 293] on div "Add files The uploaded files will be associated with 25 Personal Aircraft Aviat…" at bounding box center [600, 293] width 1200 height 587
type input "25 AC - Debit Note from Price Forbes"
click at [384, 365] on textarea at bounding box center [584, 378] width 449 height 43
paste textarea "25 AC - Debit Note from Price Forbes"
type textarea "x"
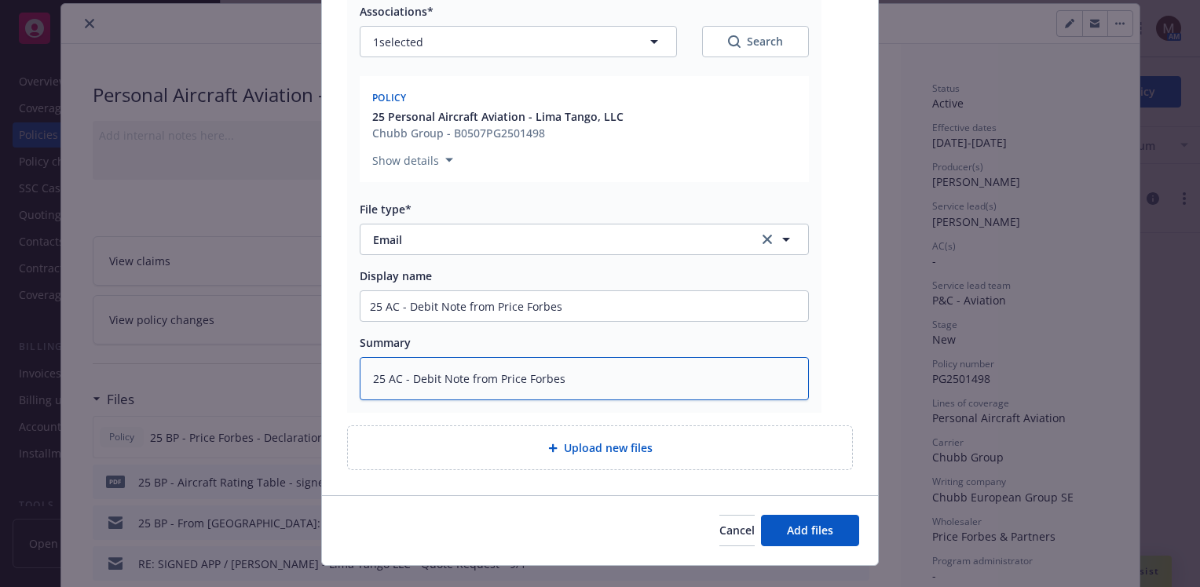
type textarea "25 AC - Debit Note from Price Forbes"
type textarea "x"
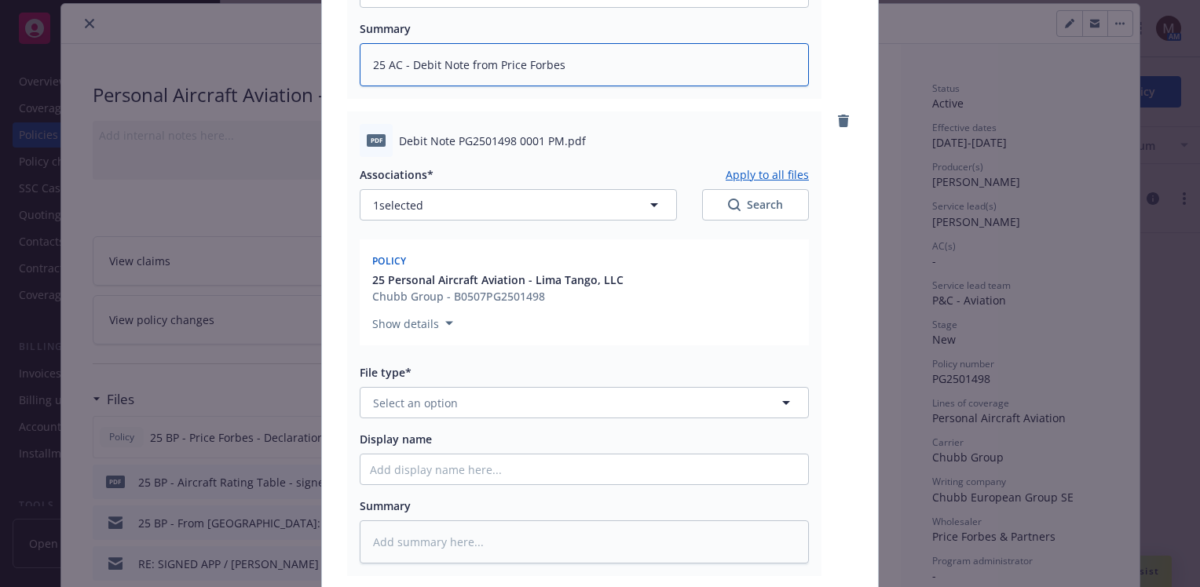
scroll to position [628, 0]
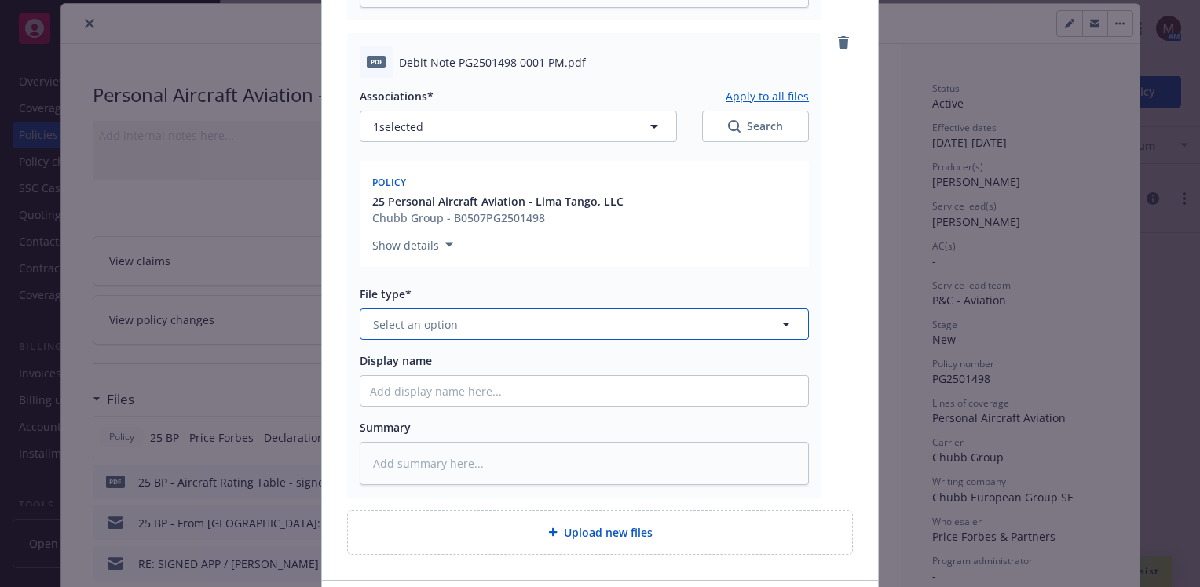
click at [781, 320] on icon "button" at bounding box center [786, 324] width 19 height 19
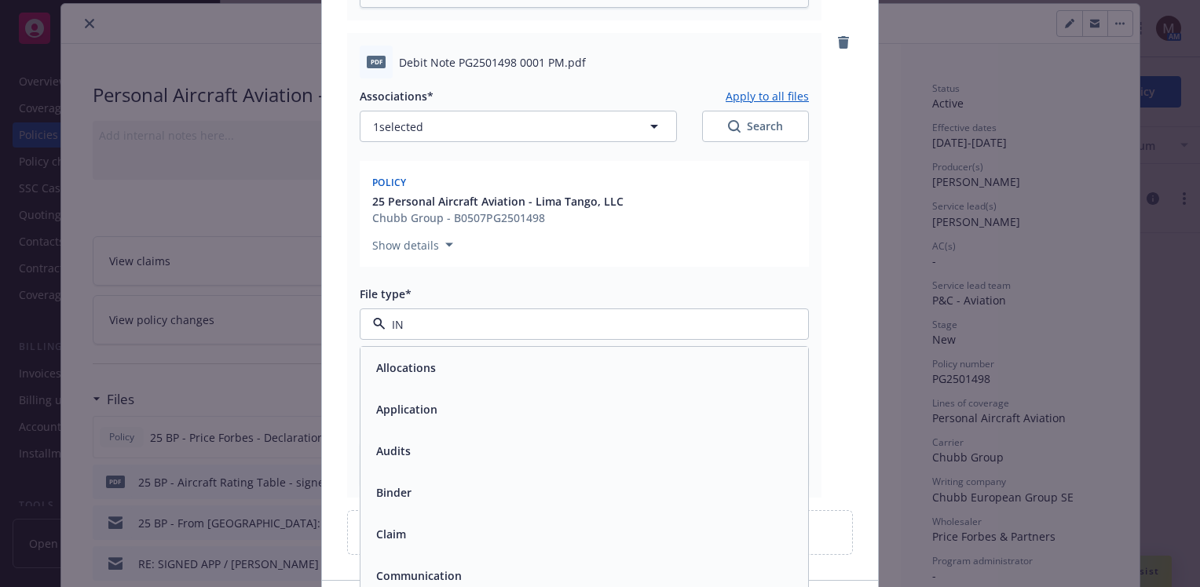
type input "INv"
click at [529, 405] on div "Invoice - Third Party" at bounding box center [584, 409] width 429 height 23
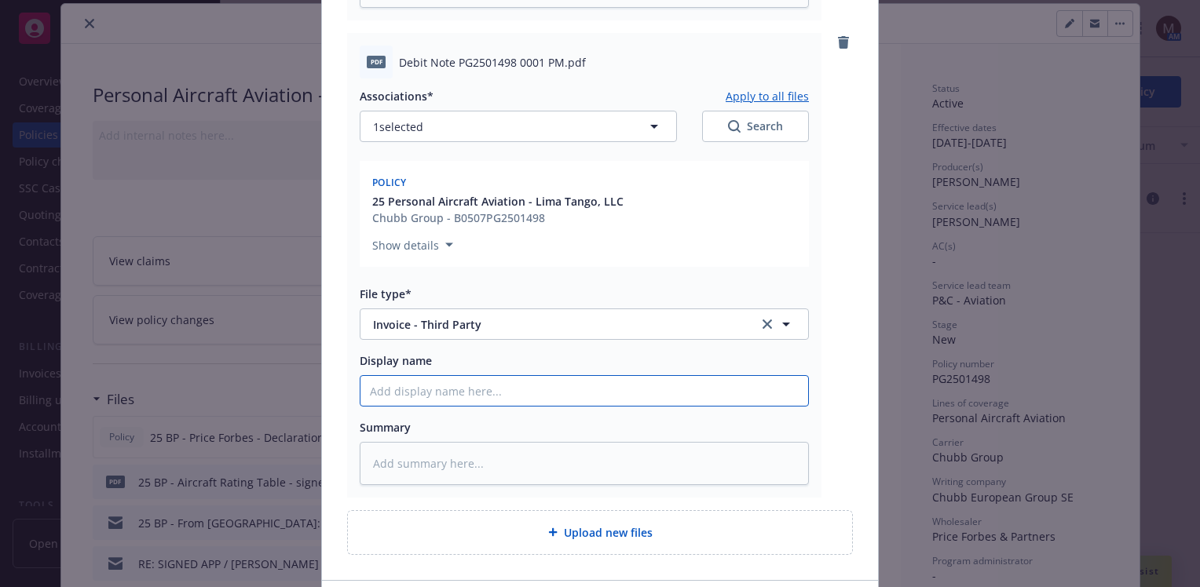
drag, startPoint x: 376, startPoint y: 389, endPoint x: 466, endPoint y: 402, distance: 91.3
click at [389, 391] on input "Display name" at bounding box center [584, 391] width 448 height 30
type textarea "x"
type input "2"
type textarea "x"
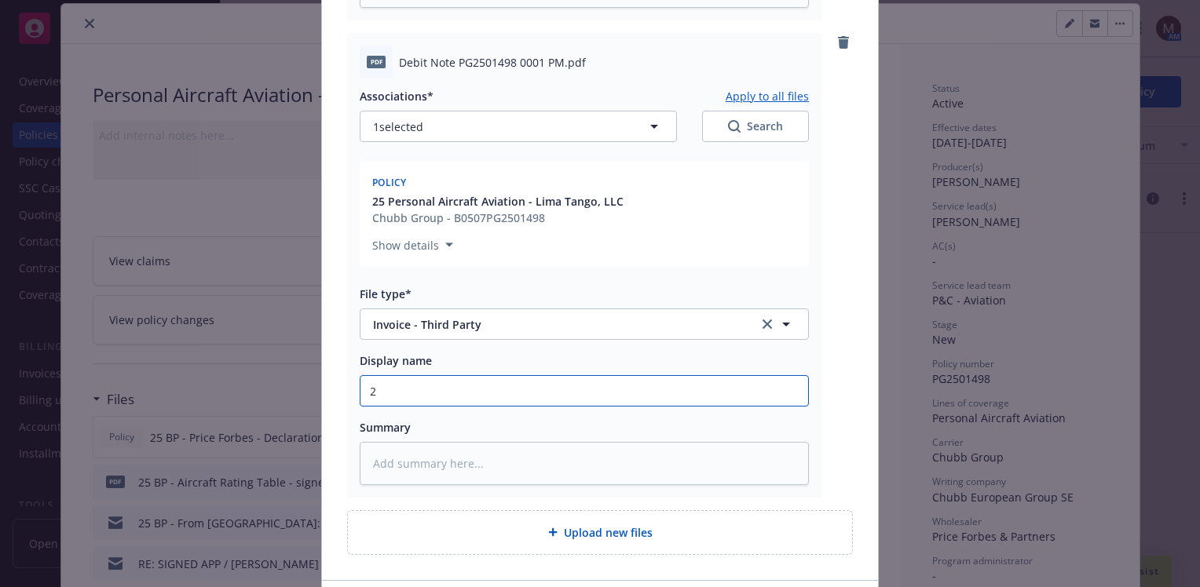
type input "25"
type textarea "x"
type input "25"
type textarea "x"
type input "25 B"
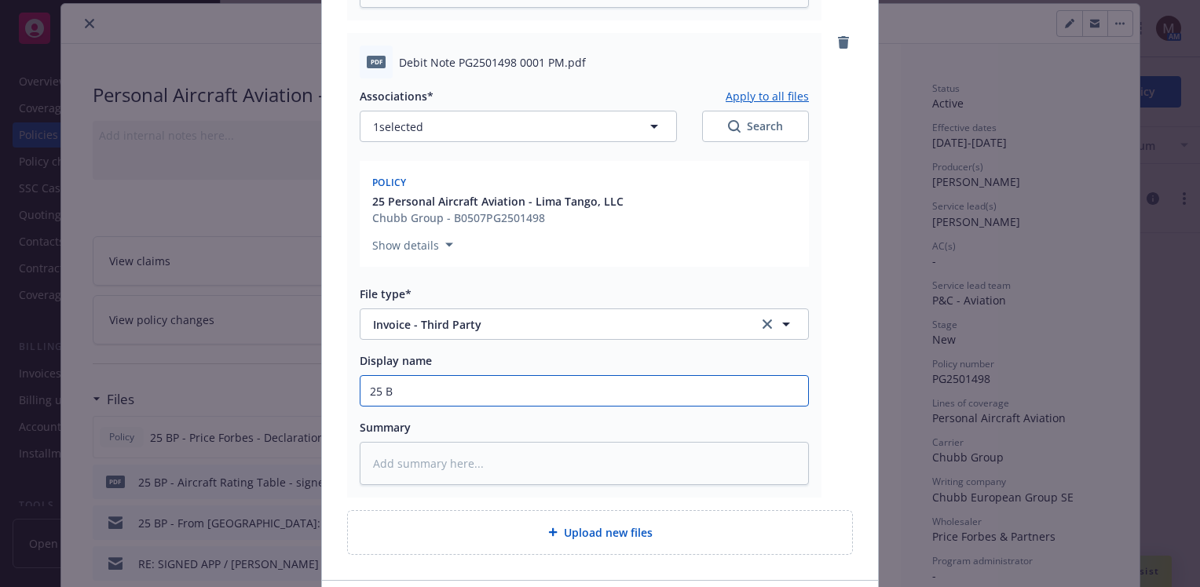
type textarea "x"
type input "25 BP"
type textarea "x"
type input "25 BP"
type textarea "x"
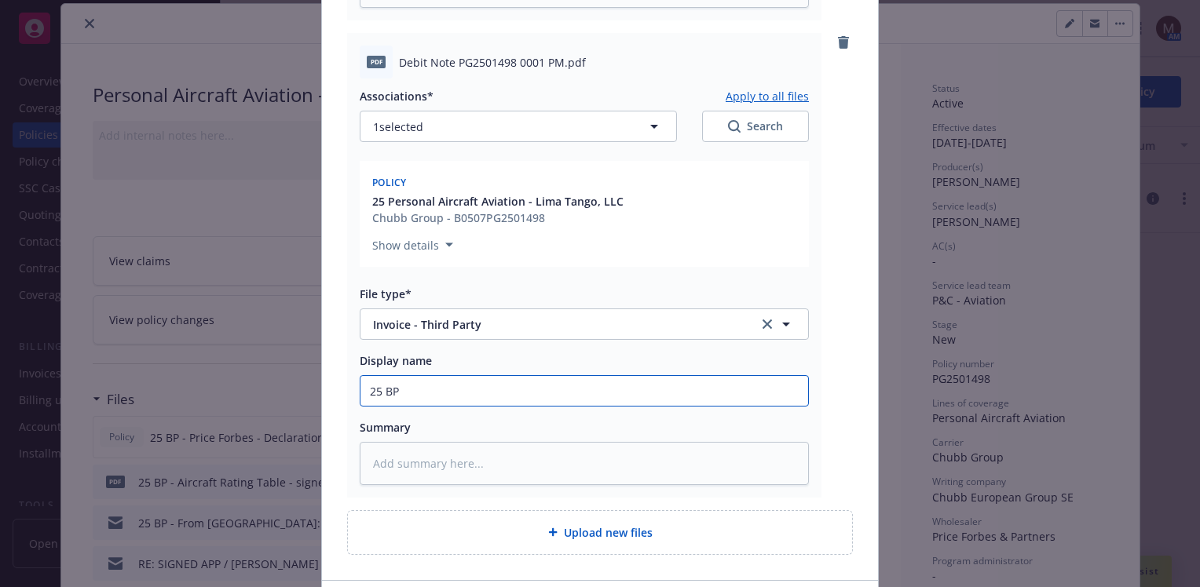
type input "25 BP -"
type textarea "x"
type input "25 BP -"
type textarea "x"
type input "25 BP -"
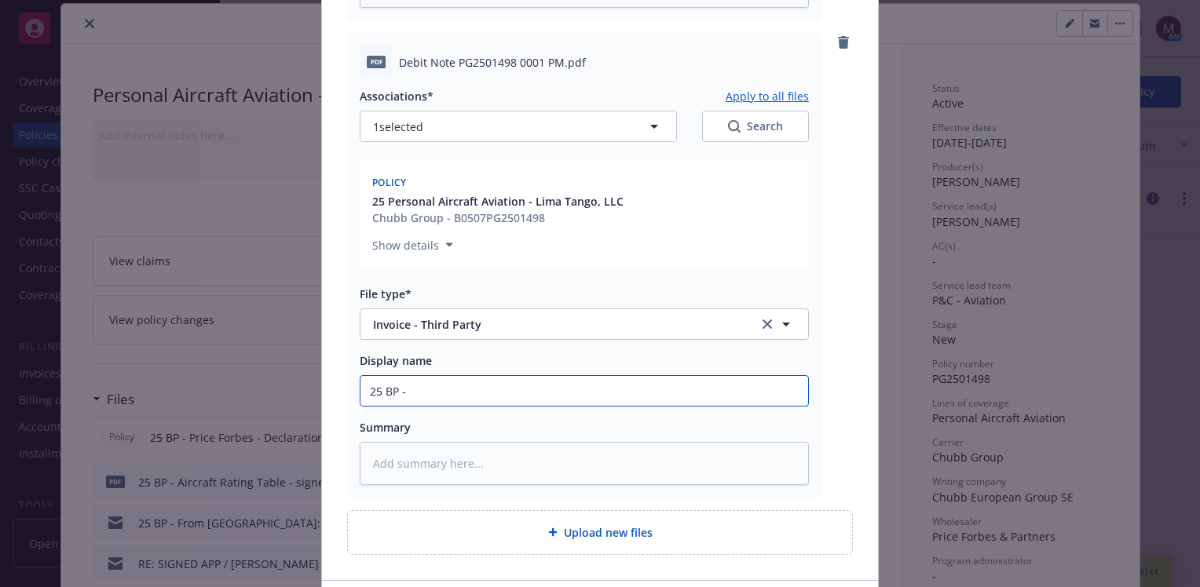
type textarea "x"
type input "25 BP"
type textarea "x"
type input "25 BP"
type textarea "x"
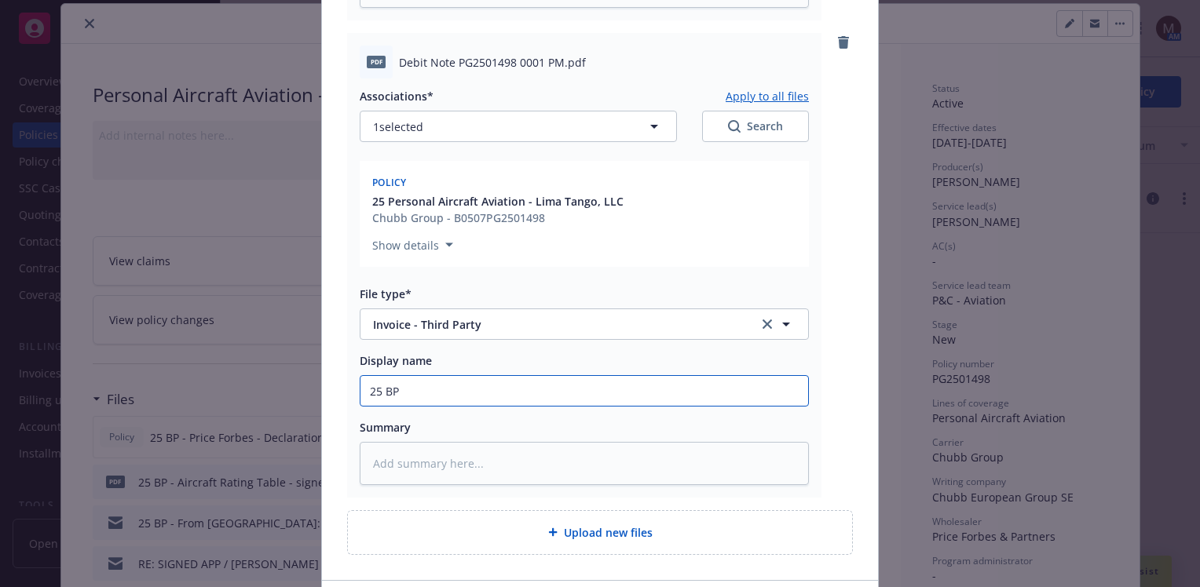
type input "25 B"
type textarea "x"
type input "25"
type textarea "x"
type input "25 A"
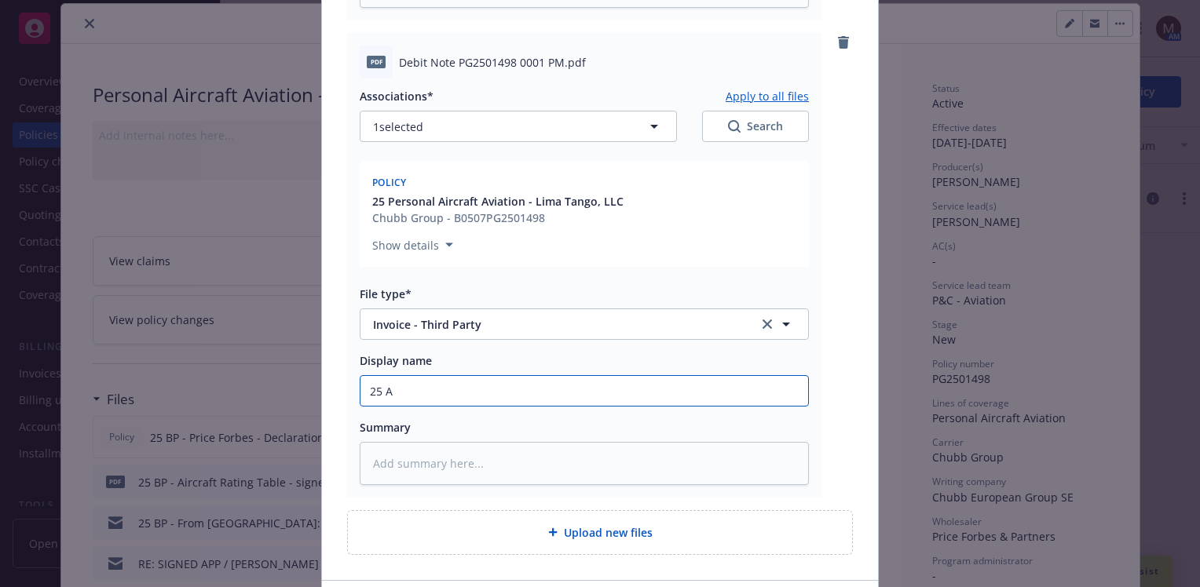
type textarea "x"
type input "25 AC"
type textarea "x"
type input "25 AC"
type textarea "x"
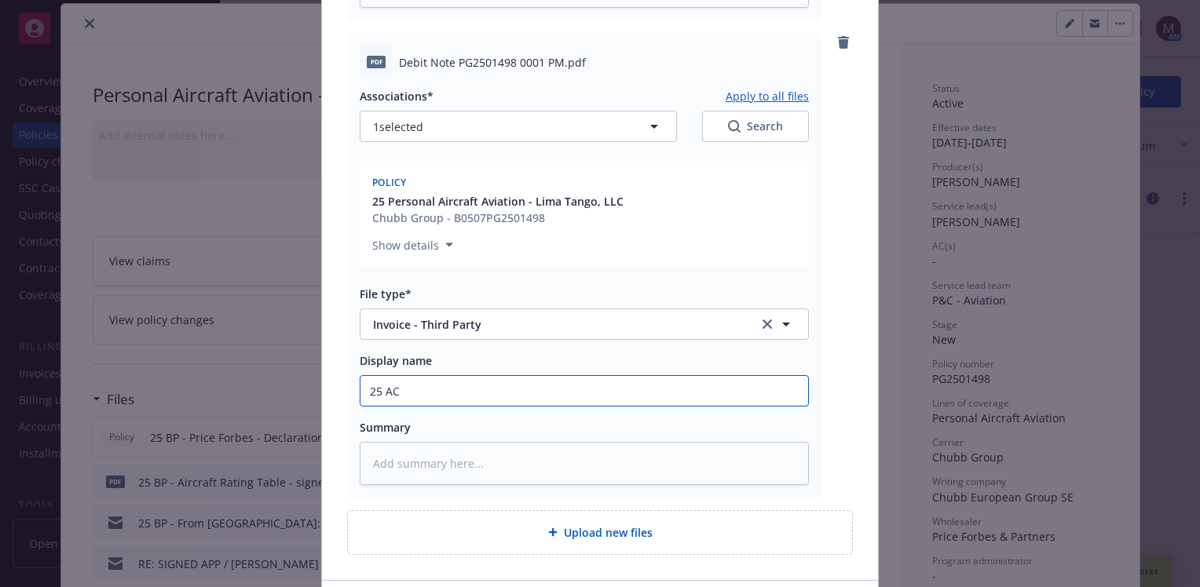
type input "25 AC -"
type textarea "x"
type input "25 AC -"
type textarea "x"
type input "25 AC - D"
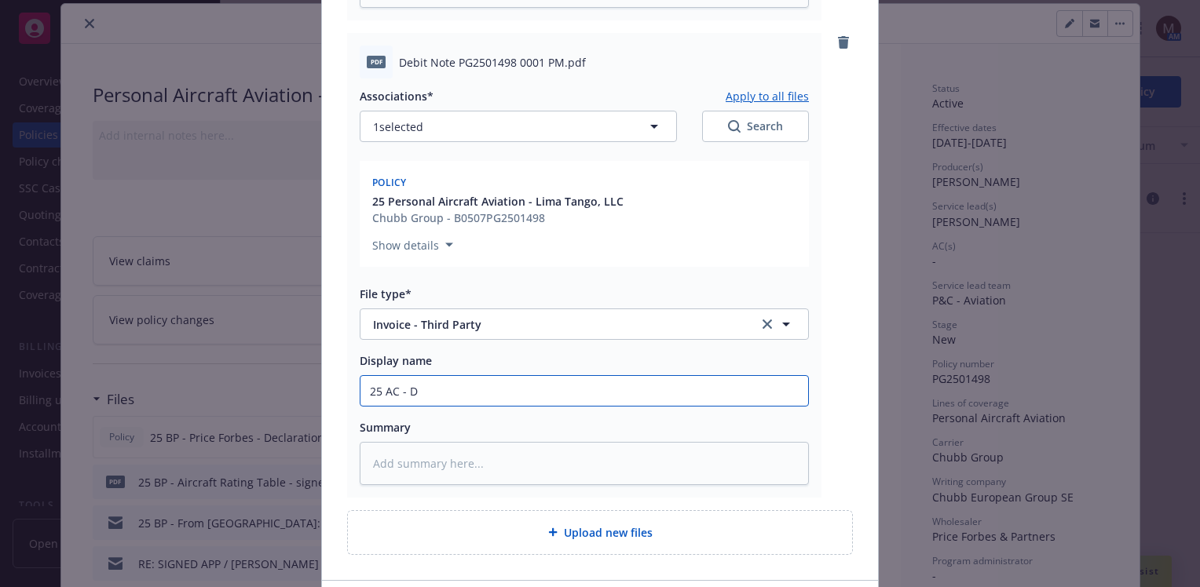
type textarea "x"
type input "25 AC - DE"
type textarea "x"
type input "25 AC - DEB"
type textarea "x"
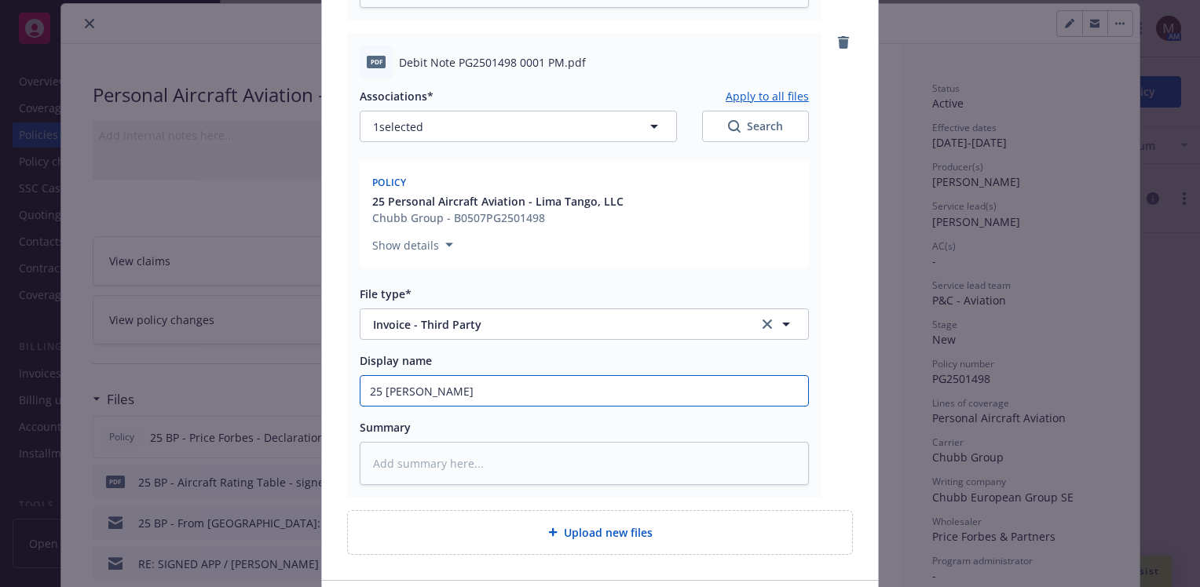
type input "25 AC - DEBI"
type textarea "x"
type input "25 AC - DEBIT"
type textarea "x"
type input "25 AC - DEBIT"
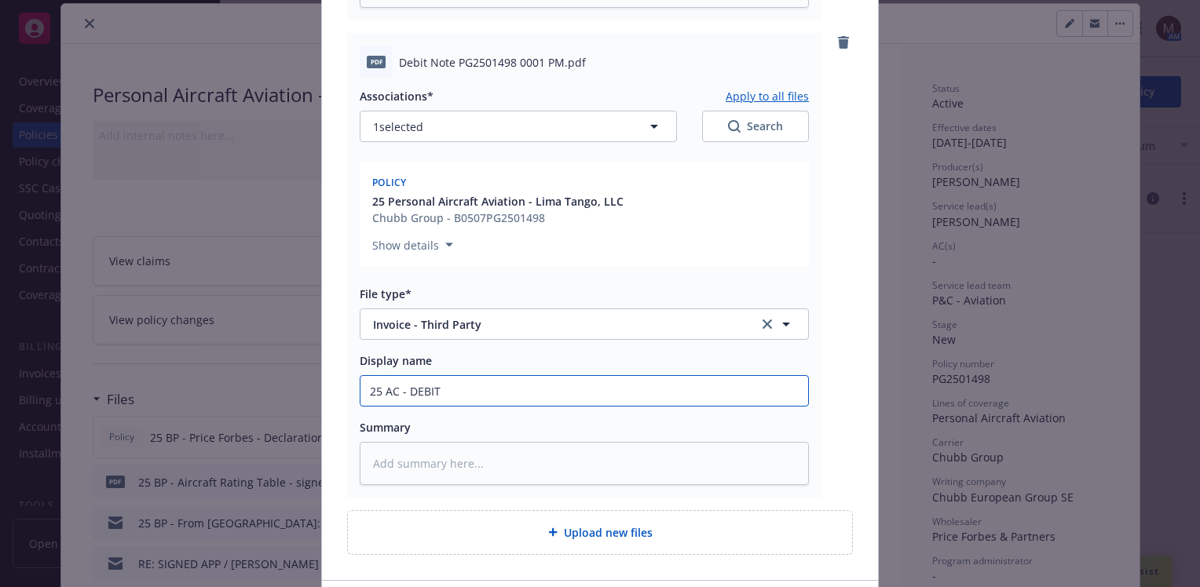
type textarea "x"
type input "25 AC - DEBIT N"
type textarea "x"
type input "25 AC - DEBIT NO"
type textarea "x"
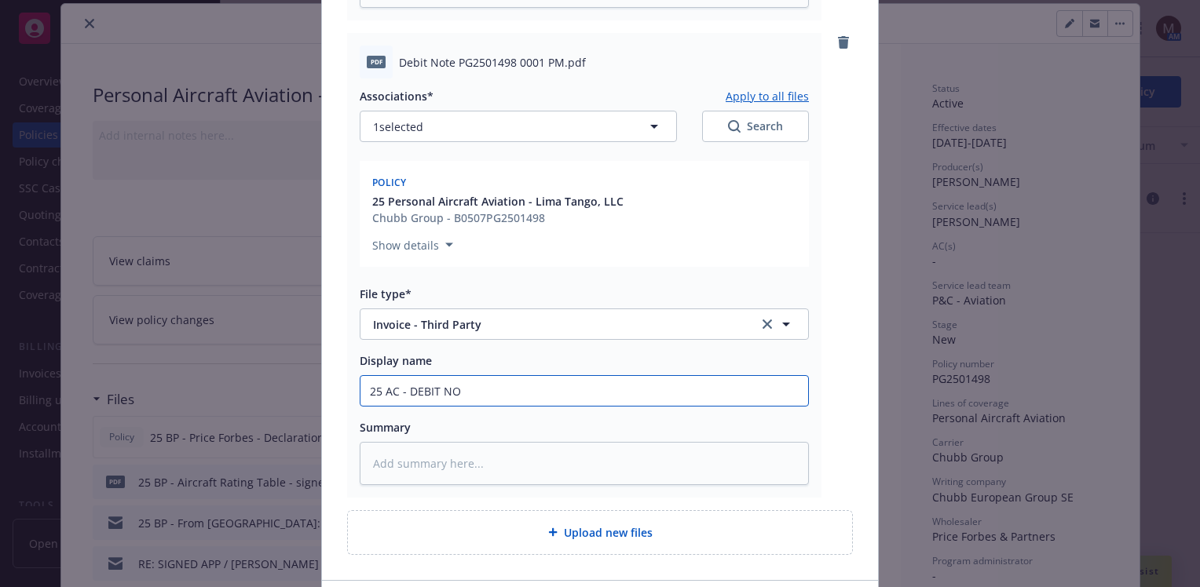
type input "25 AC - DEBIT NOT"
type textarea "x"
type input "25 AC - DEBIT NOTE"
type textarea "x"
type input "25 AC - DEBIT NOTE"
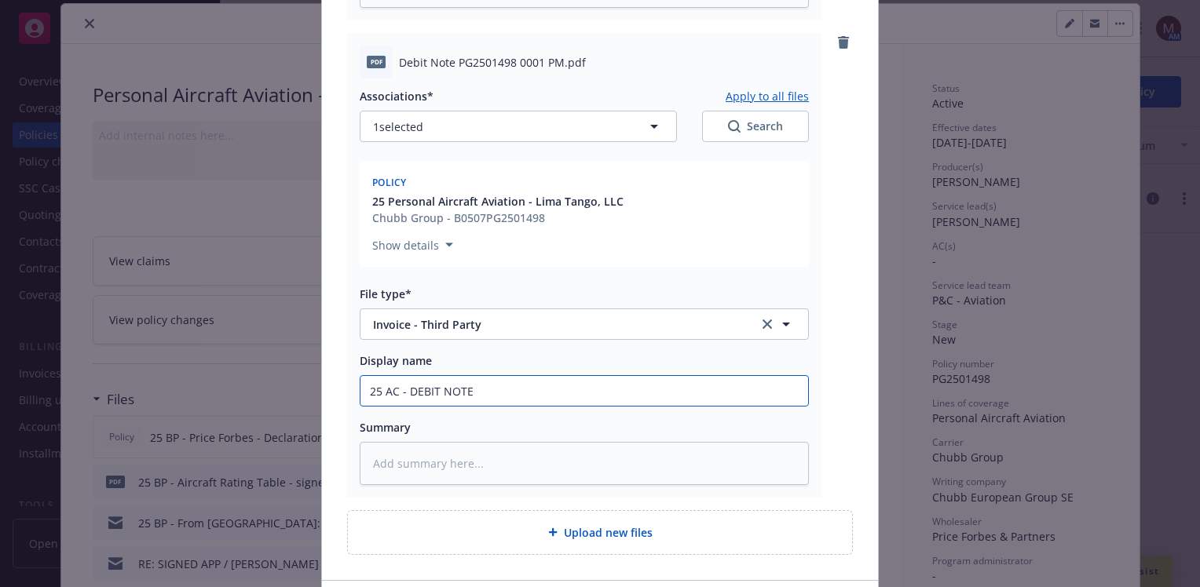
drag, startPoint x: 484, startPoint y: 392, endPoint x: 313, endPoint y: 389, distance: 171.2
click at [313, 389] on div "Add files The uploaded files will be associated with 25 Personal Aircraft Aviat…" at bounding box center [600, 293] width 1200 height 587
click at [401, 390] on input "25 AC - DEBIT NOTE" at bounding box center [584, 391] width 448 height 30
type textarea "x"
type input "25 AC - CDEBIT NOTE"
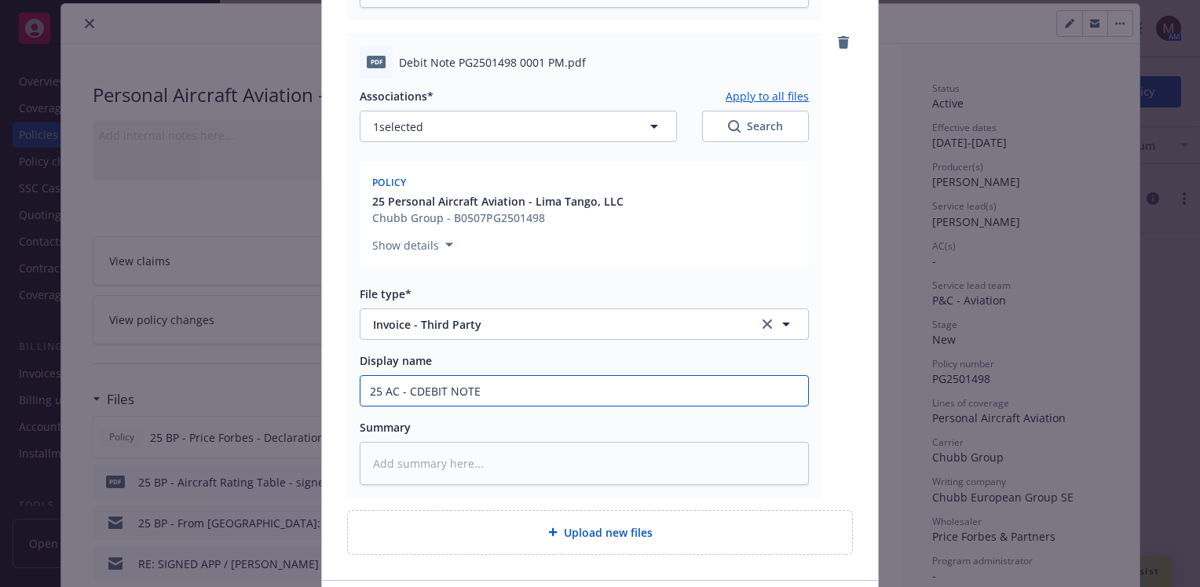
type textarea "x"
type input "25 AC - CADEBIT NOTE"
type textarea "x"
type input "25 AC - CARDEBIT NOTE"
type textarea "x"
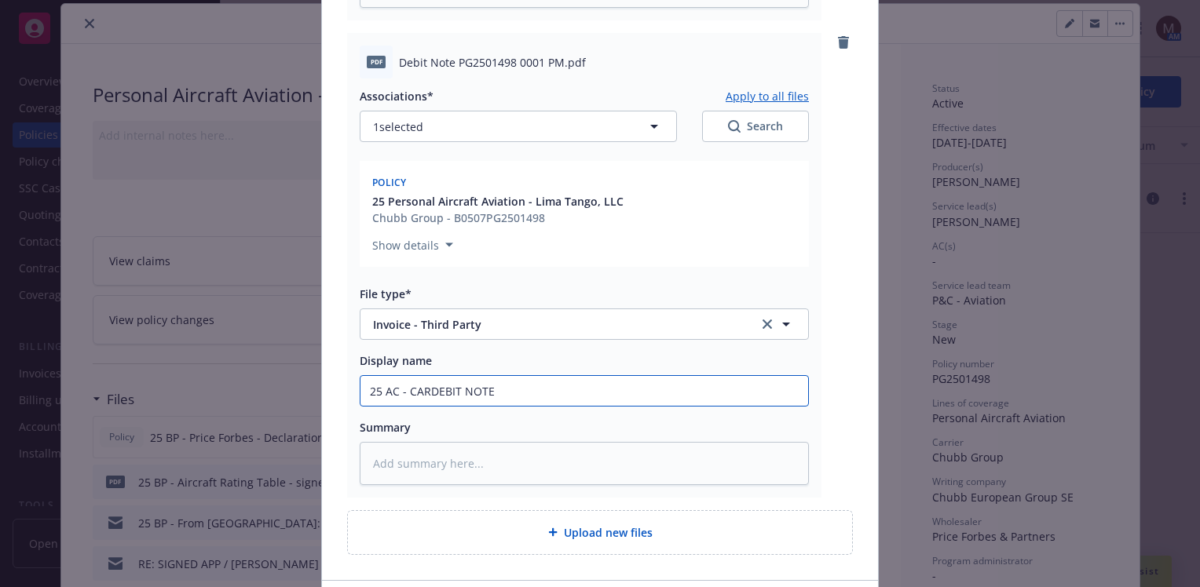
type input "25 AC - CARRDEBIT NOTE"
type textarea "x"
type input "25 AC - CARRIDEBIT NOTE"
type textarea "x"
type input "25 AC - CARRIEDEBIT NOTE"
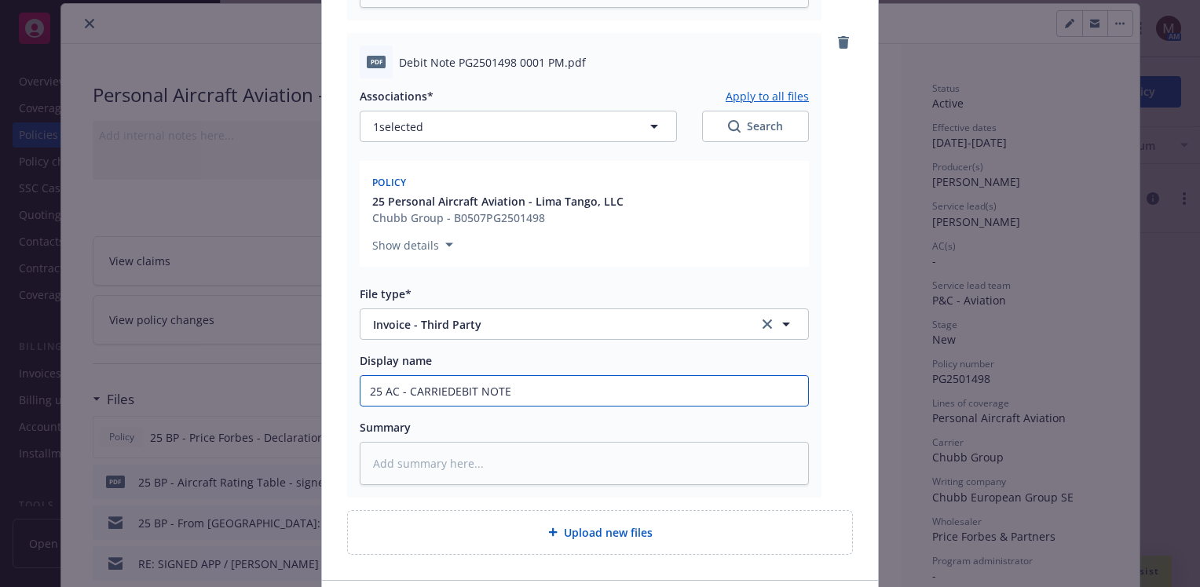
type textarea "x"
type input "25 AC - CARRIERDEBIT NOTE"
type textarea "x"
type input "25 AC - CARRIER DEBIT NOTE"
type textarea "x"
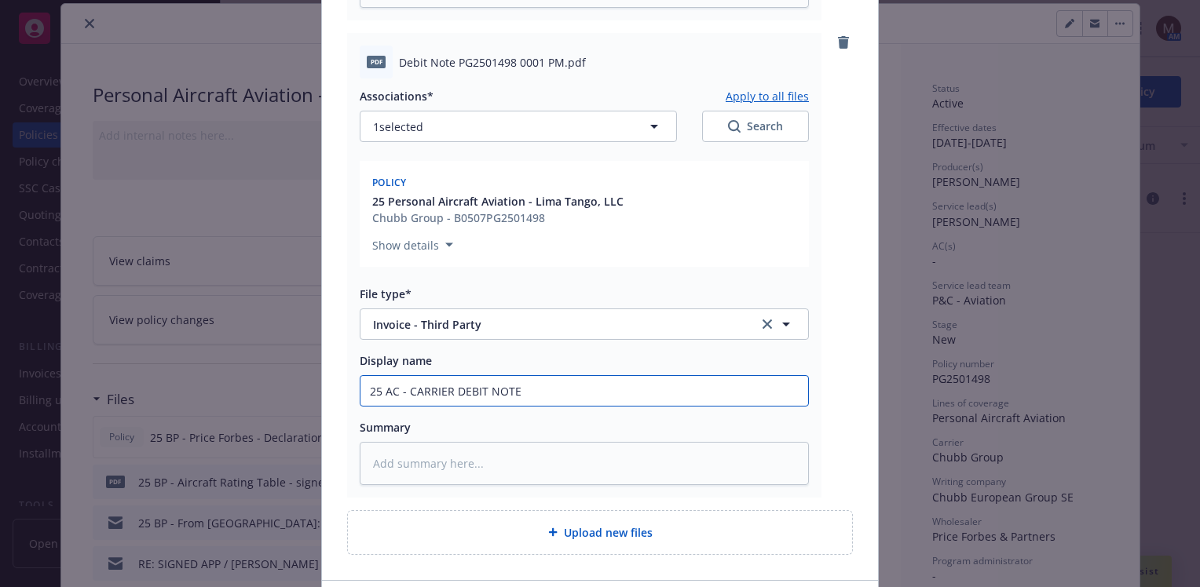
type input "25 AC - CARRIER IDEBIT NOTE"
type textarea "x"
type input "25 AC - CARRIER INDEBIT NOTE"
type textarea "x"
type input "25 AC - CARRIER INVDEBIT NOTE"
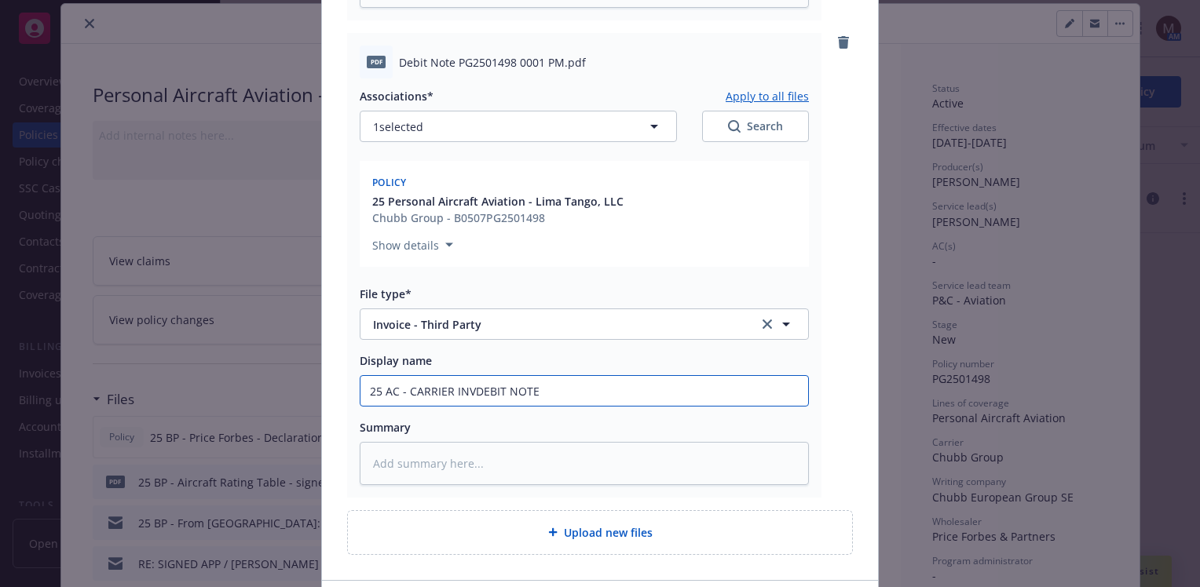
type textarea "x"
type input "25 AC - CARRIER INVODEBIT NOTE"
type textarea "x"
type input "25 AC - CARRIER INVOIDEBIT NOTE"
type textarea "x"
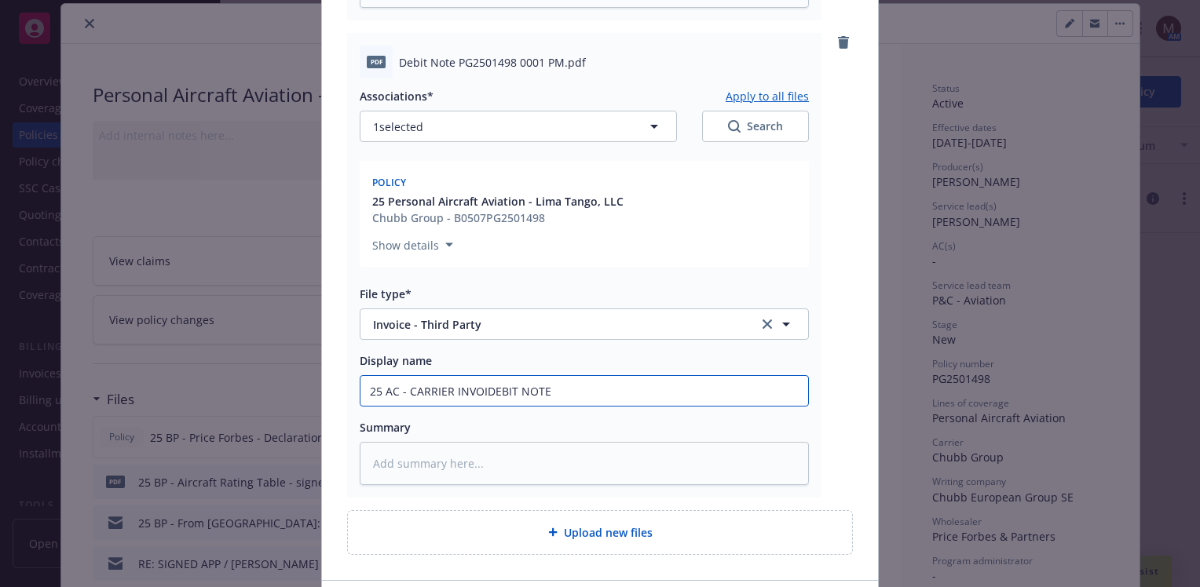
type input "25 AC - CARRIER INVOICDEBIT NOTE"
type textarea "x"
type input "25 AC - CARRIER INVOICEDEBIT NOTE"
type textarea "x"
type input "25 AC - CARRIER INVOICE DEBIT NOTE"
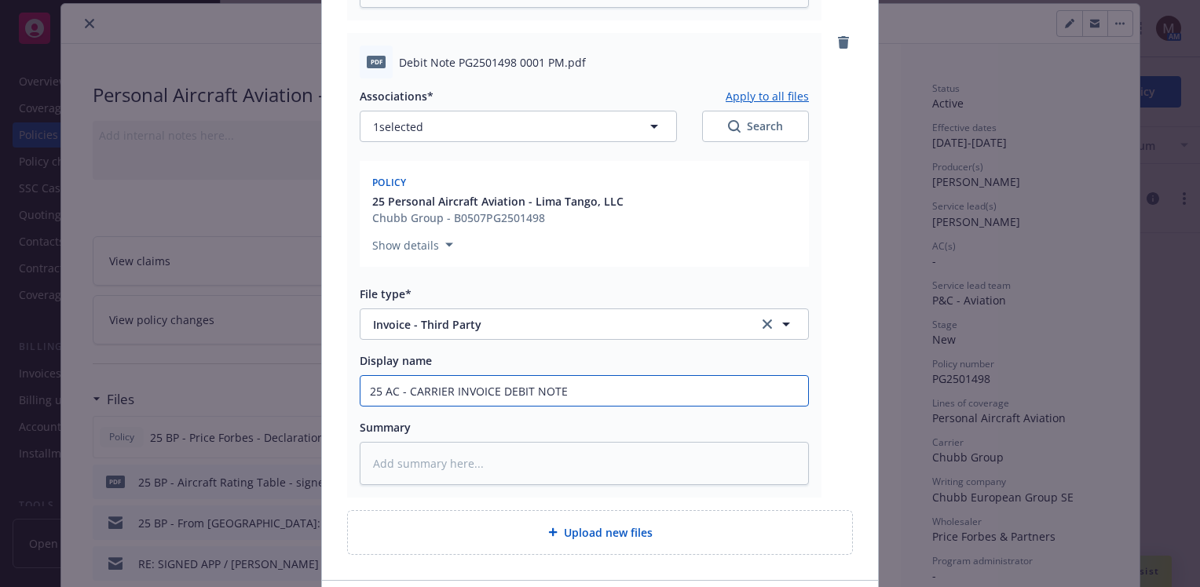
type textarea "x"
type input "25 AC - CARRIER INVOICE (DEBIT NOTE"
click at [561, 392] on input "25 AC - CARRIER INVOICE (DEBIT NOTE" at bounding box center [584, 391] width 448 height 30
type textarea "x"
drag, startPoint x: 583, startPoint y: 388, endPoint x: 307, endPoint y: 384, distance: 275.7
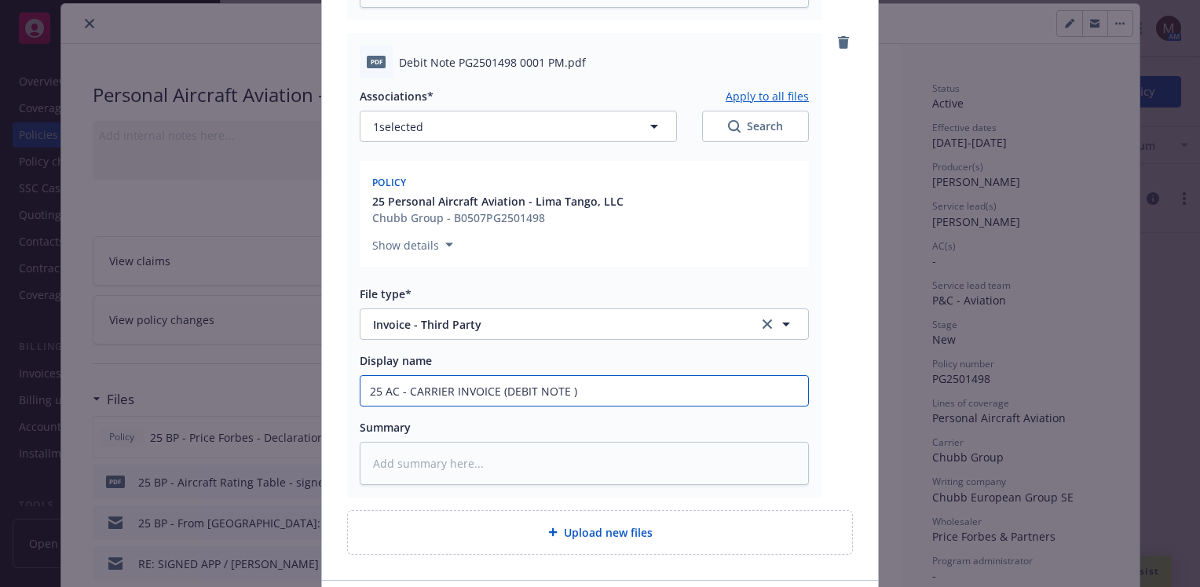
click at [307, 384] on div "Add files The uploaded files will be associated with 25 Personal Aircraft Aviat…" at bounding box center [600, 293] width 1200 height 587
type input "25 AC - CARRIER INVOICE (DEBIT NOTE )"
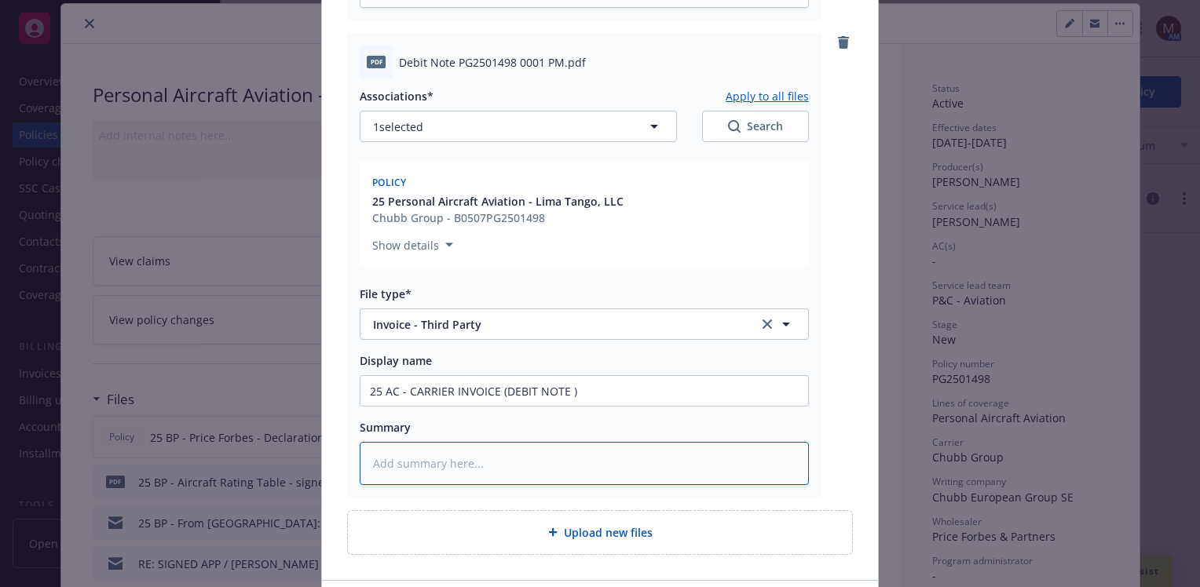
click at [401, 448] on textarea at bounding box center [584, 463] width 449 height 43
paste textarea "25 AC - CARRIER INVOICE (DEBIT NOTE )"
type textarea "x"
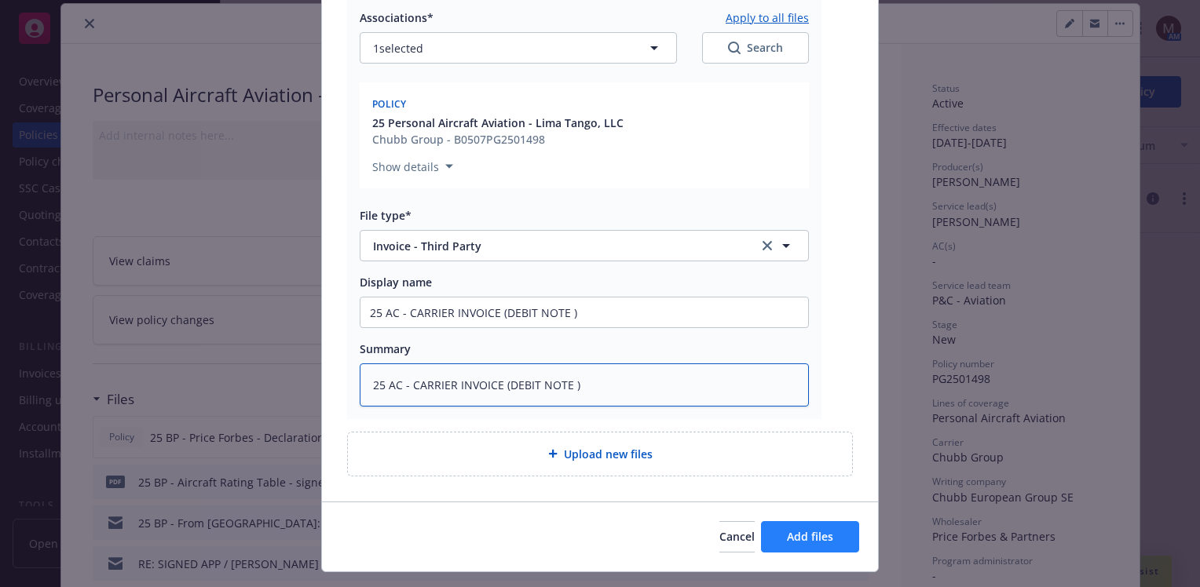
type textarea "25 AC - CARRIER INVOICE (DEBIT NOTE )"
click at [796, 534] on span "Add files" at bounding box center [810, 536] width 46 height 15
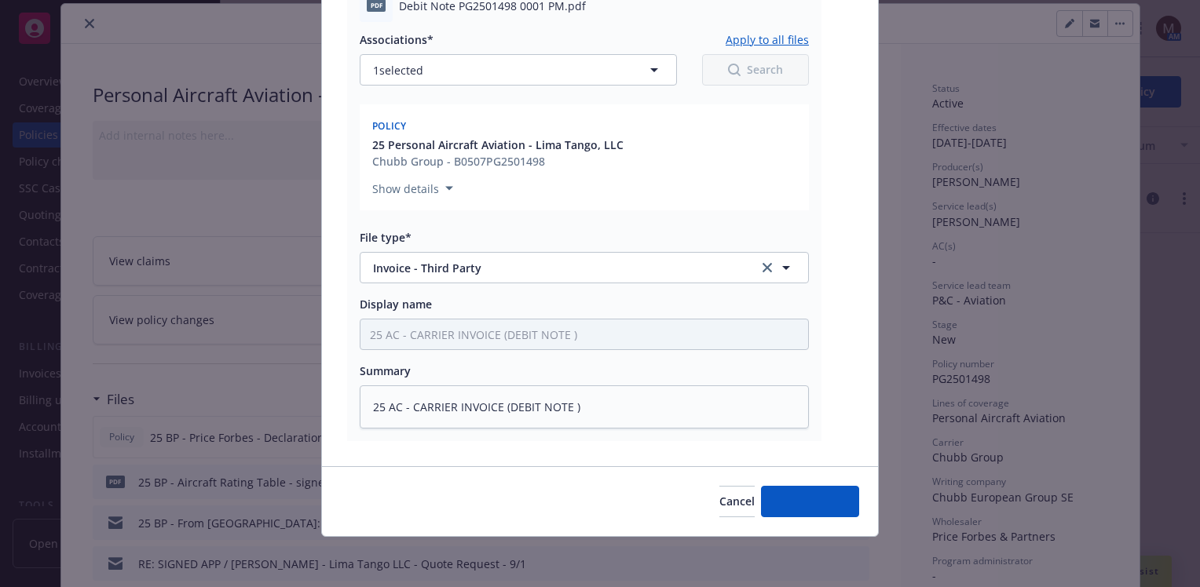
scroll to position [683, 0]
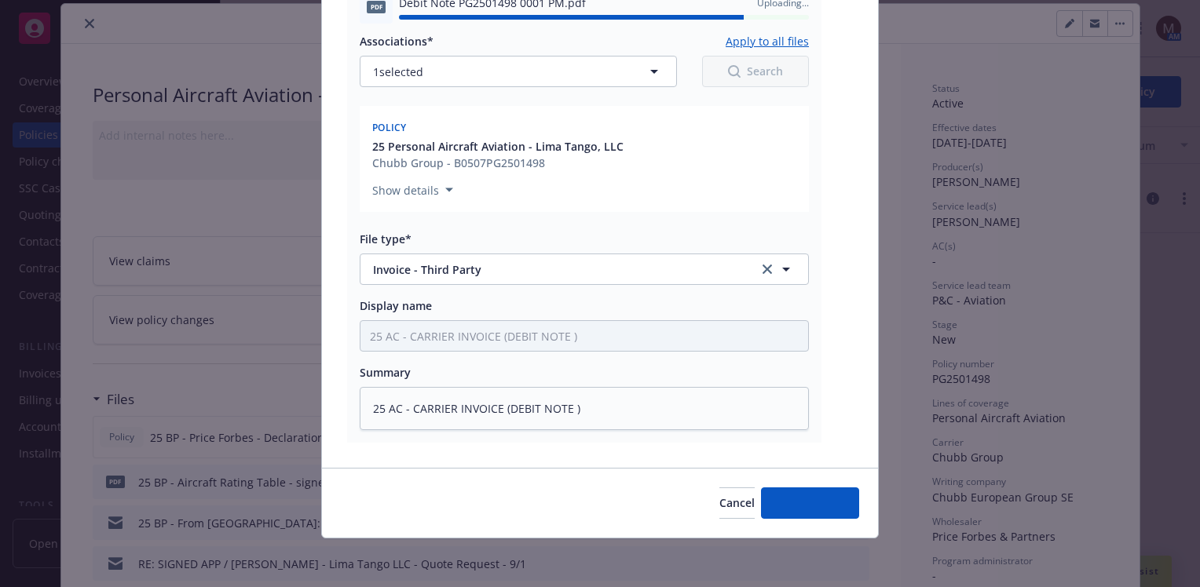
type textarea "x"
